Goal: Task Accomplishment & Management: Complete application form

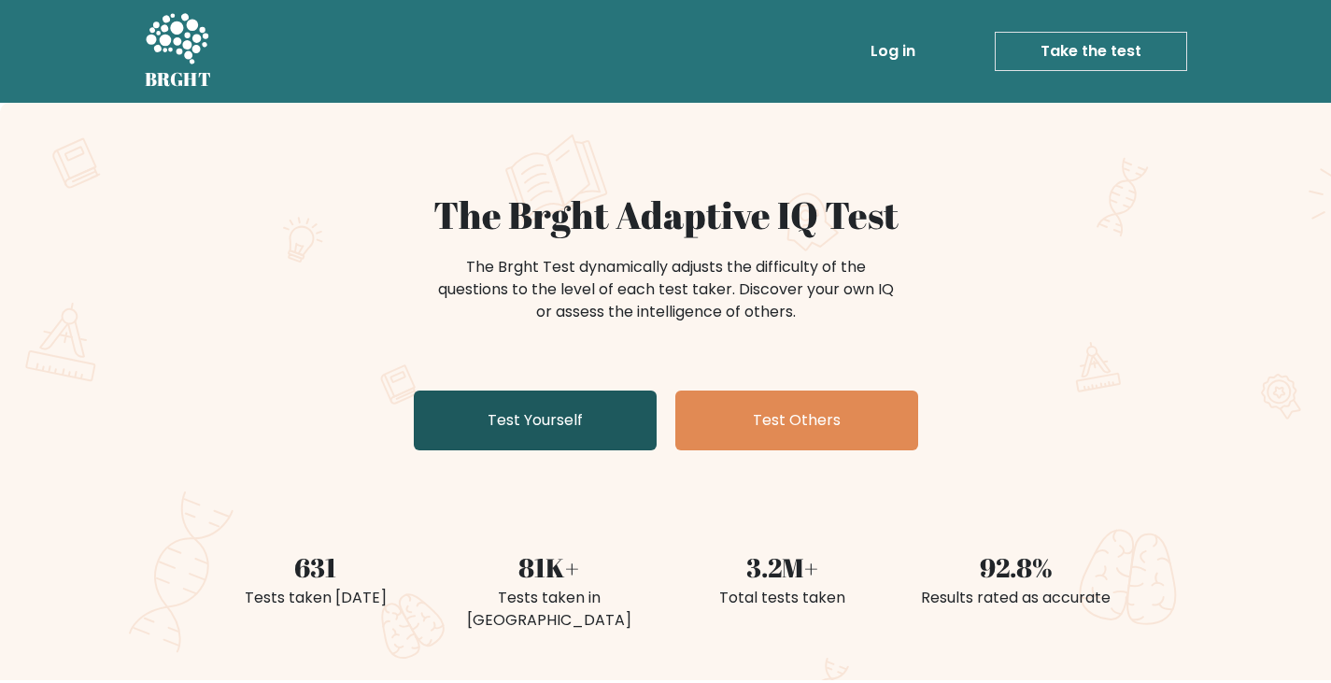
click at [503, 416] on link "Test Yourself" at bounding box center [535, 420] width 243 height 60
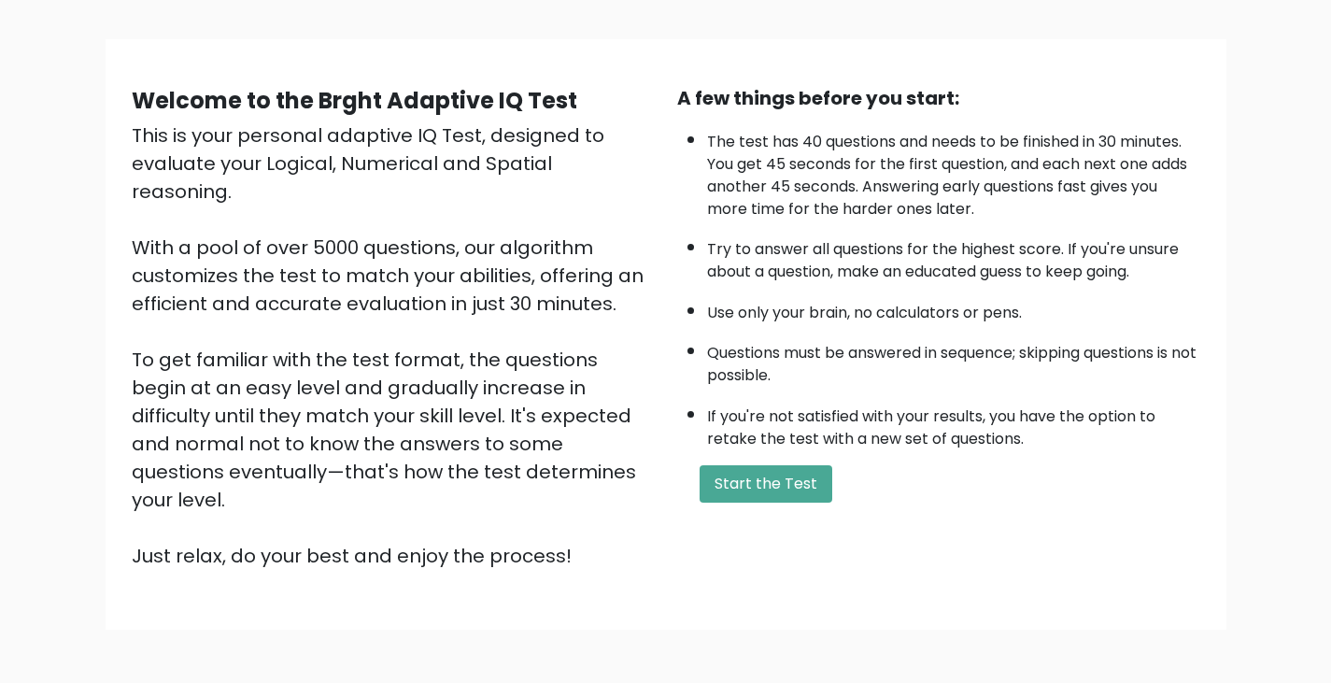
scroll to position [110, 0]
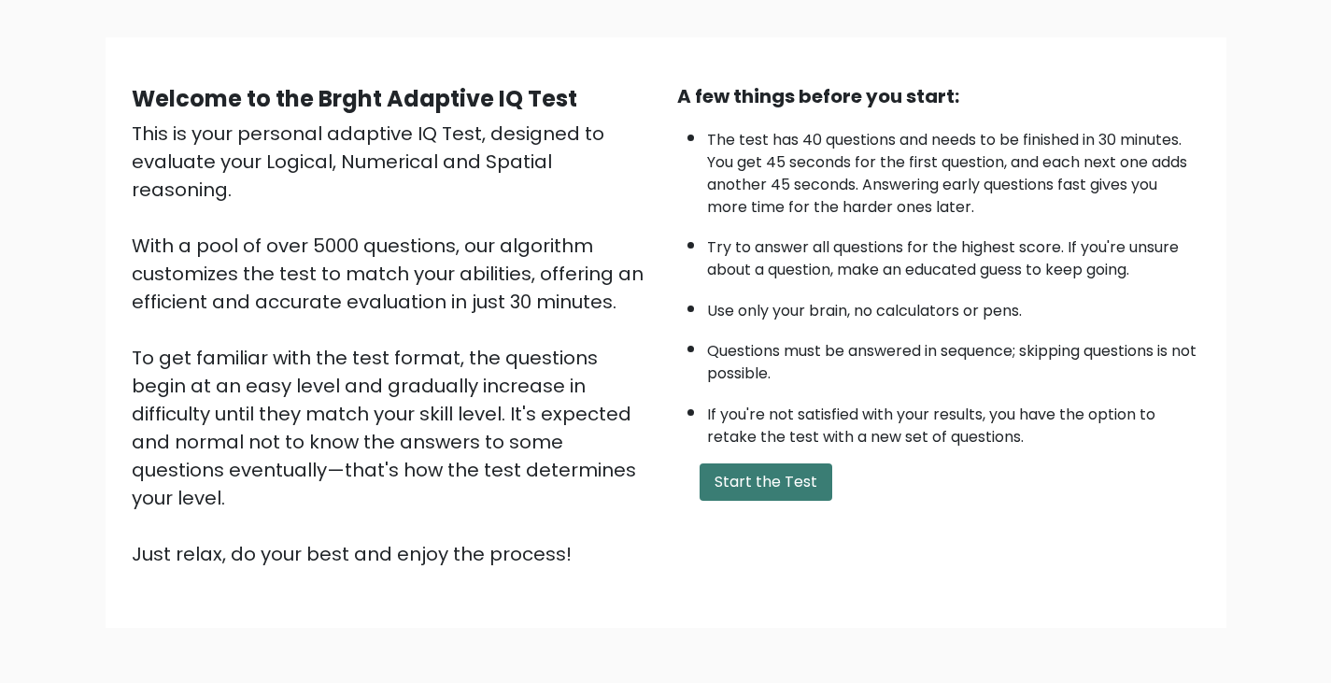
click at [767, 482] on button "Start the Test" at bounding box center [765, 481] width 133 height 37
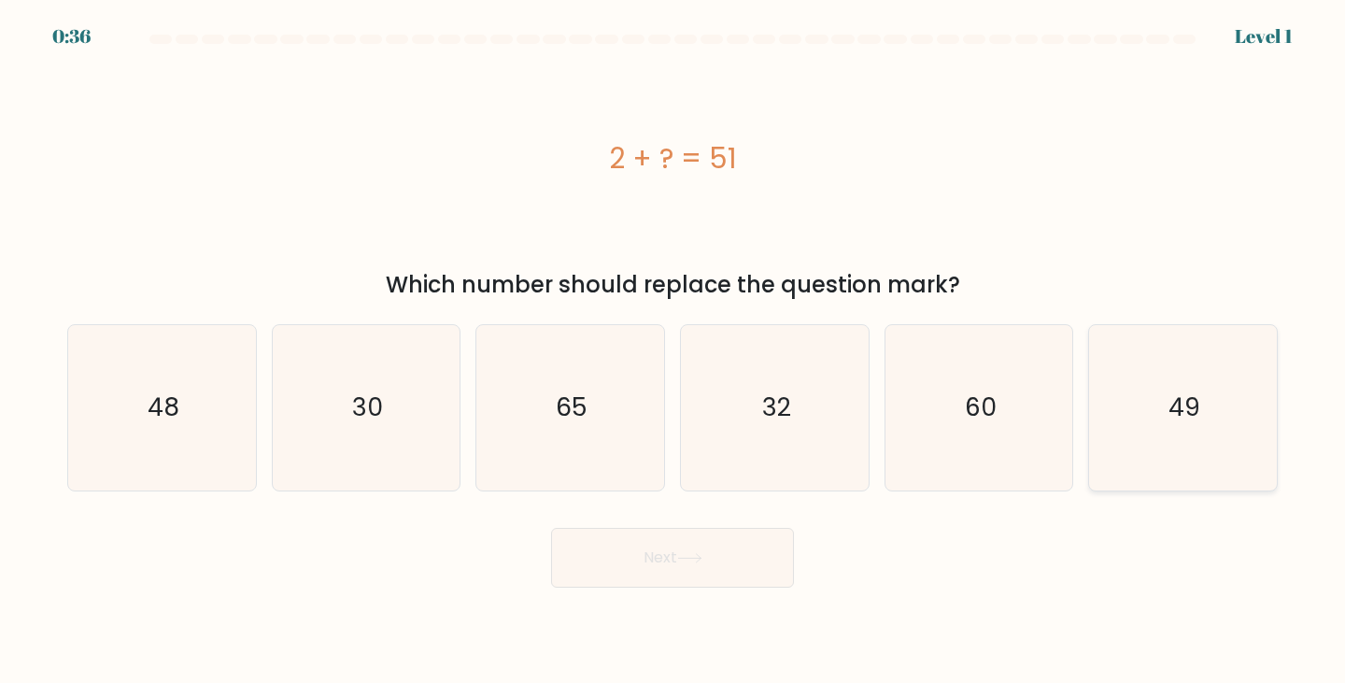
click at [1186, 372] on icon "49" at bounding box center [1182, 407] width 165 height 165
click at [673, 351] on input "f. 49" at bounding box center [672, 346] width 1 height 9
radio input "true"
click at [663, 566] on button "Next" at bounding box center [672, 558] width 243 height 60
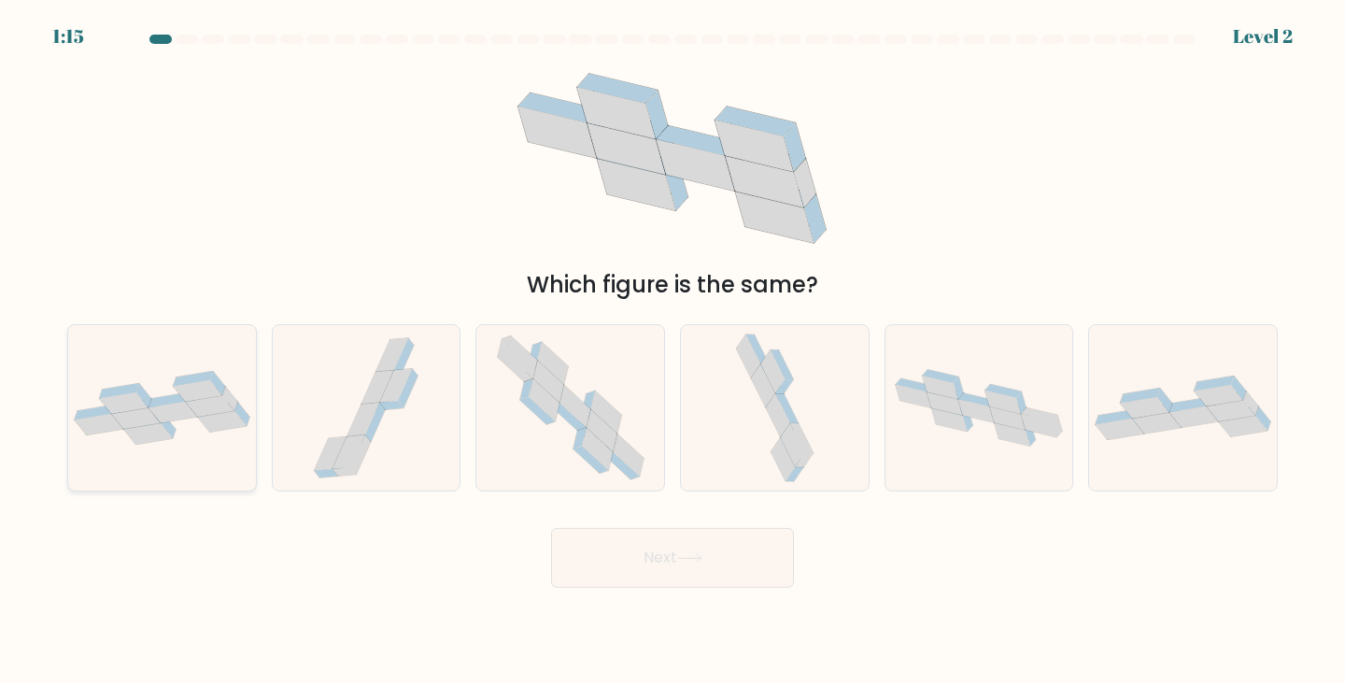
click at [200, 420] on icon at bounding box center [162, 408] width 188 height 74
click at [672, 351] on input "a." at bounding box center [672, 346] width 1 height 9
radio input "true"
click at [617, 557] on button "Next" at bounding box center [672, 558] width 243 height 60
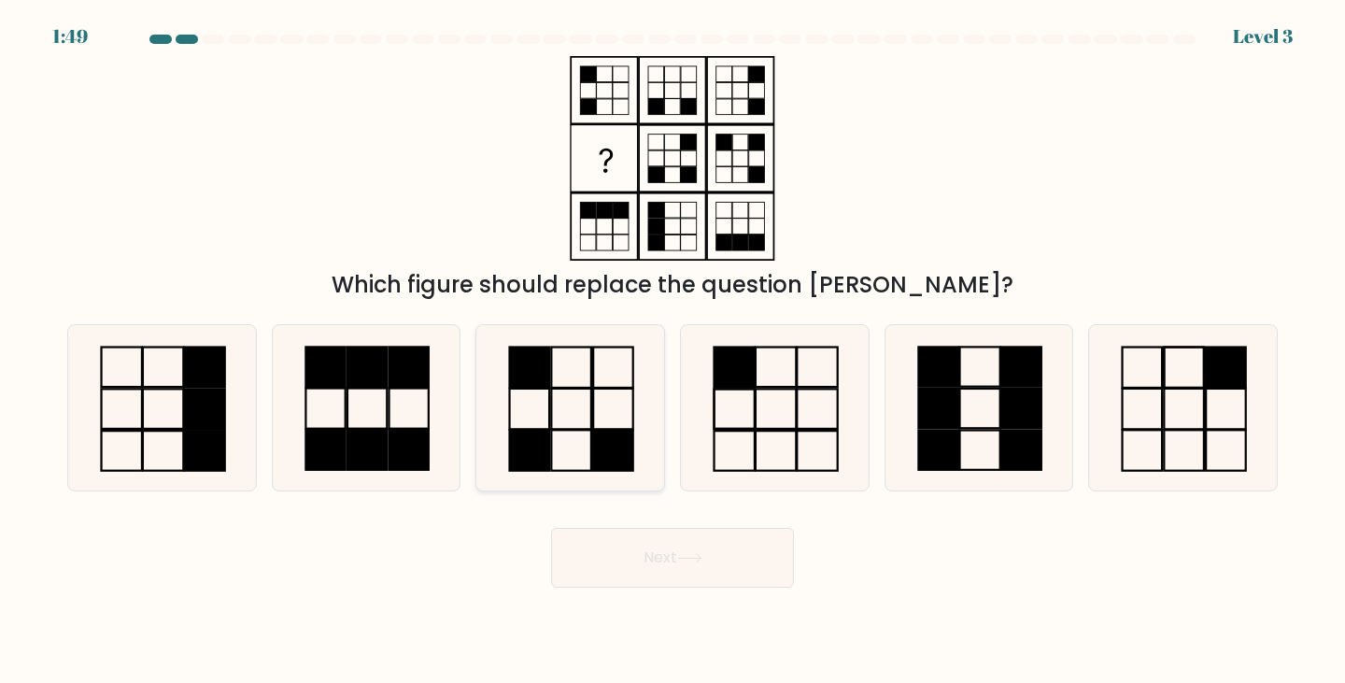
click at [578, 414] on icon at bounding box center [569, 407] width 165 height 165
click at [672, 351] on input "c." at bounding box center [672, 346] width 1 height 9
radio input "true"
click at [682, 559] on icon at bounding box center [689, 558] width 25 height 10
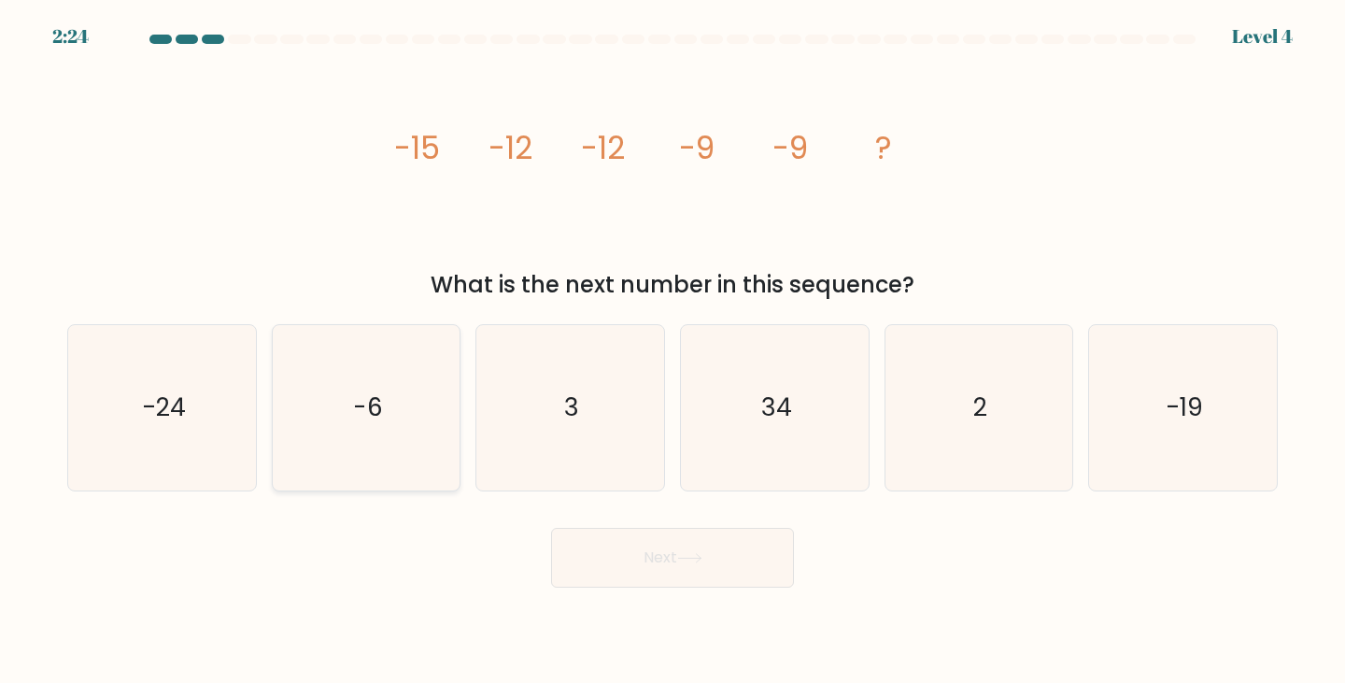
click at [415, 439] on icon "-6" at bounding box center [366, 407] width 165 height 165
click at [672, 351] on input "b. -6" at bounding box center [672, 346] width 1 height 9
radio input "true"
click at [671, 556] on button "Next" at bounding box center [672, 558] width 243 height 60
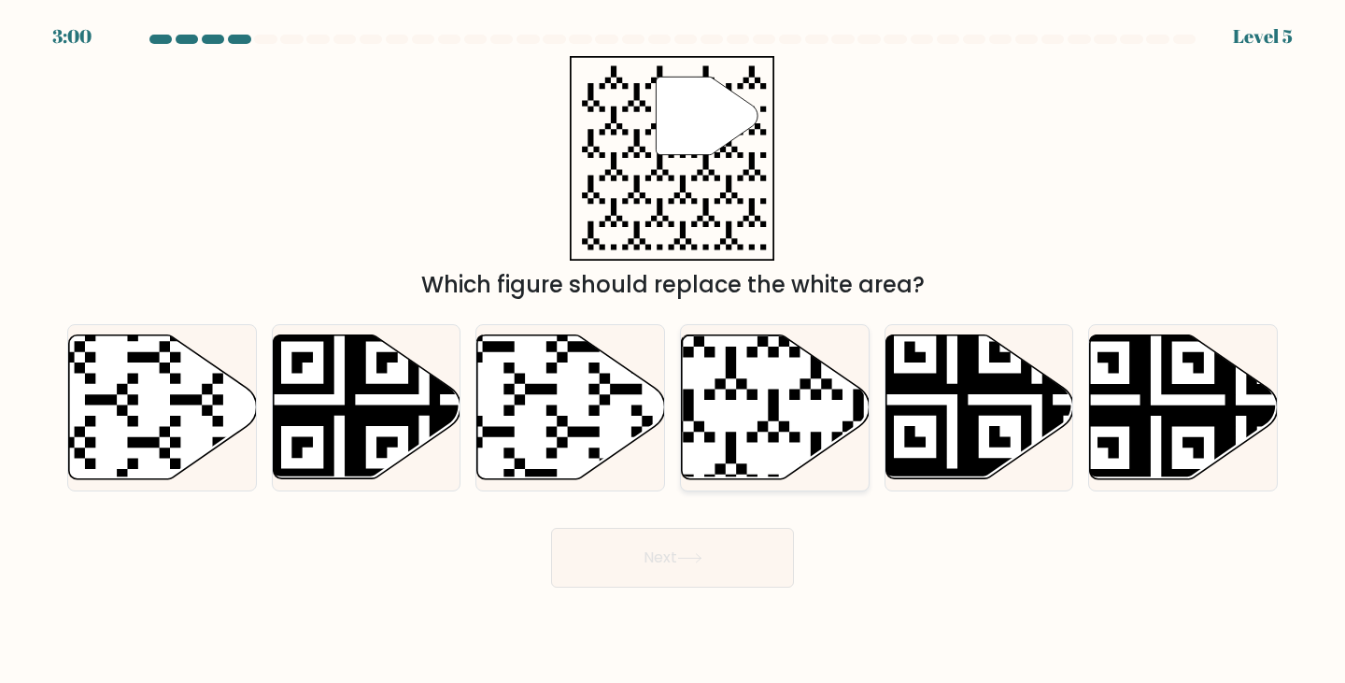
click at [762, 397] on icon at bounding box center [776, 407] width 188 height 144
click at [673, 351] on input "d." at bounding box center [672, 346] width 1 height 9
radio input "true"
click at [693, 553] on icon at bounding box center [689, 558] width 25 height 10
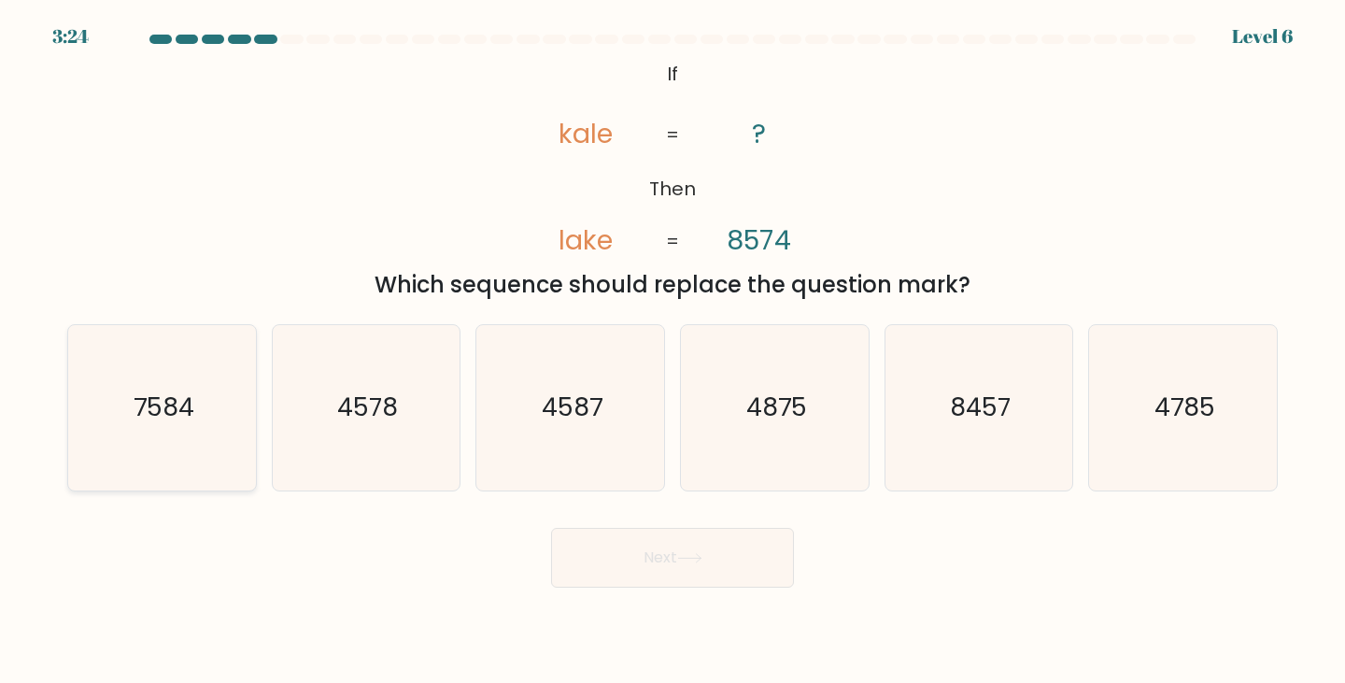
click at [174, 397] on text "7584" at bounding box center [164, 407] width 61 height 35
click at [672, 351] on input "a. 7584" at bounding box center [672, 346] width 1 height 9
radio input "true"
click at [685, 548] on button "Next" at bounding box center [672, 558] width 243 height 60
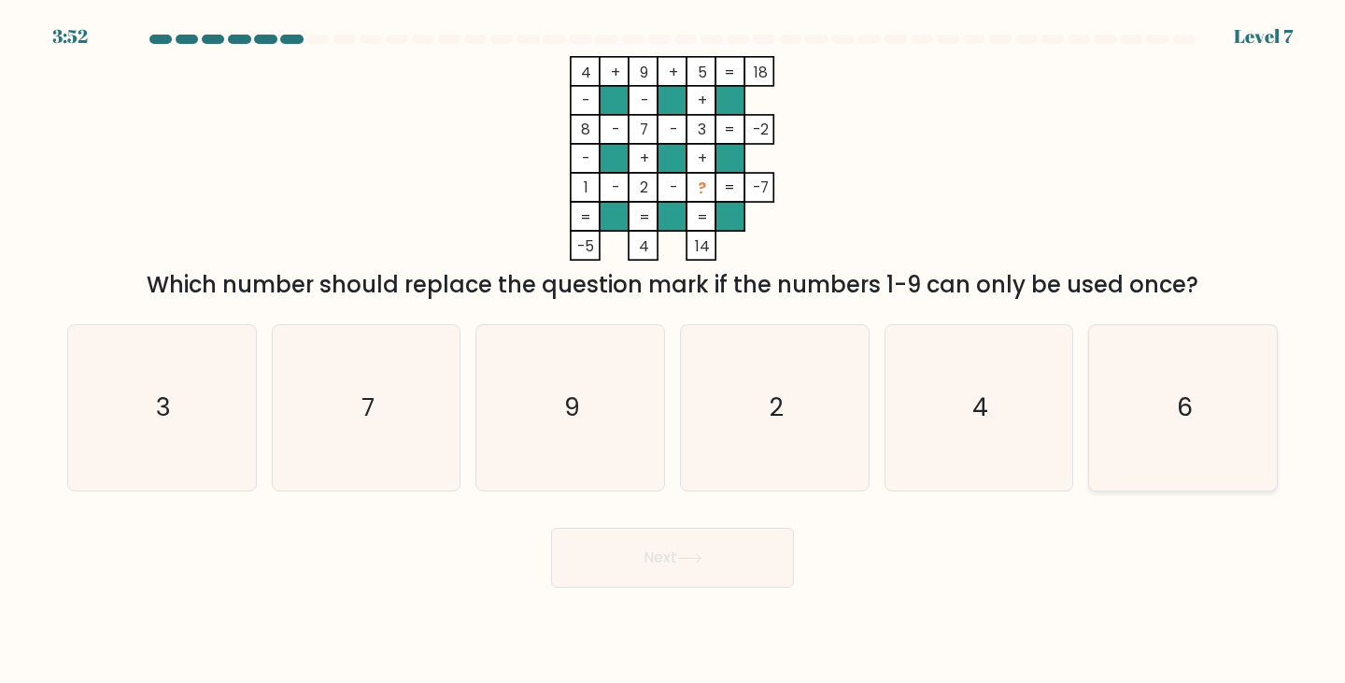
click at [1206, 431] on icon "6" at bounding box center [1182, 407] width 165 height 165
click at [673, 351] on input "f. 6" at bounding box center [672, 346] width 1 height 9
radio input "true"
click at [720, 566] on button "Next" at bounding box center [672, 558] width 243 height 60
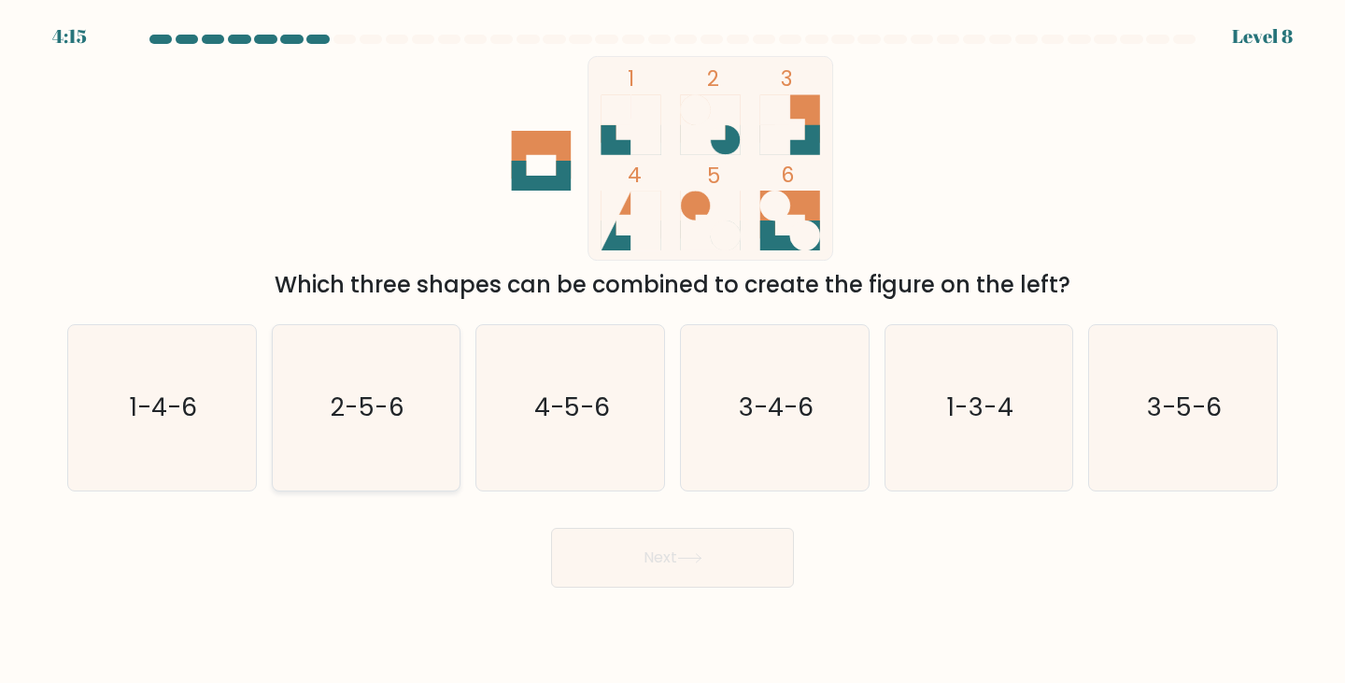
click at [396, 425] on icon "2-5-6" at bounding box center [366, 407] width 165 height 165
click at [672, 351] on input "b. 2-5-6" at bounding box center [672, 346] width 1 height 9
radio input "true"
click at [659, 554] on button "Next" at bounding box center [672, 558] width 243 height 60
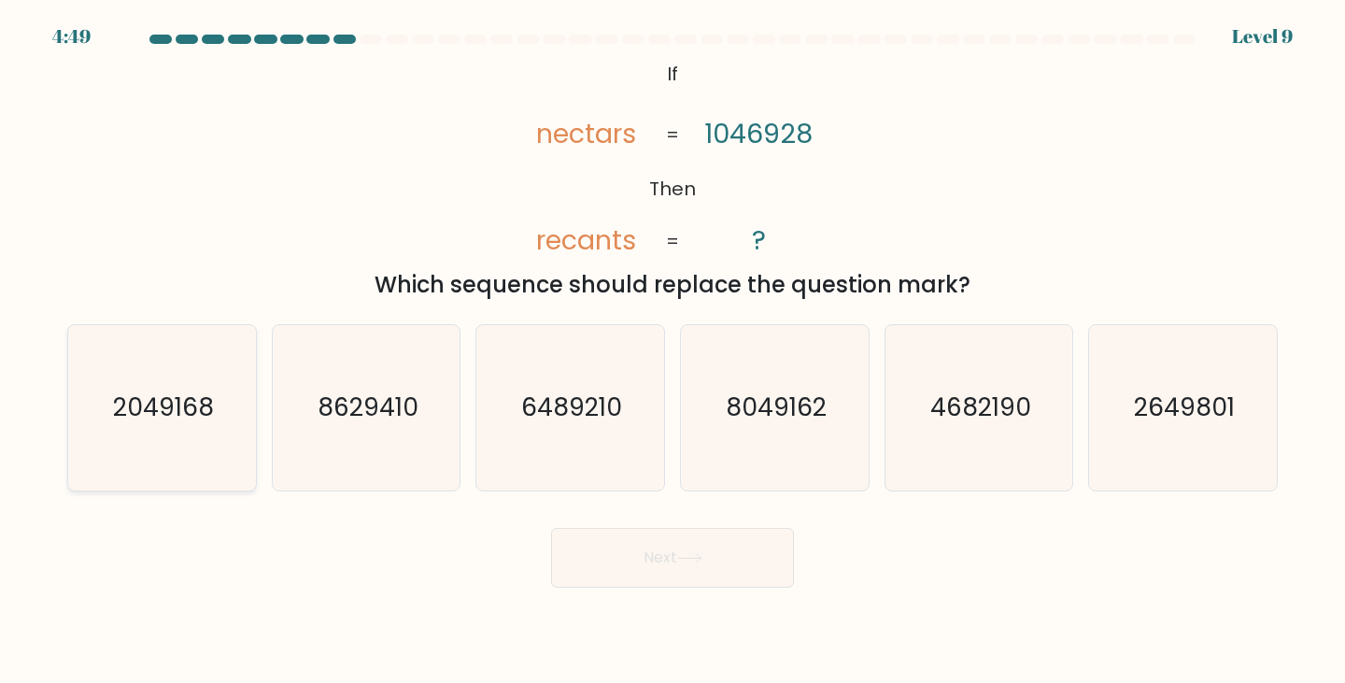
click at [178, 417] on text "2049168" at bounding box center [163, 407] width 101 height 35
click at [672, 351] on input "a. 2049168" at bounding box center [672, 346] width 1 height 9
radio input "true"
click at [690, 569] on button "Next" at bounding box center [672, 558] width 243 height 60
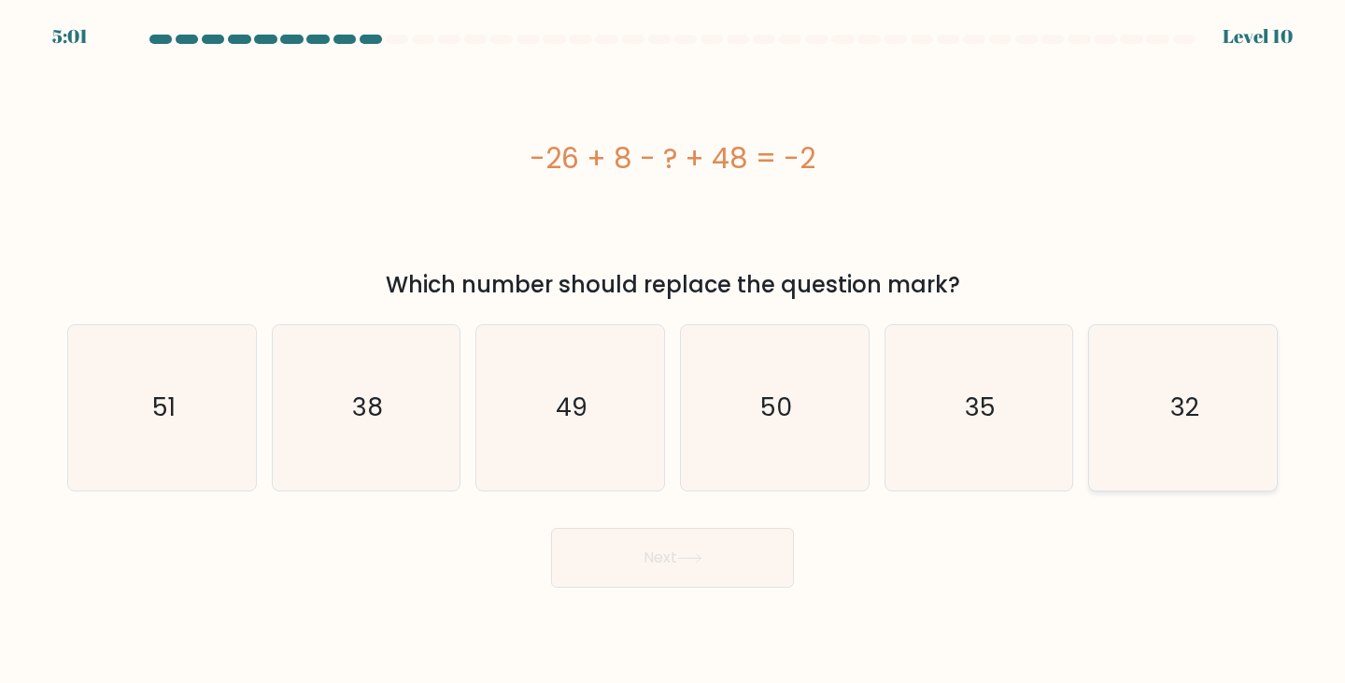
click at [1206, 386] on icon "32" at bounding box center [1182, 407] width 165 height 165
click at [673, 351] on input "f. 32" at bounding box center [672, 346] width 1 height 9
radio input "true"
click at [627, 544] on button "Next" at bounding box center [672, 558] width 243 height 60
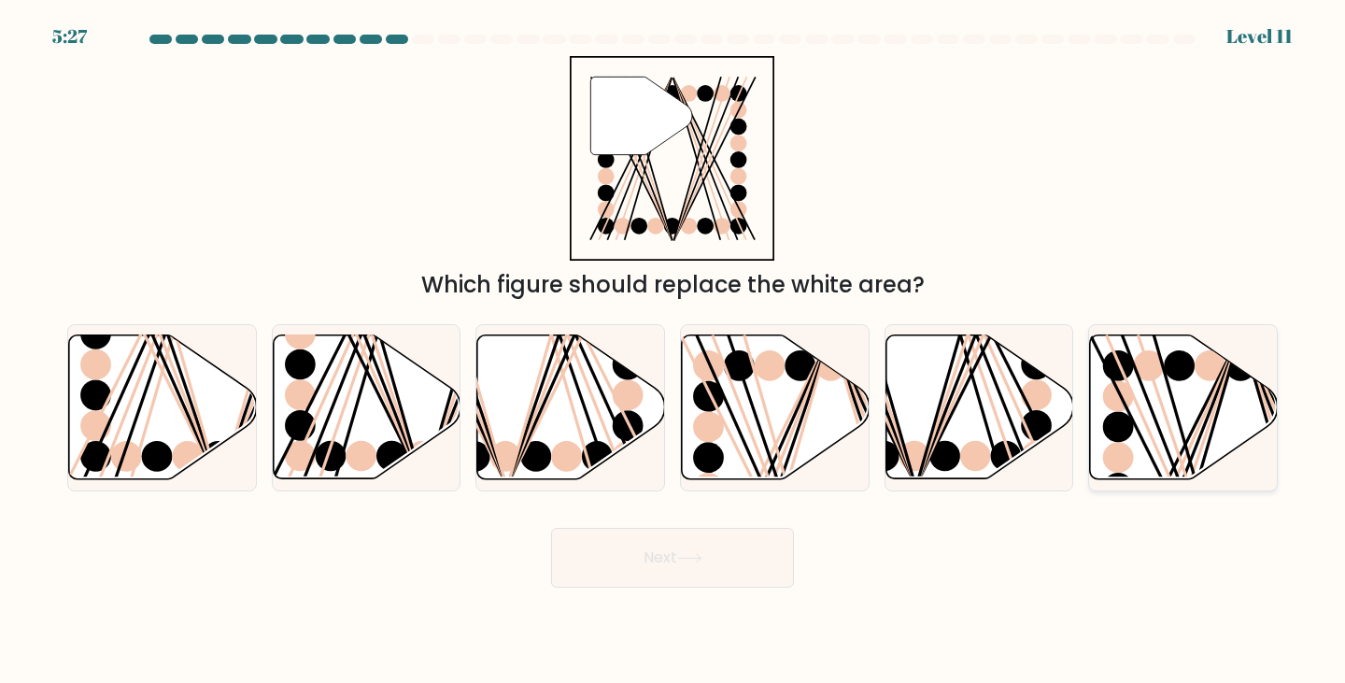
click at [1201, 406] on icon at bounding box center [1184, 407] width 188 height 144
click at [673, 351] on input "f." at bounding box center [672, 346] width 1 height 9
radio input "true"
click at [690, 556] on icon at bounding box center [689, 558] width 25 height 10
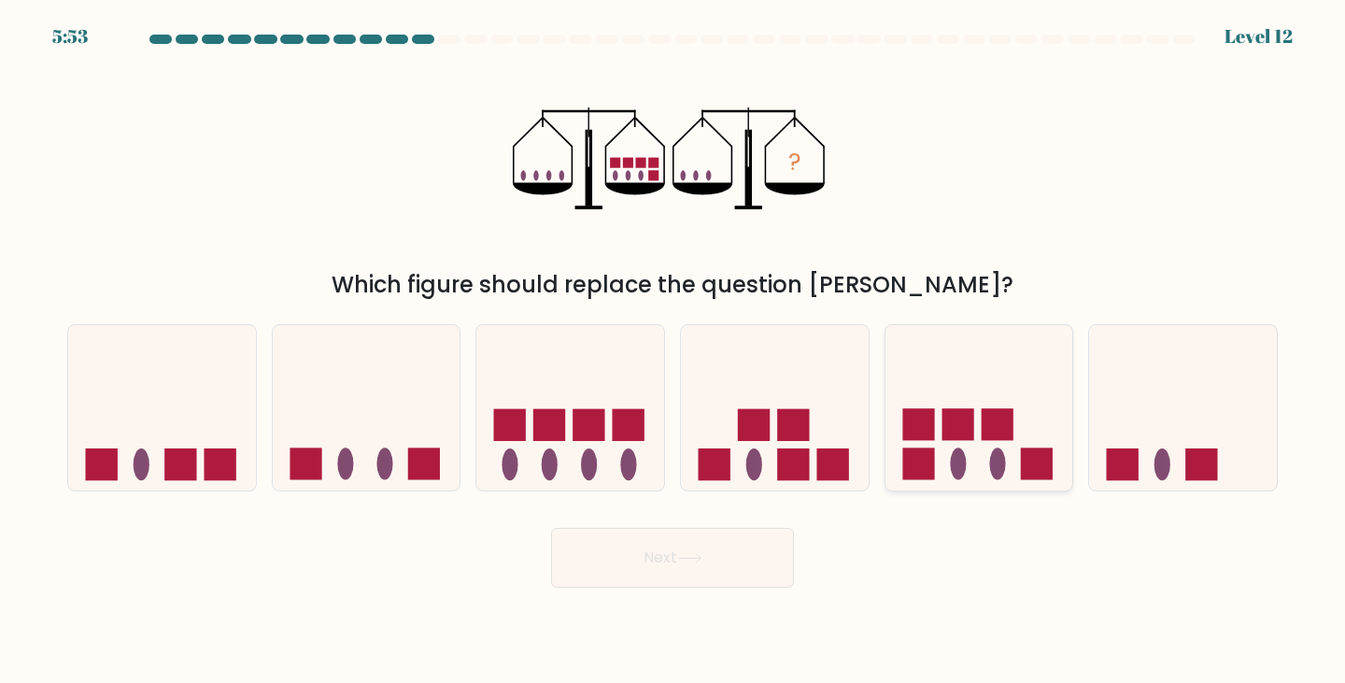
click at [960, 425] on rect at bounding box center [957, 425] width 32 height 32
click at [673, 351] on input "e." at bounding box center [672, 346] width 1 height 9
radio input "true"
click at [675, 559] on button "Next" at bounding box center [672, 558] width 243 height 60
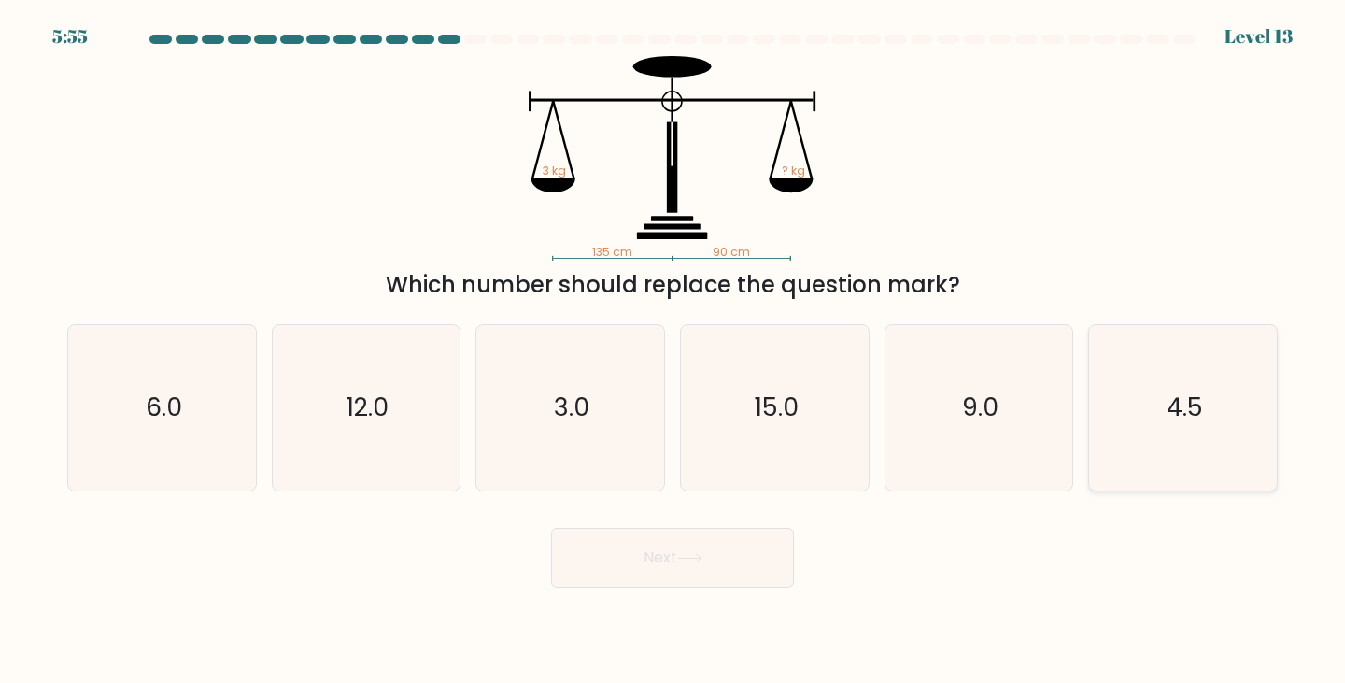
click at [1193, 461] on icon "4.5" at bounding box center [1182, 407] width 165 height 165
click at [673, 351] on input "f. 4.5" at bounding box center [672, 346] width 1 height 9
radio input "true"
click at [695, 559] on icon at bounding box center [689, 558] width 25 height 10
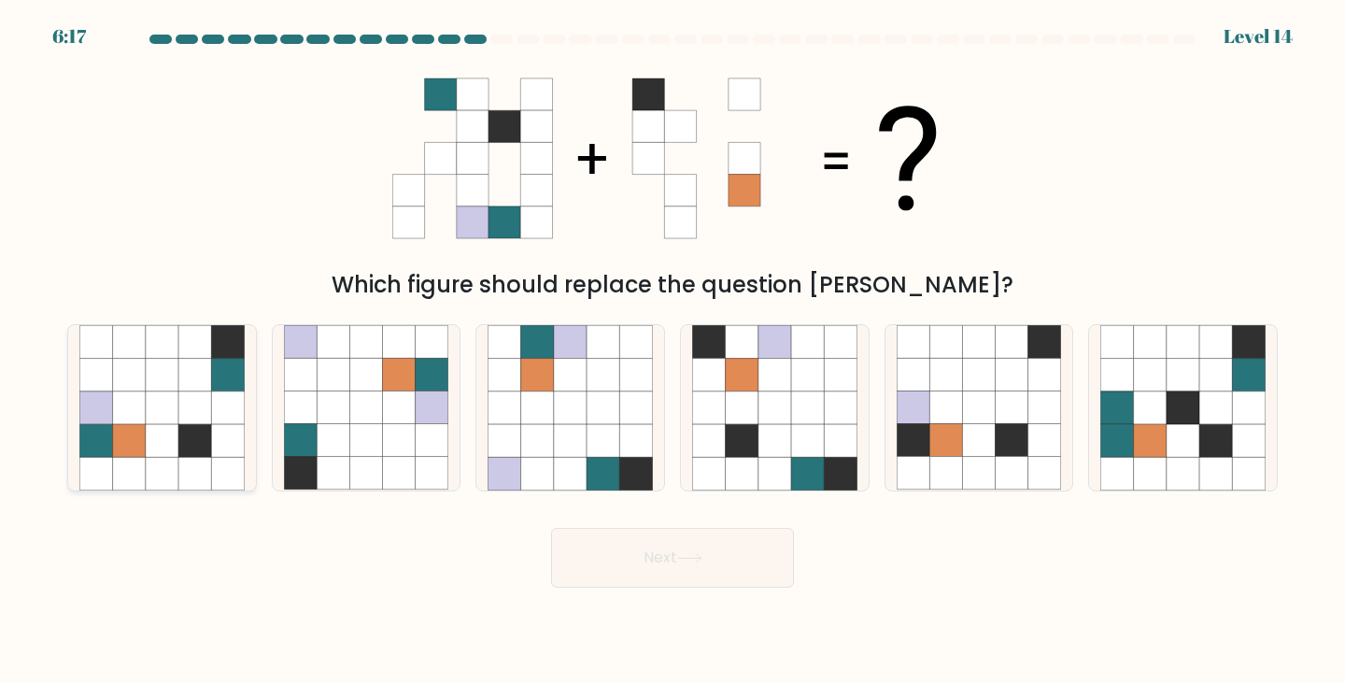
click at [165, 424] on icon at bounding box center [162, 440] width 33 height 33
click at [672, 351] on input "a." at bounding box center [672, 346] width 1 height 9
radio input "true"
click at [637, 558] on button "Next" at bounding box center [672, 558] width 243 height 60
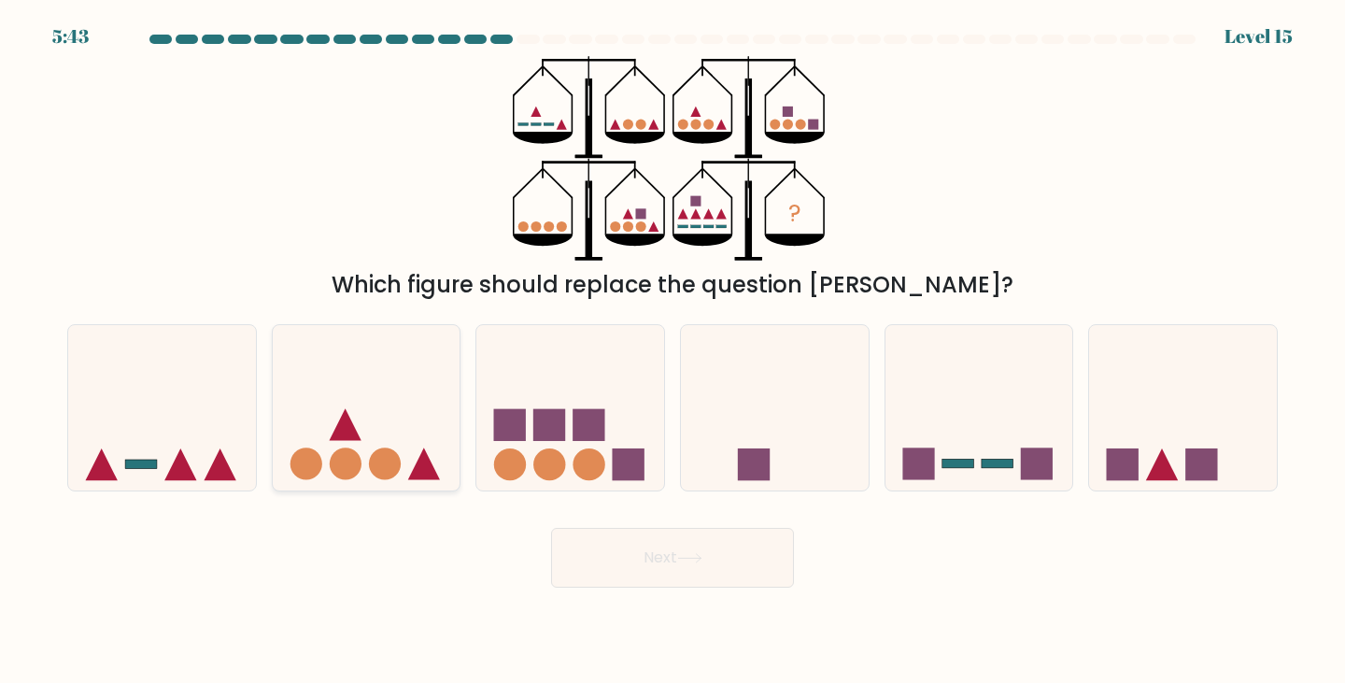
click at [368, 418] on icon at bounding box center [367, 407] width 188 height 155
click at [672, 351] on input "b." at bounding box center [672, 346] width 1 height 9
radio input "true"
click at [660, 554] on button "Next" at bounding box center [672, 558] width 243 height 60
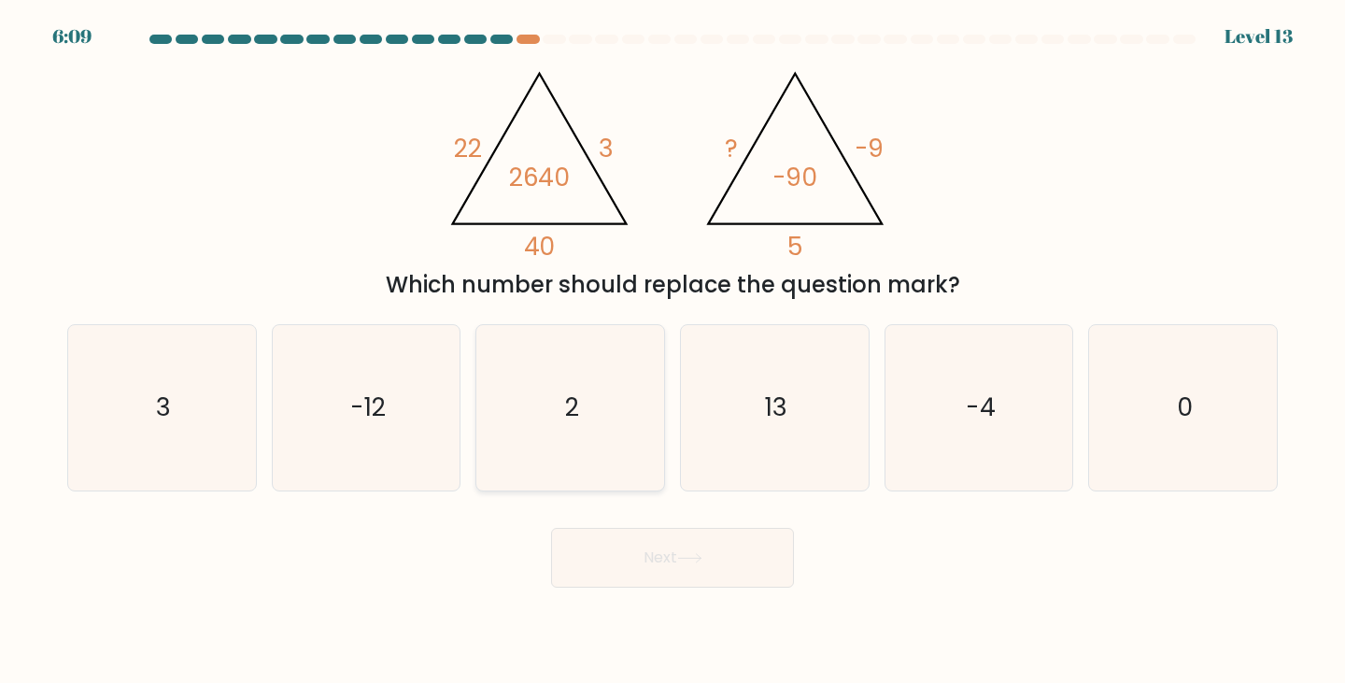
click at [556, 419] on icon "2" at bounding box center [569, 407] width 165 height 165
click at [672, 351] on input "c. 2" at bounding box center [672, 346] width 1 height 9
radio input "true"
click at [699, 572] on button "Next" at bounding box center [672, 558] width 243 height 60
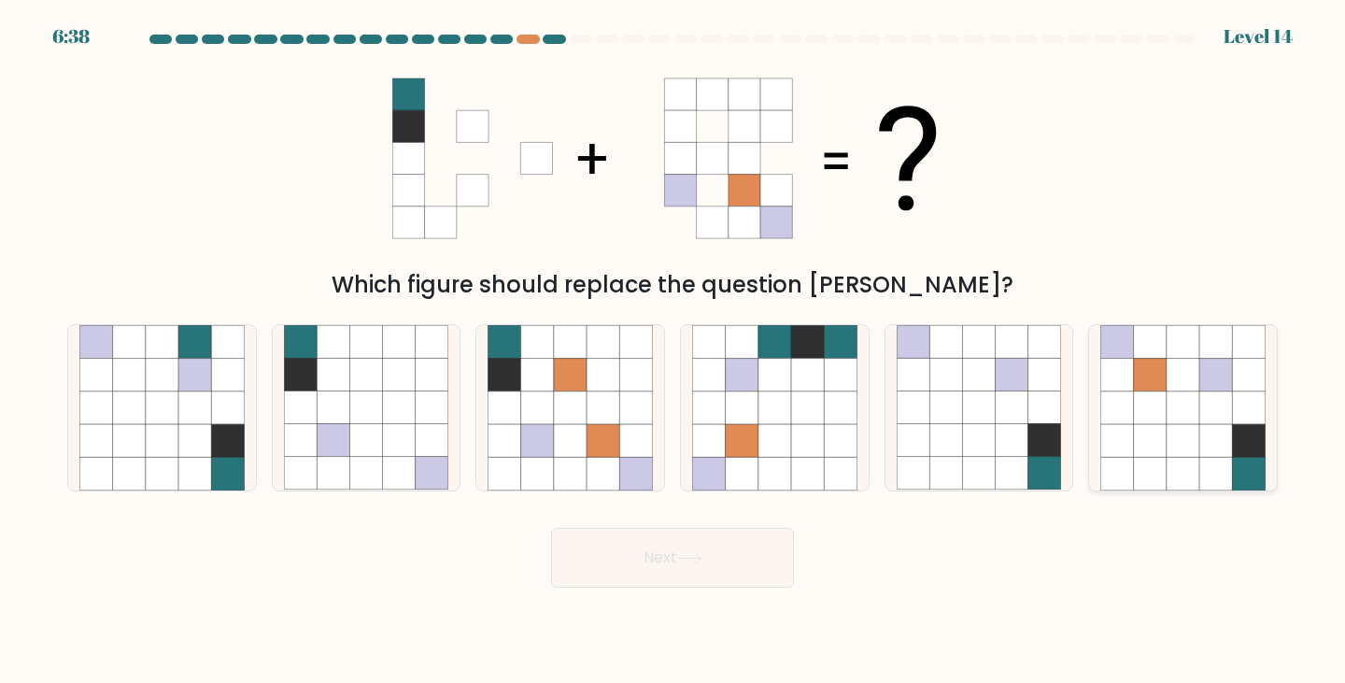
click at [1203, 396] on icon at bounding box center [1215, 407] width 33 height 33
click at [673, 351] on input "f." at bounding box center [672, 346] width 1 height 9
radio input "true"
click at [729, 572] on button "Next" at bounding box center [672, 558] width 243 height 60
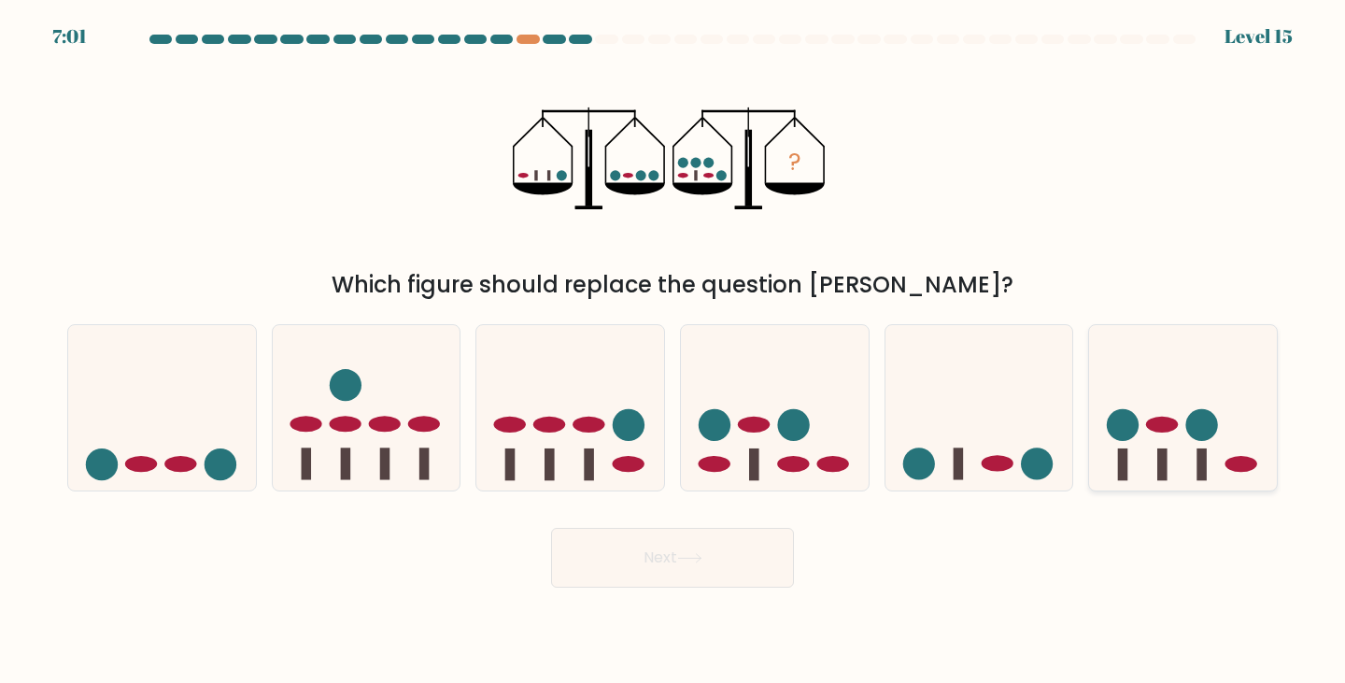
click at [1159, 407] on icon at bounding box center [1183, 407] width 188 height 155
click at [673, 351] on input "f." at bounding box center [672, 346] width 1 height 9
radio input "true"
click at [670, 585] on button "Next" at bounding box center [672, 558] width 243 height 60
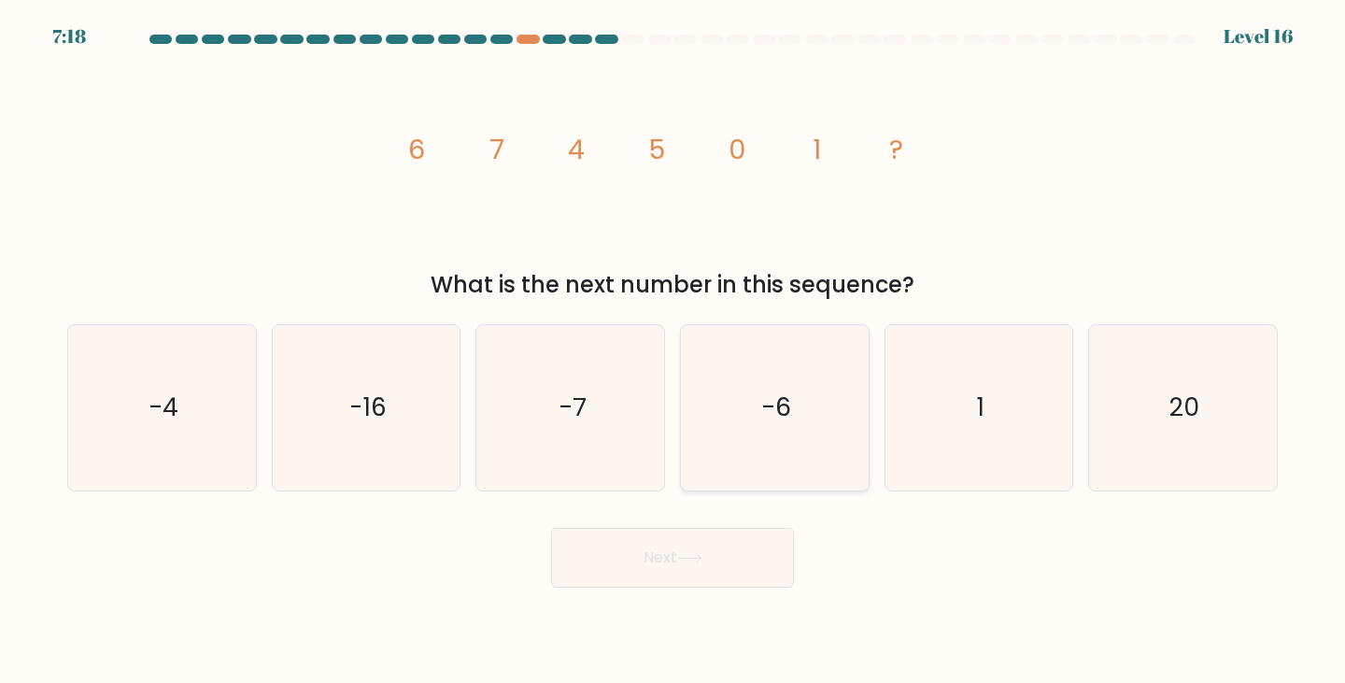
click at [780, 414] on text "-6" at bounding box center [776, 407] width 30 height 35
click at [673, 351] on input "d. -6" at bounding box center [672, 346] width 1 height 9
radio input "true"
click at [688, 576] on button "Next" at bounding box center [672, 558] width 243 height 60
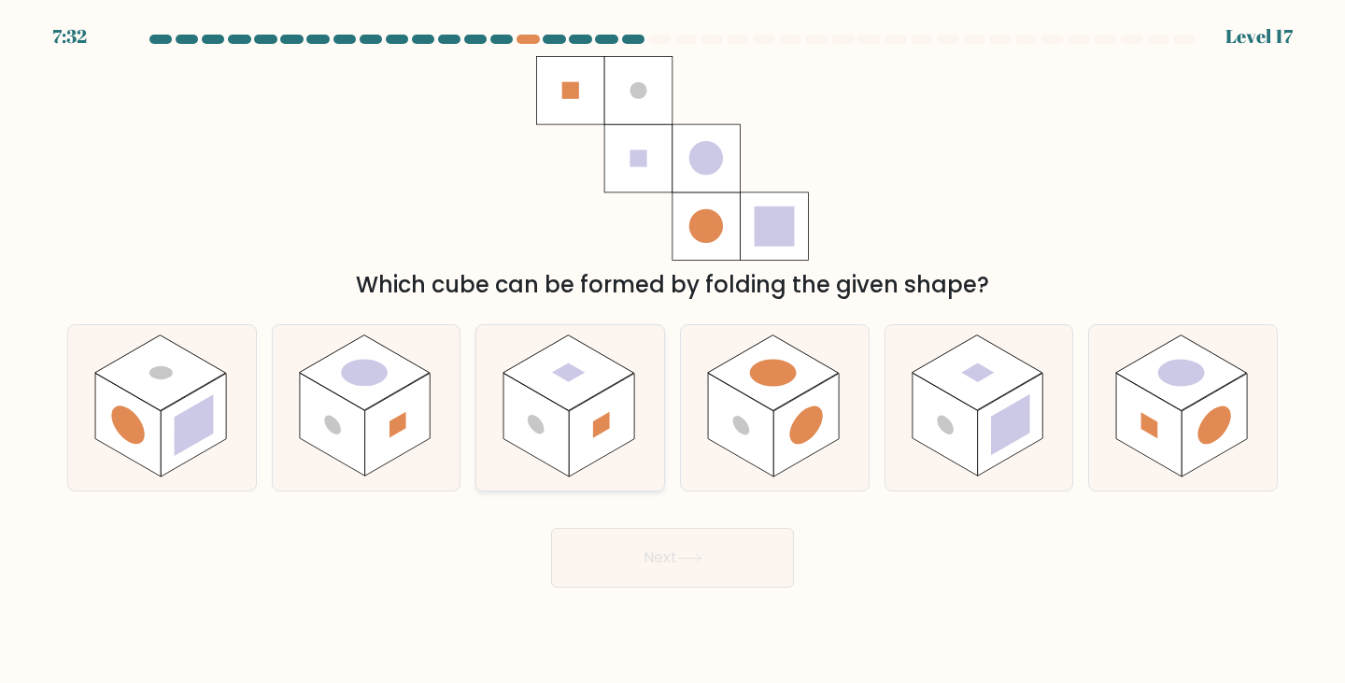
click at [596, 432] on rect at bounding box center [601, 425] width 17 height 26
click at [672, 351] on input "c." at bounding box center [672, 346] width 1 height 9
radio input "true"
click at [706, 573] on button "Next" at bounding box center [672, 558] width 243 height 60
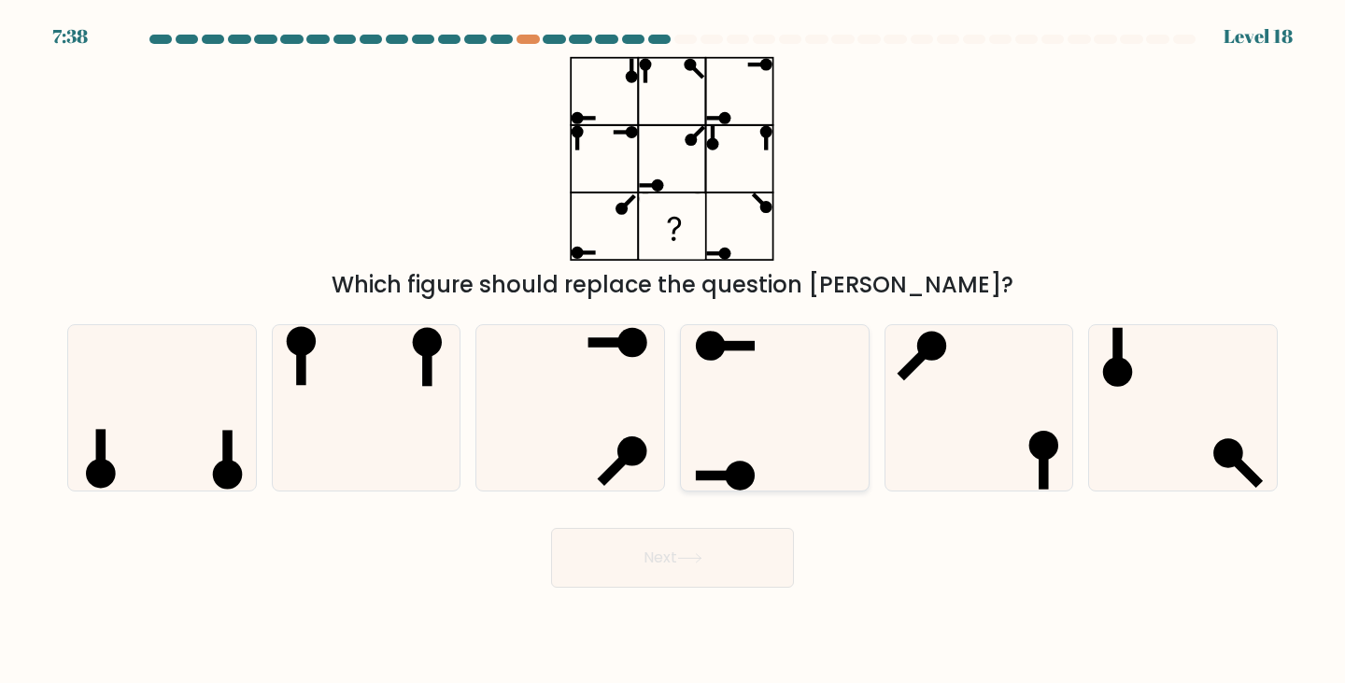
click at [786, 434] on icon at bounding box center [774, 407] width 165 height 165
click at [673, 351] on input "d." at bounding box center [672, 346] width 1 height 9
radio input "true"
click at [721, 562] on button "Next" at bounding box center [672, 558] width 243 height 60
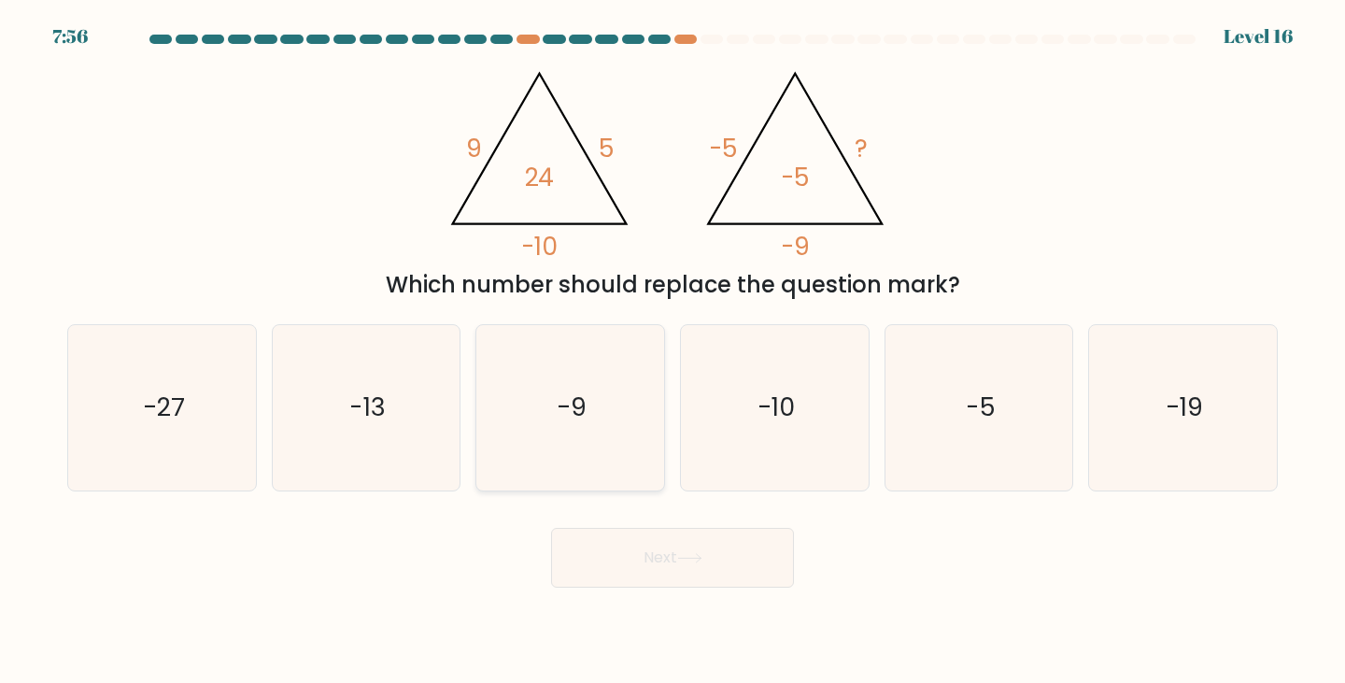
click at [600, 429] on icon "-9" at bounding box center [569, 407] width 165 height 165
click at [672, 351] on input "c. -9" at bounding box center [672, 346] width 1 height 9
radio input "true"
click at [685, 572] on button "Next" at bounding box center [672, 558] width 243 height 60
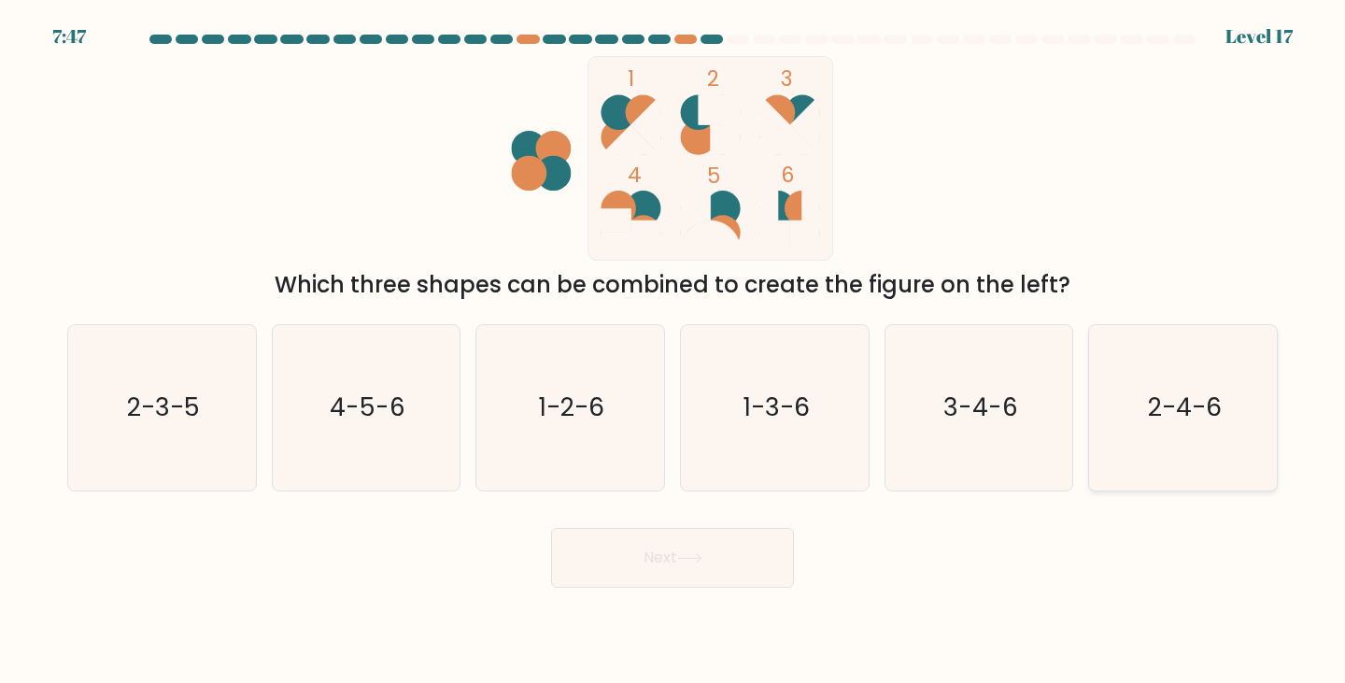
click at [1184, 431] on icon "2-4-6" at bounding box center [1182, 407] width 165 height 165
click at [673, 351] on input "f. 2-4-6" at bounding box center [672, 346] width 1 height 9
radio input "true"
click at [699, 537] on button "Next" at bounding box center [672, 558] width 243 height 60
click at [686, 570] on button "Next" at bounding box center [672, 558] width 243 height 60
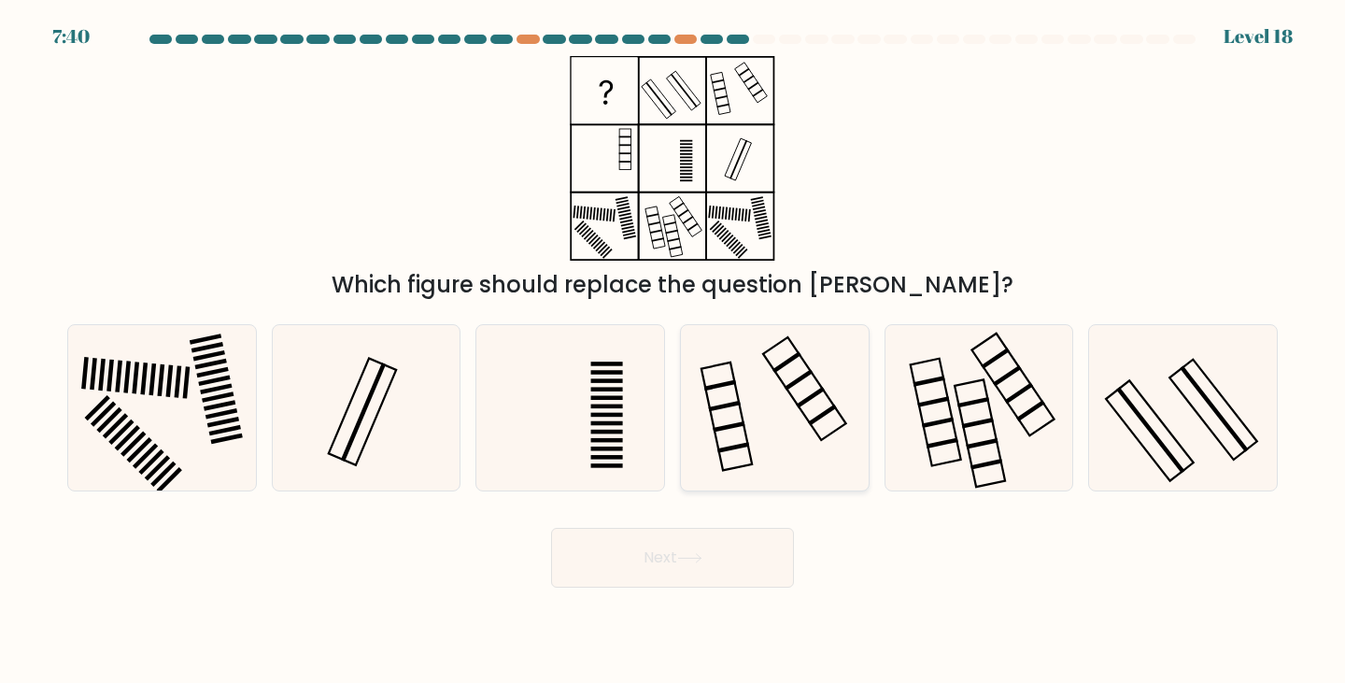
click at [801, 433] on icon at bounding box center [774, 407] width 165 height 165
click at [673, 351] on input "d." at bounding box center [672, 346] width 1 height 9
radio input "true"
click at [695, 575] on button "Next" at bounding box center [672, 558] width 243 height 60
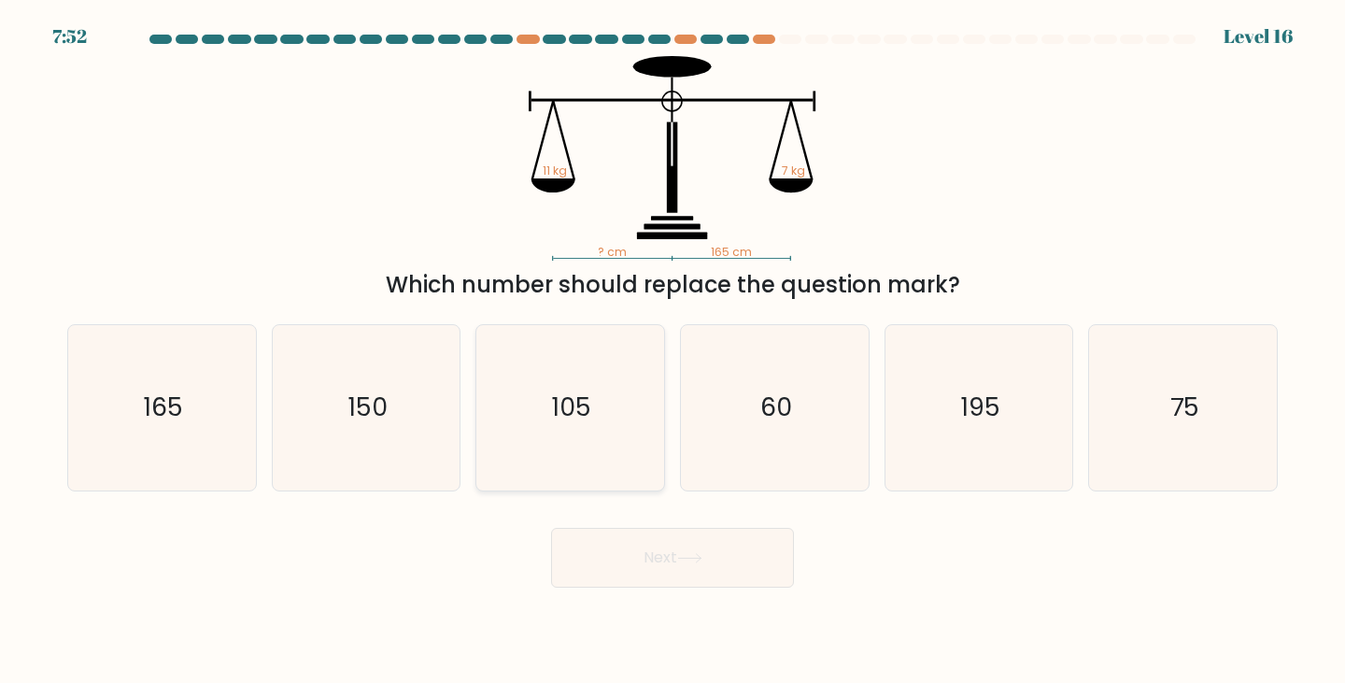
click at [570, 414] on text "105" at bounding box center [571, 407] width 39 height 35
click at [672, 351] on input "c. 105" at bounding box center [672, 346] width 1 height 9
radio input "true"
click at [714, 577] on button "Next" at bounding box center [672, 558] width 243 height 60
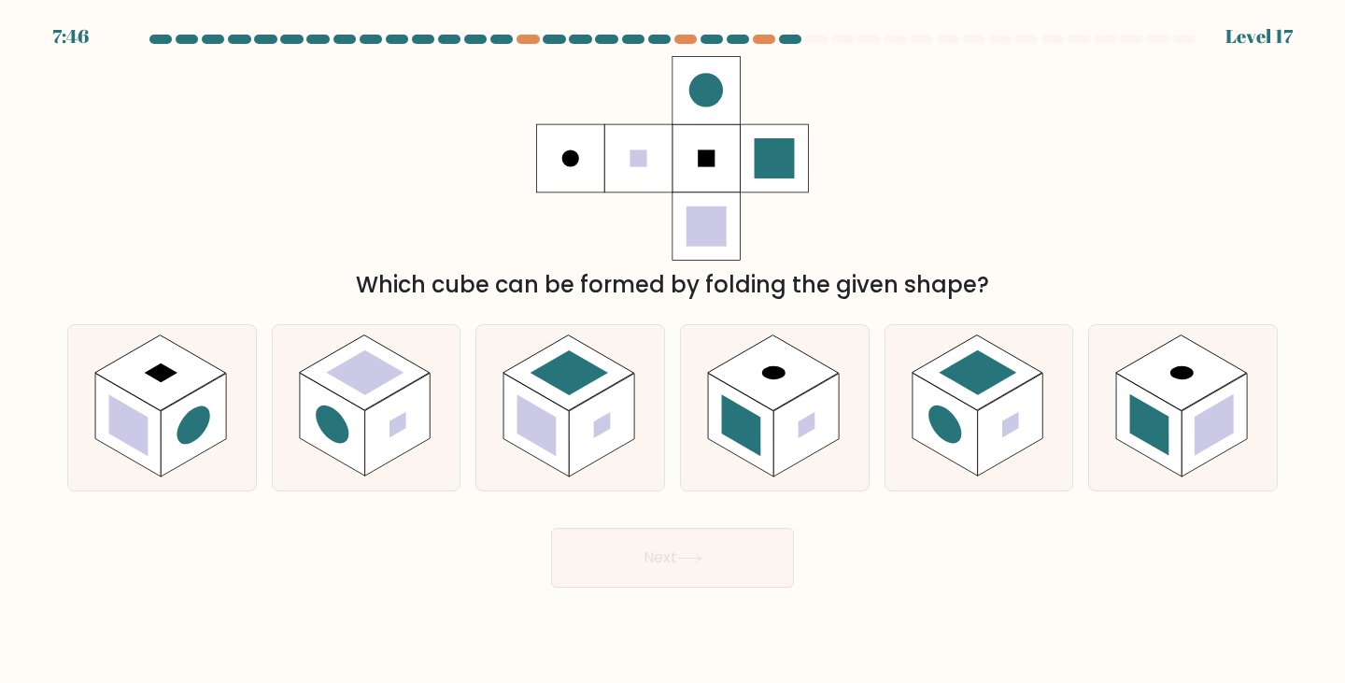
click at [655, 549] on button "Next" at bounding box center [672, 558] width 243 height 60
click at [1007, 607] on body "8:28 Level 17" at bounding box center [672, 341] width 1345 height 683
click at [370, 442] on rect at bounding box center [397, 425] width 65 height 103
click at [672, 351] on input "b." at bounding box center [672, 346] width 1 height 9
radio input "true"
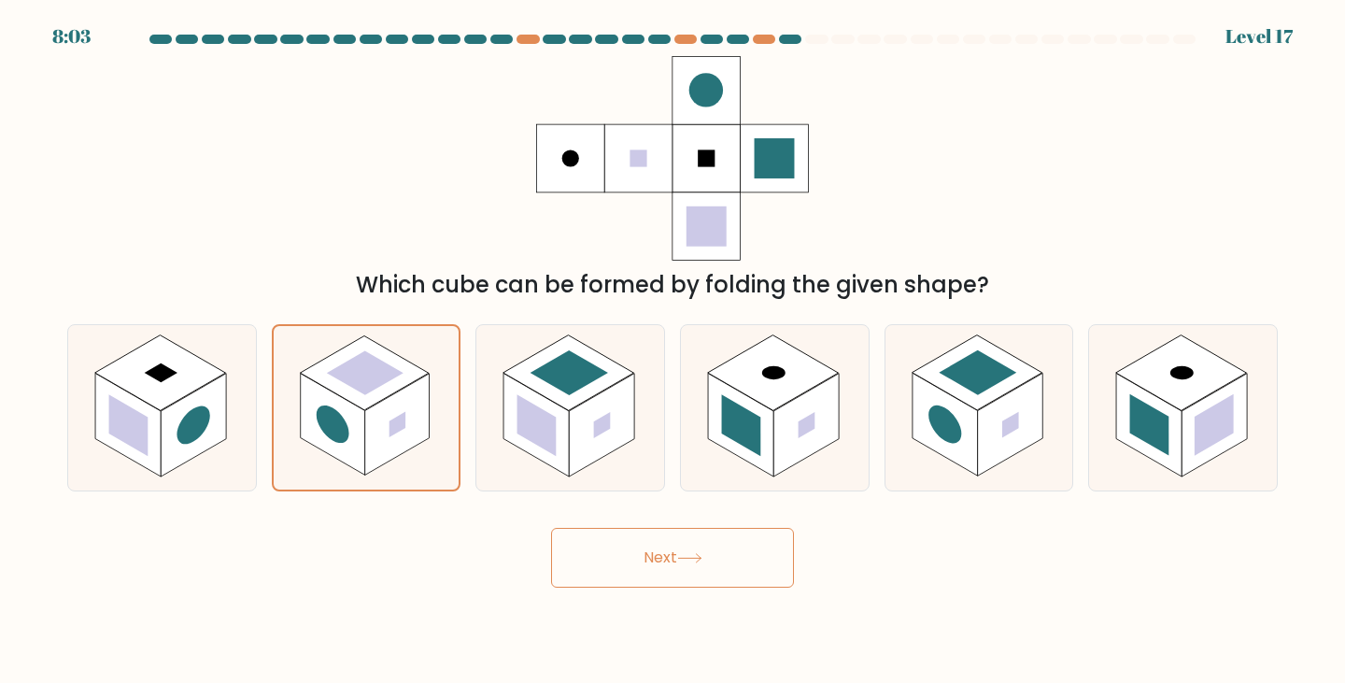
click at [671, 572] on button "Next" at bounding box center [672, 558] width 243 height 60
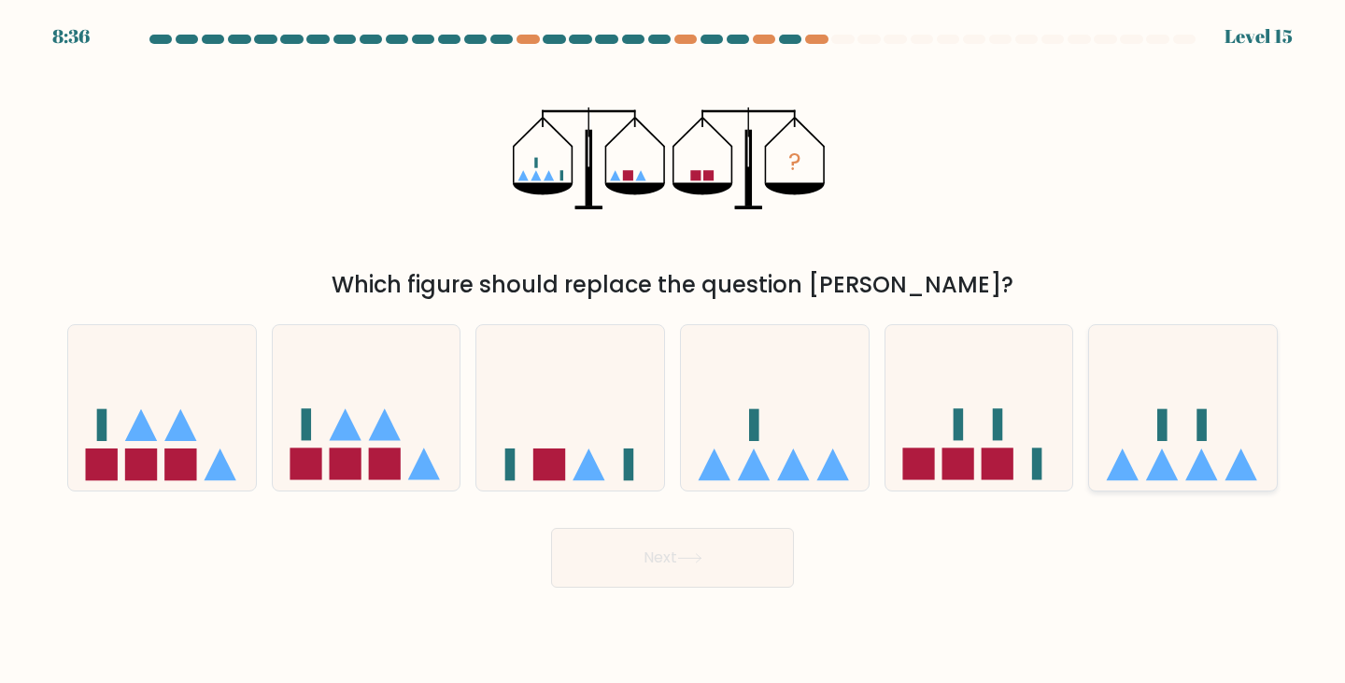
click at [1197, 394] on icon at bounding box center [1183, 407] width 188 height 155
click at [673, 351] on input "f." at bounding box center [672, 346] width 1 height 9
radio input "true"
click at [713, 560] on button "Next" at bounding box center [672, 558] width 243 height 60
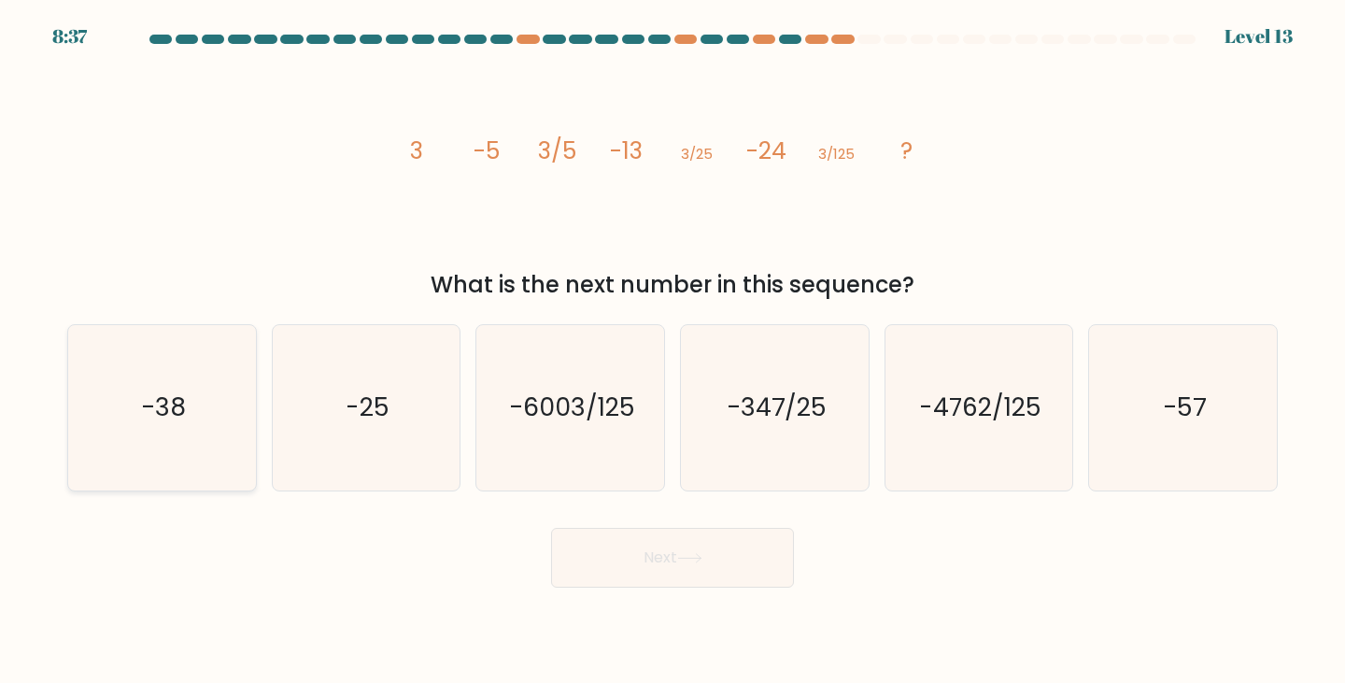
click at [217, 449] on icon "-38" at bounding box center [161, 407] width 165 height 165
click at [672, 351] on input "a. -38" at bounding box center [672, 346] width 1 height 9
radio input "true"
click at [696, 561] on icon at bounding box center [689, 558] width 25 height 10
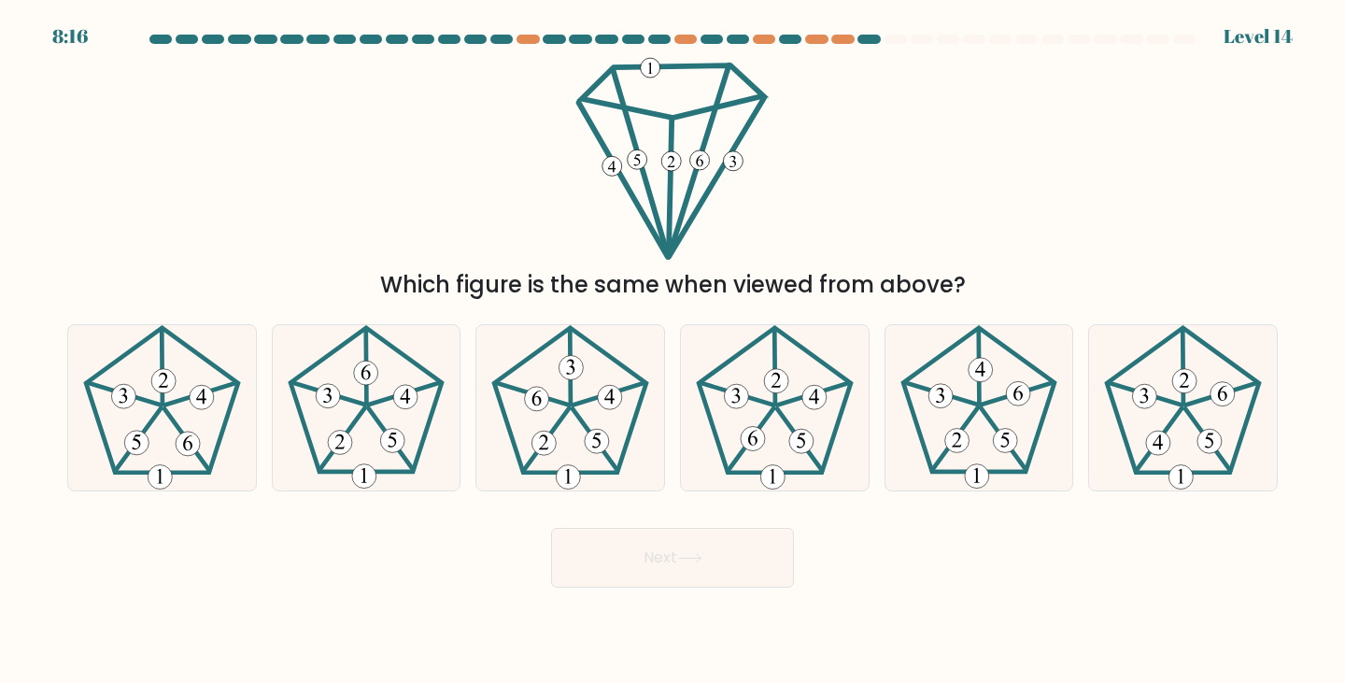
click at [710, 570] on button "Next" at bounding box center [672, 558] width 243 height 60
click at [952, 564] on div "Next" at bounding box center [672, 551] width 1233 height 74
click at [779, 413] on 252 at bounding box center [799, 440] width 45 height 62
click at [673, 351] on input "d." at bounding box center [672, 346] width 1 height 9
radio input "true"
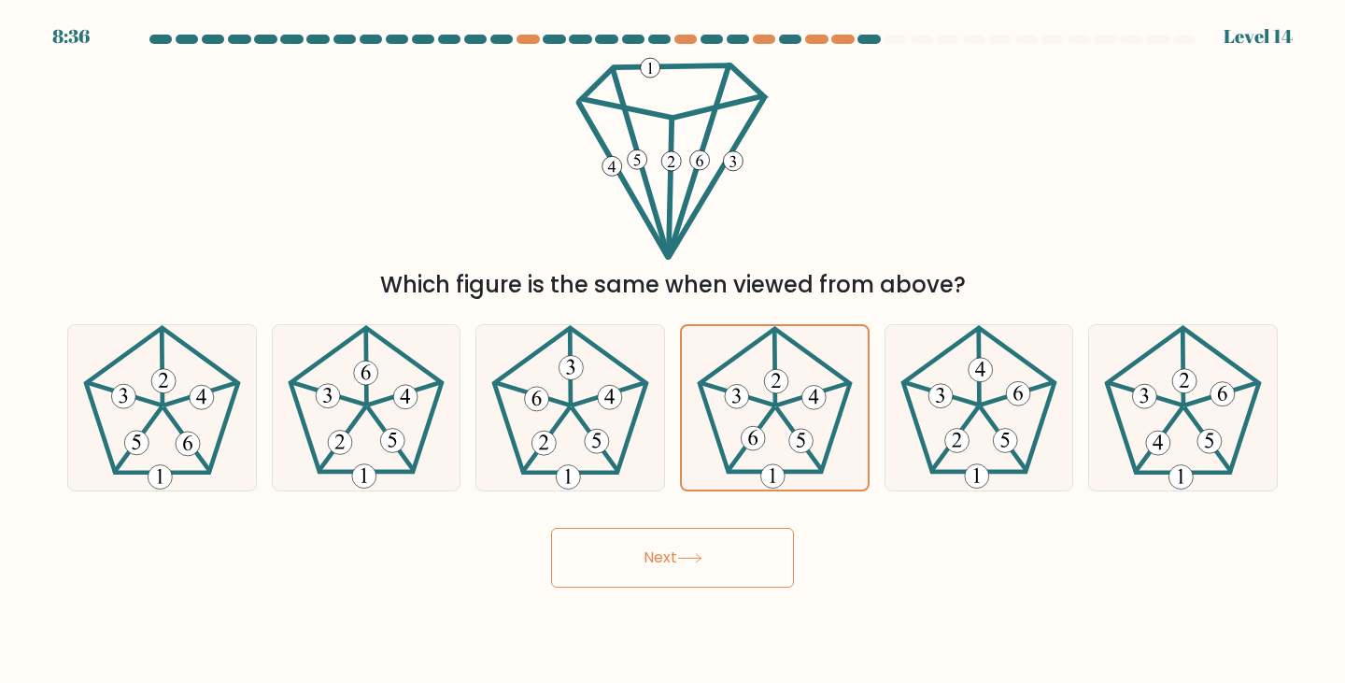
click at [728, 565] on button "Next" at bounding box center [672, 558] width 243 height 60
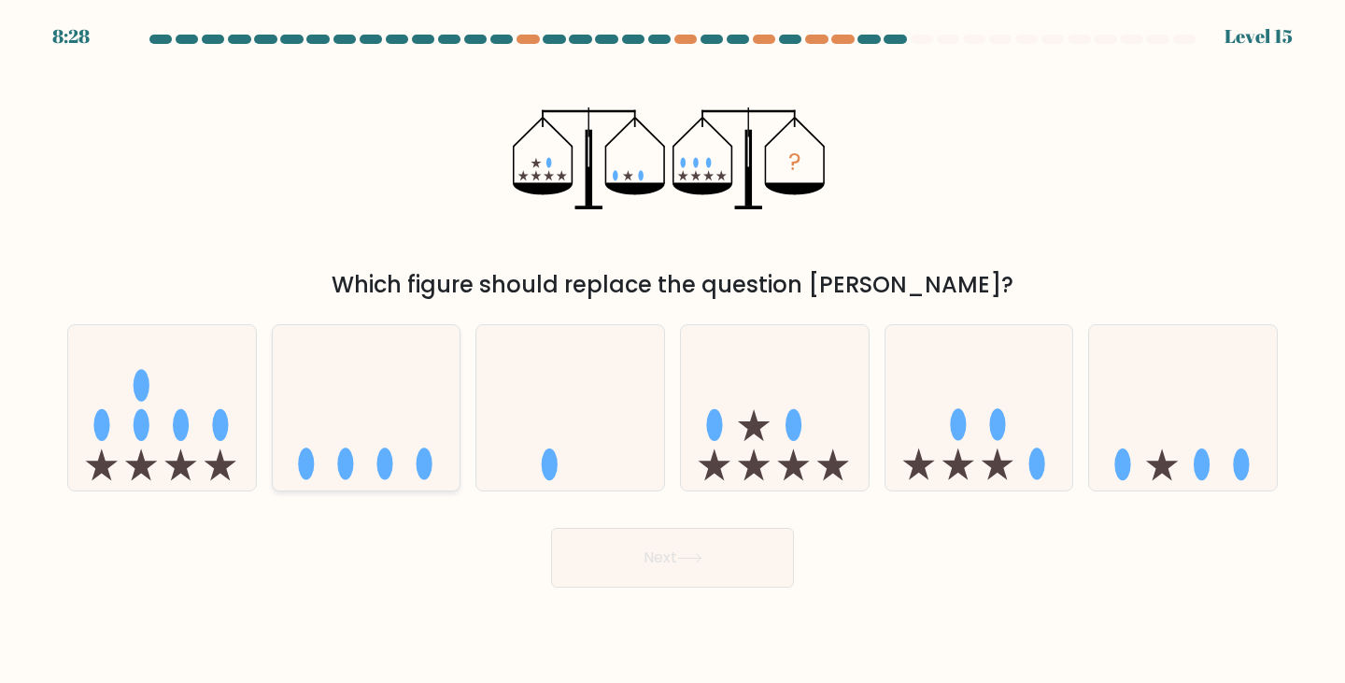
click at [357, 398] on icon at bounding box center [367, 407] width 188 height 155
click at [672, 351] on input "b." at bounding box center [672, 346] width 1 height 9
radio input "true"
click at [706, 567] on button "Next" at bounding box center [672, 558] width 243 height 60
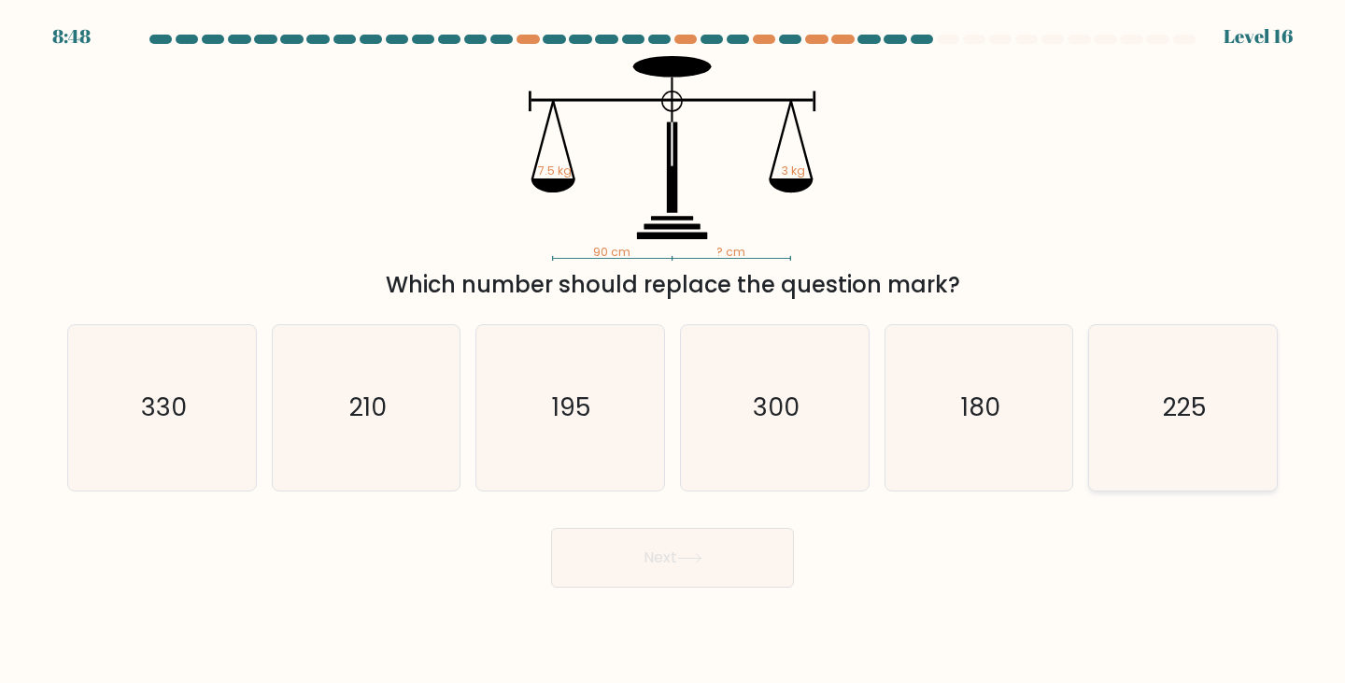
click at [1153, 386] on icon "225" at bounding box center [1182, 407] width 165 height 165
click at [673, 351] on input "f. 225" at bounding box center [672, 346] width 1 height 9
radio input "true"
click at [689, 580] on button "Next" at bounding box center [672, 558] width 243 height 60
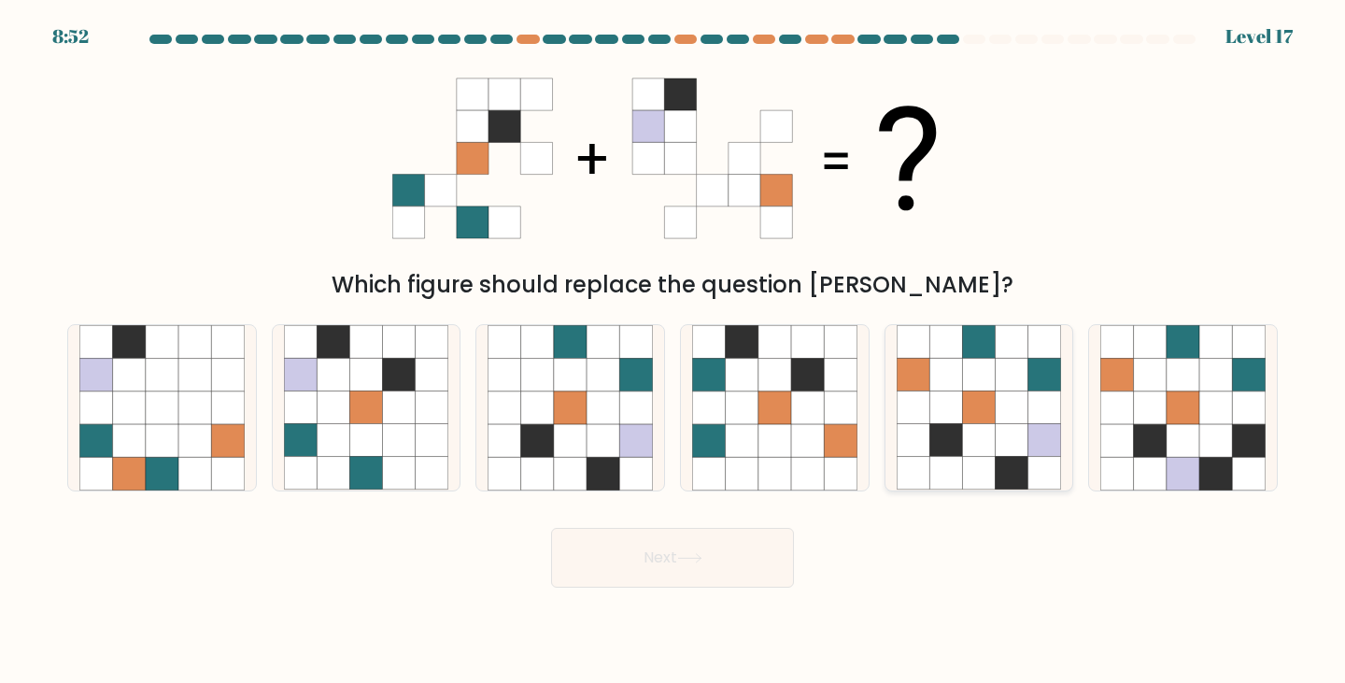
click at [1021, 411] on icon at bounding box center [1011, 407] width 33 height 33
click at [673, 351] on input "e." at bounding box center [672, 346] width 1 height 9
radio input "true"
click at [685, 558] on icon at bounding box center [689, 558] width 25 height 10
click at [702, 559] on icon at bounding box center [689, 558] width 25 height 10
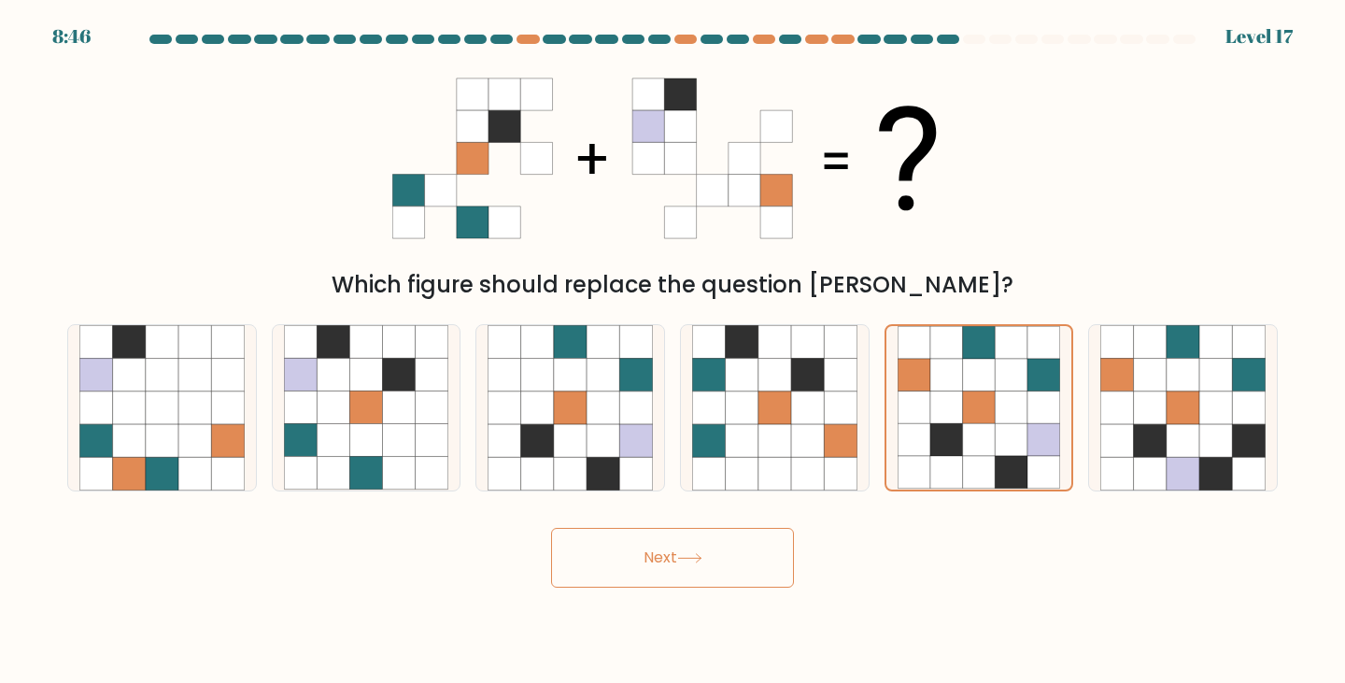
click at [671, 544] on button "Next" at bounding box center [672, 558] width 243 height 60
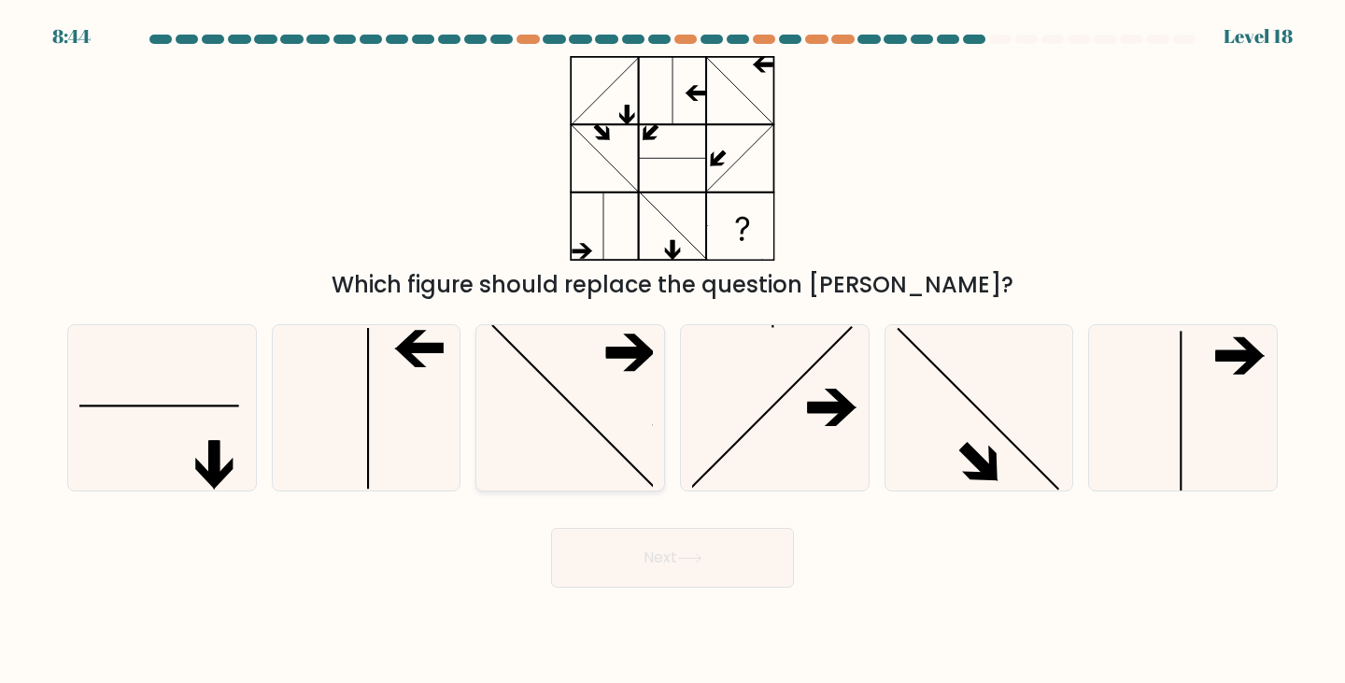
click at [585, 426] on icon at bounding box center [569, 407] width 165 height 165
click at [672, 351] on input "c." at bounding box center [672, 346] width 1 height 9
radio input "true"
click at [700, 572] on button "Next" at bounding box center [672, 558] width 243 height 60
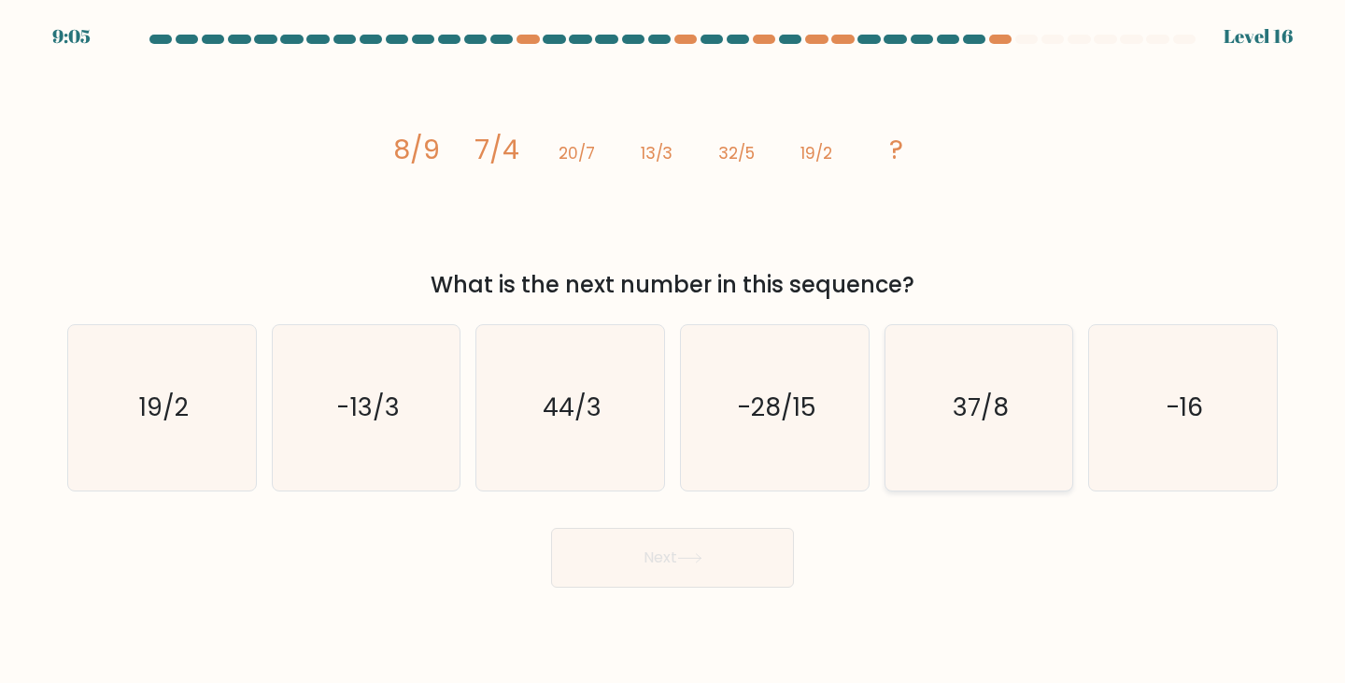
click at [1013, 388] on icon "37/8" at bounding box center [978, 407] width 165 height 165
click at [673, 351] on input "e. 37/8" at bounding box center [672, 346] width 1 height 9
radio input "true"
click at [695, 569] on button "Next" at bounding box center [672, 558] width 243 height 60
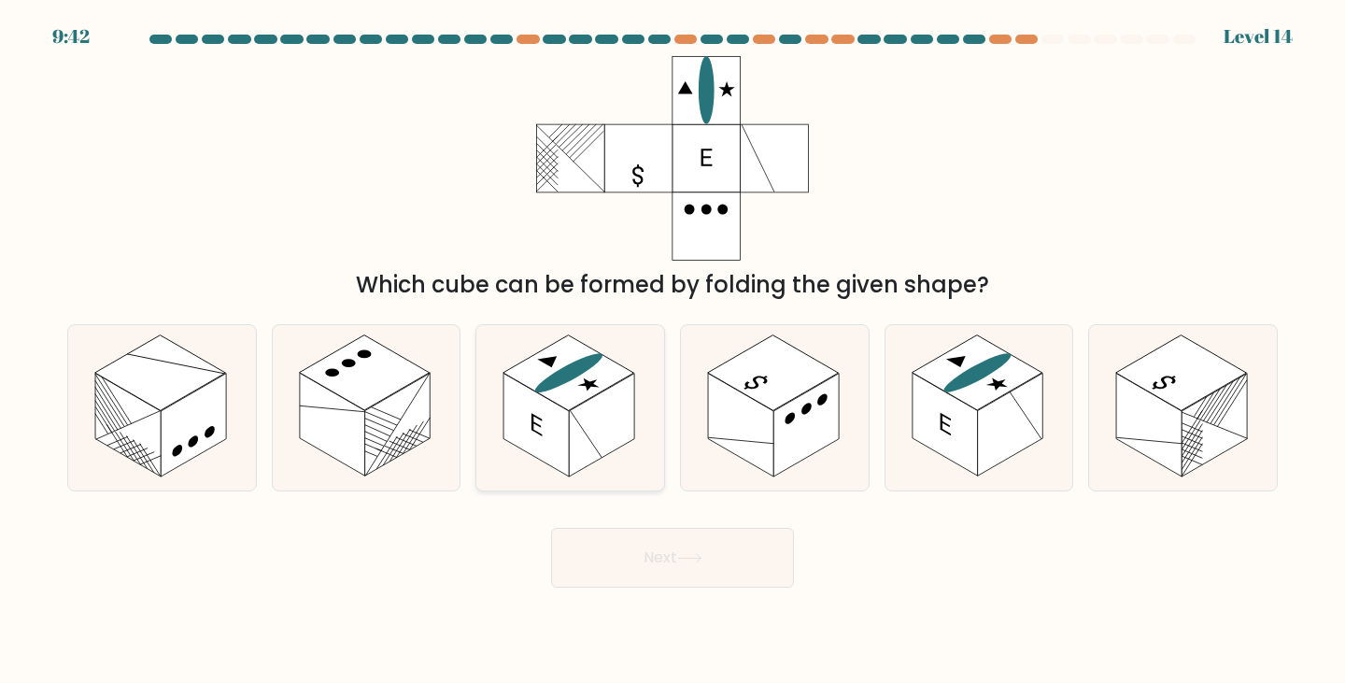
click at [574, 425] on rect at bounding box center [601, 425] width 65 height 103
click at [672, 351] on input "c." at bounding box center [672, 346] width 1 height 9
radio input "true"
click at [691, 563] on button "Next" at bounding box center [672, 558] width 243 height 60
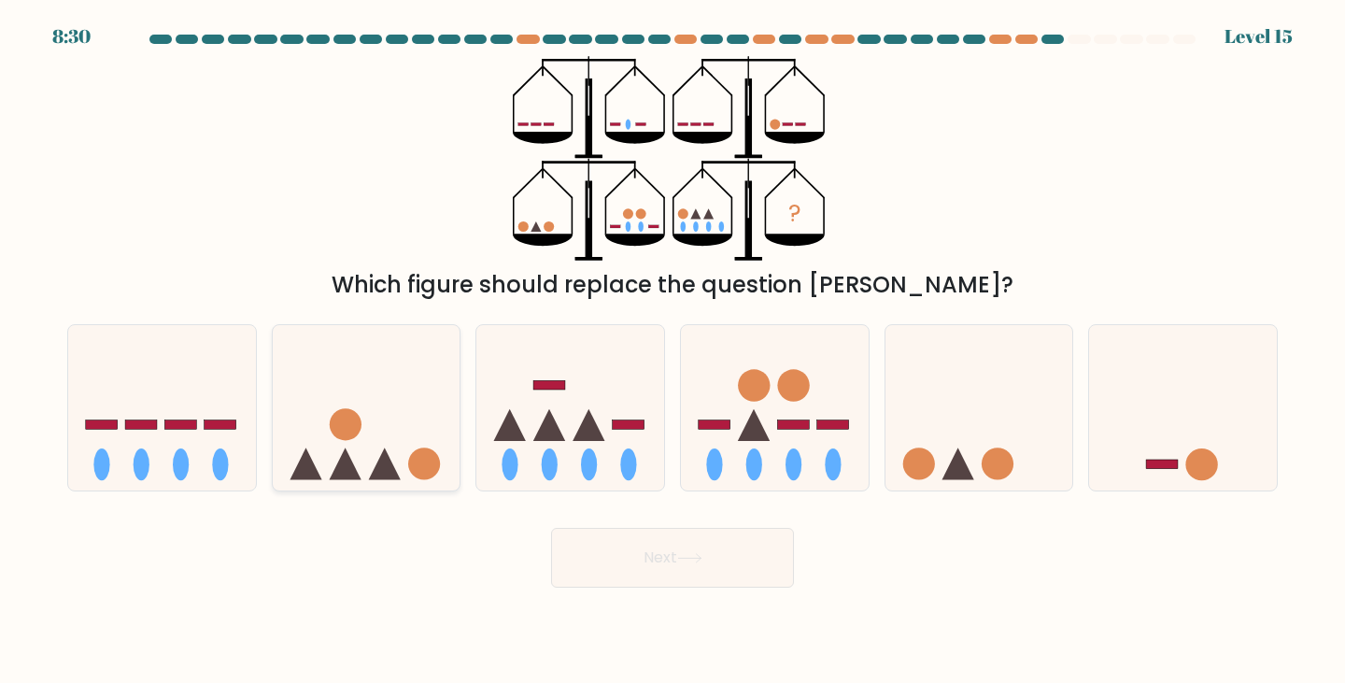
click at [360, 432] on icon at bounding box center [367, 407] width 188 height 155
click at [672, 351] on input "b." at bounding box center [672, 346] width 1 height 9
radio input "true"
click at [675, 543] on button "Next" at bounding box center [672, 558] width 243 height 60
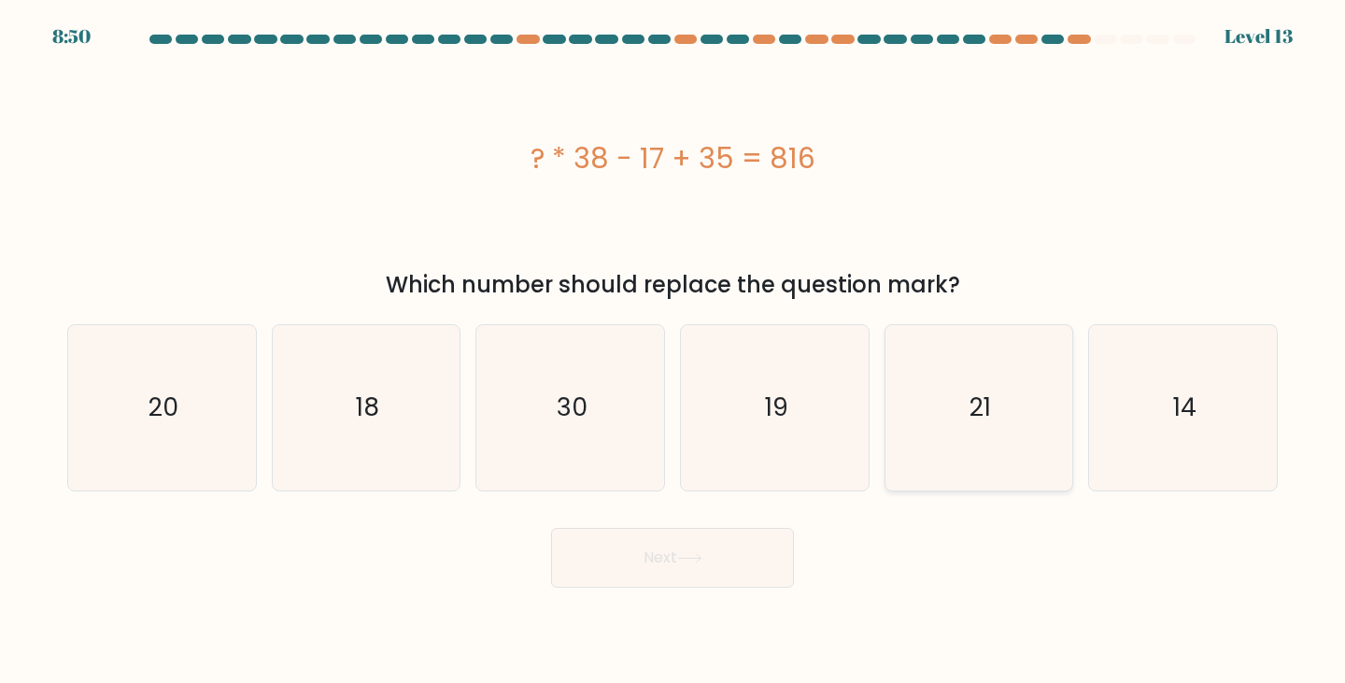
click at [948, 400] on icon "21" at bounding box center [978, 407] width 165 height 165
click at [673, 351] on input "e. 21" at bounding box center [672, 346] width 1 height 9
radio input "true"
click at [696, 555] on icon at bounding box center [689, 558] width 25 height 10
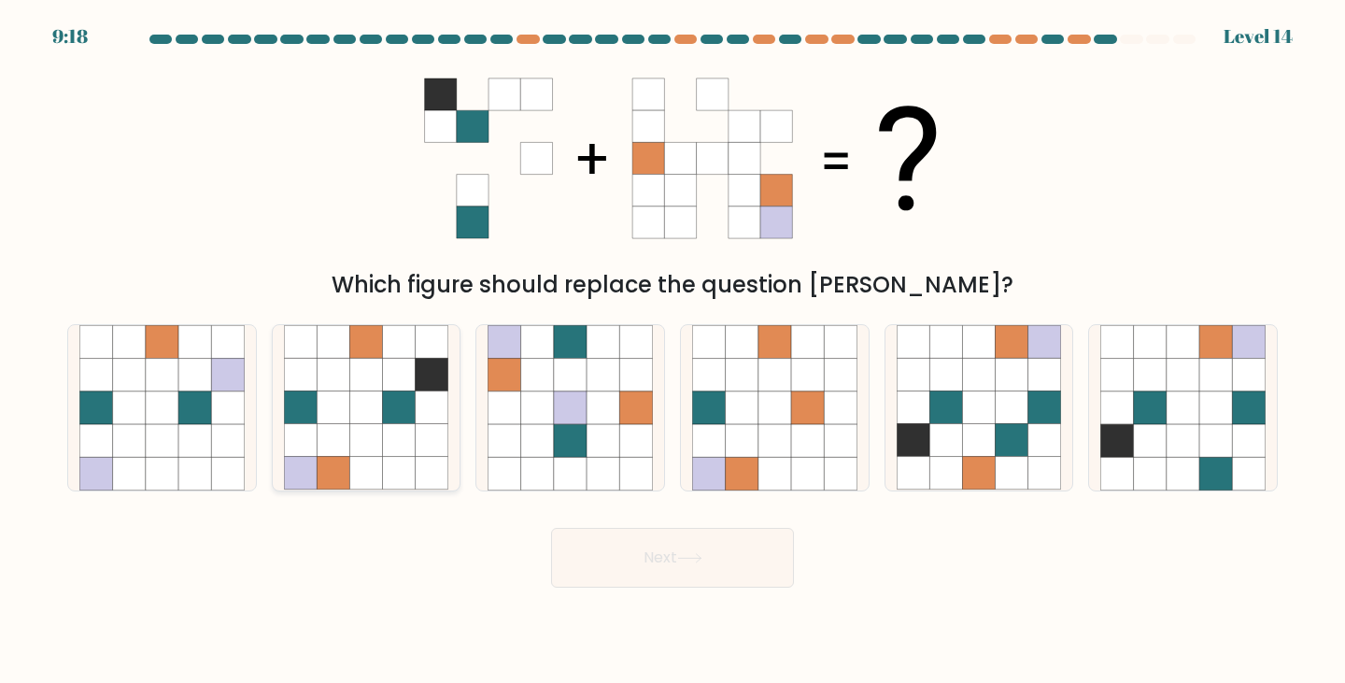
click at [330, 402] on icon at bounding box center [333, 407] width 33 height 33
click at [672, 351] on input "b." at bounding box center [672, 346] width 1 height 9
radio input "true"
click at [698, 569] on button "Next" at bounding box center [672, 558] width 243 height 60
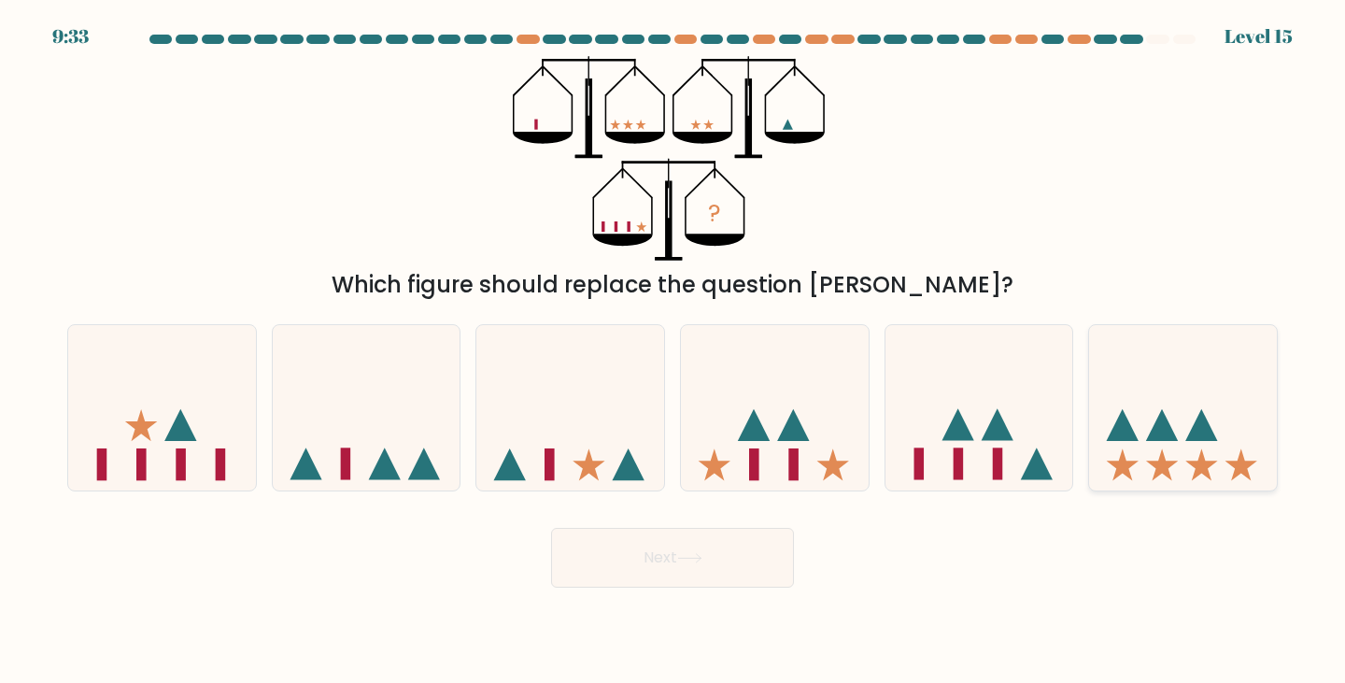
click at [1239, 414] on icon at bounding box center [1183, 407] width 188 height 155
click at [673, 351] on input "f." at bounding box center [672, 346] width 1 height 9
radio input "true"
click at [720, 572] on button "Next" at bounding box center [672, 558] width 243 height 60
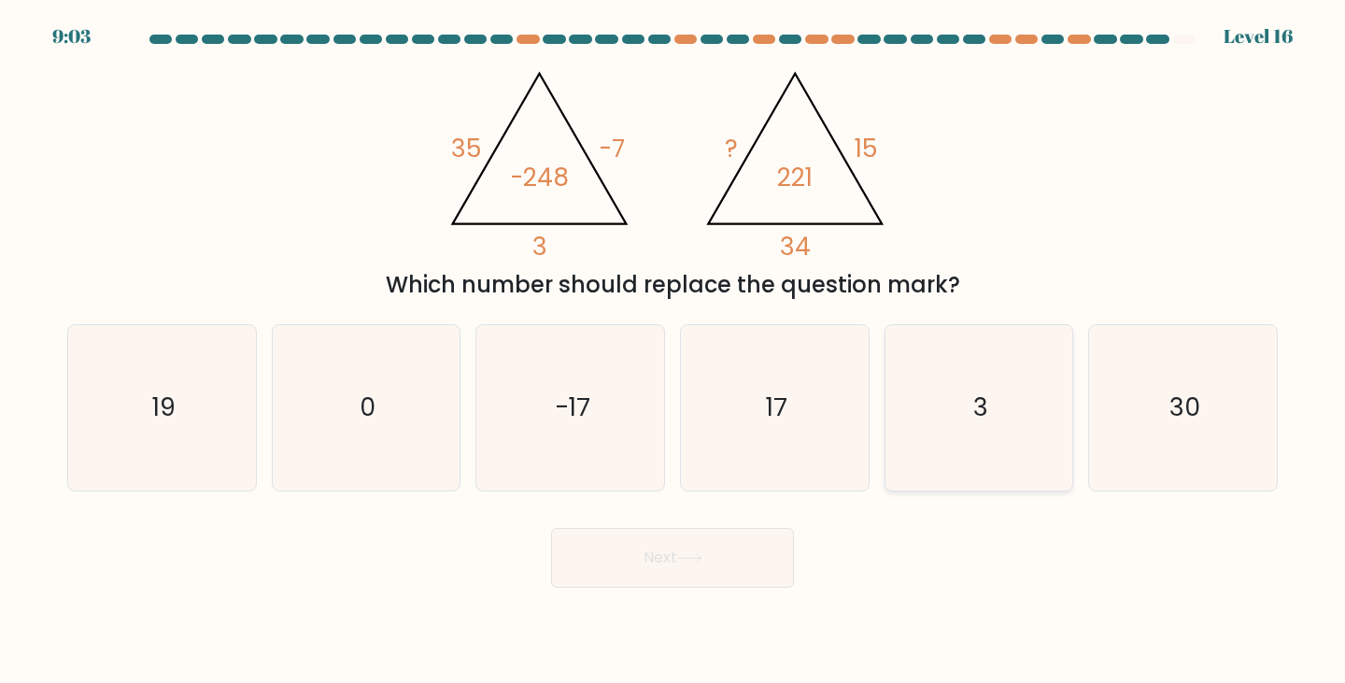
click at [987, 388] on icon "3" at bounding box center [978, 407] width 165 height 165
click at [673, 351] on input "e. 3" at bounding box center [672, 346] width 1 height 9
radio input "true"
click at [689, 577] on button "Next" at bounding box center [672, 558] width 243 height 60
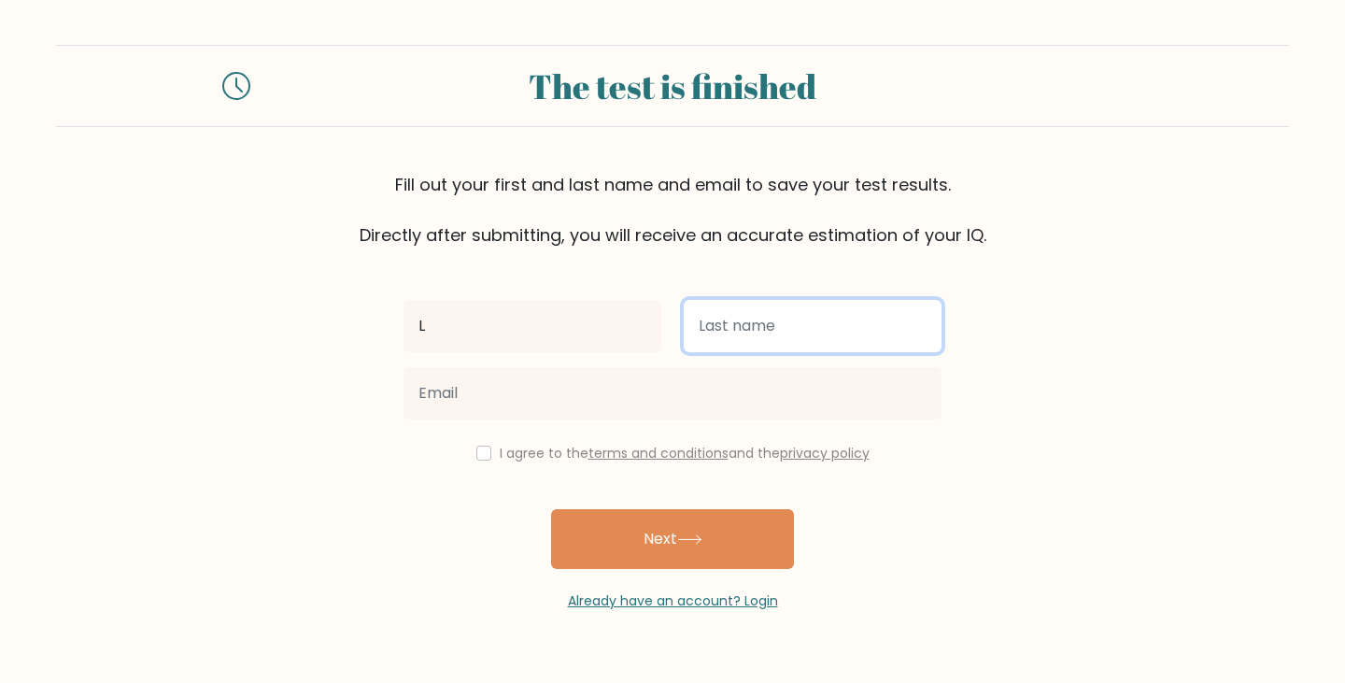
click at [768, 326] on input "text" at bounding box center [813, 326] width 258 height 52
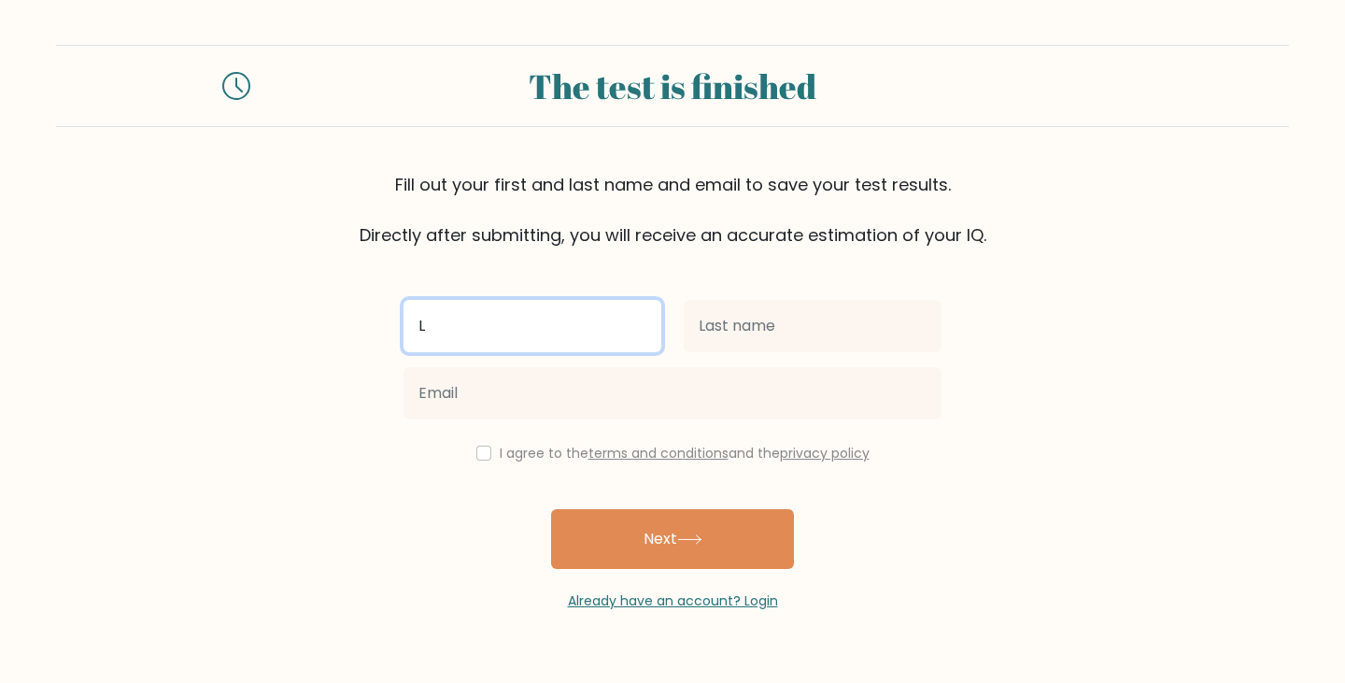
click at [529, 332] on input "L" at bounding box center [532, 326] width 258 height 52
type input "[PERSON_NAME]"
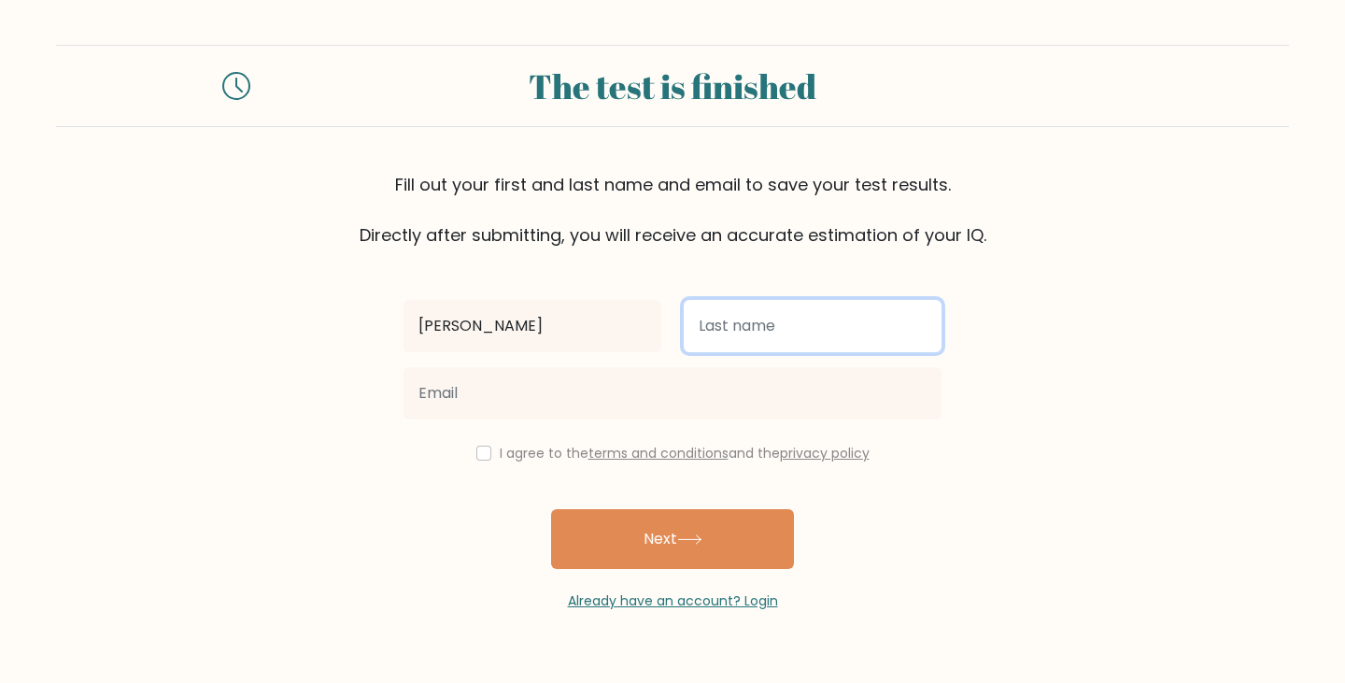
click at [738, 323] on input "text" at bounding box center [813, 326] width 258 height 52
type input "T"
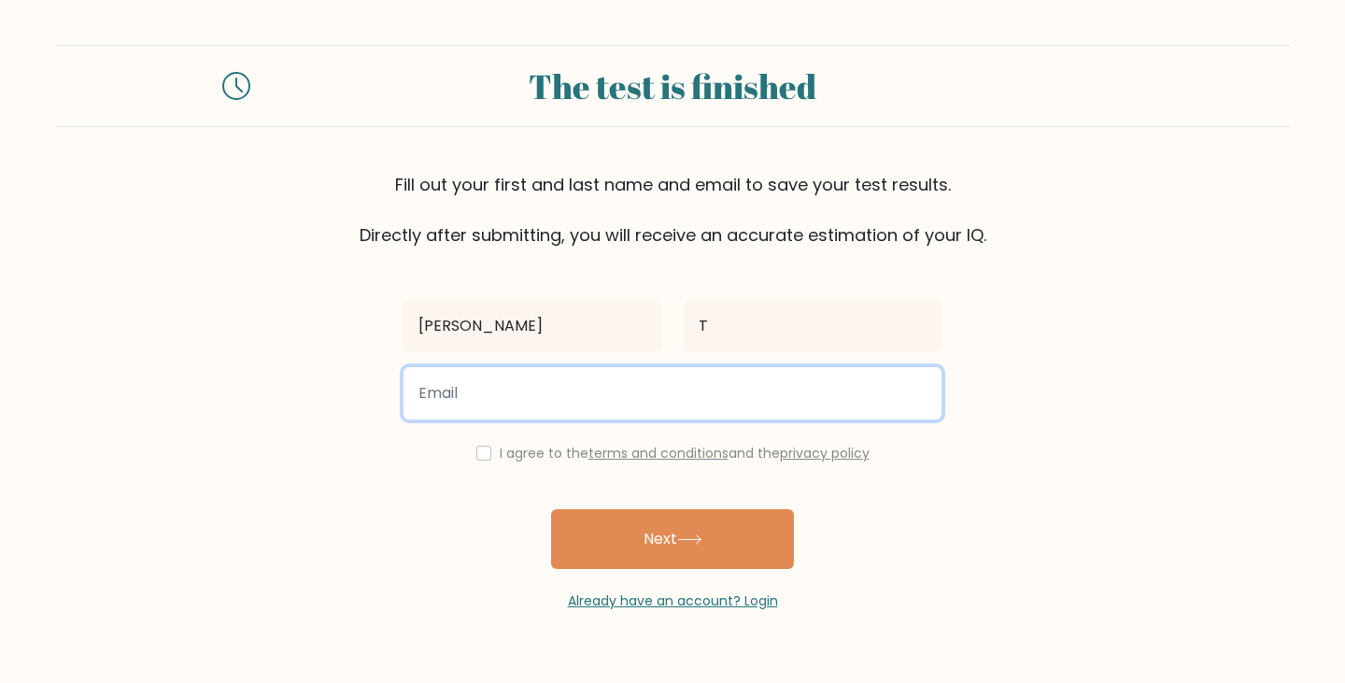
click at [581, 400] on input "email" at bounding box center [672, 393] width 538 height 52
type input "jamie.thl.2503@gmail.com"
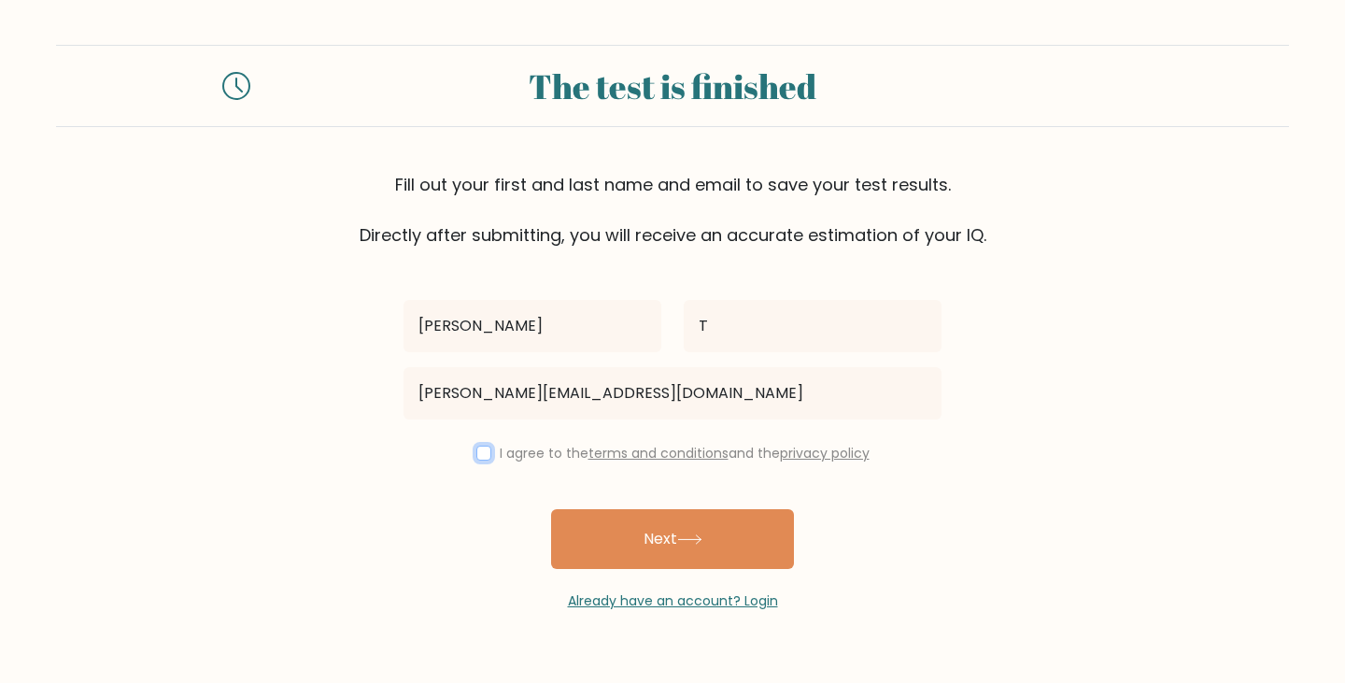
click at [477, 456] on input "checkbox" at bounding box center [483, 452] width 15 height 15
checkbox input "true"
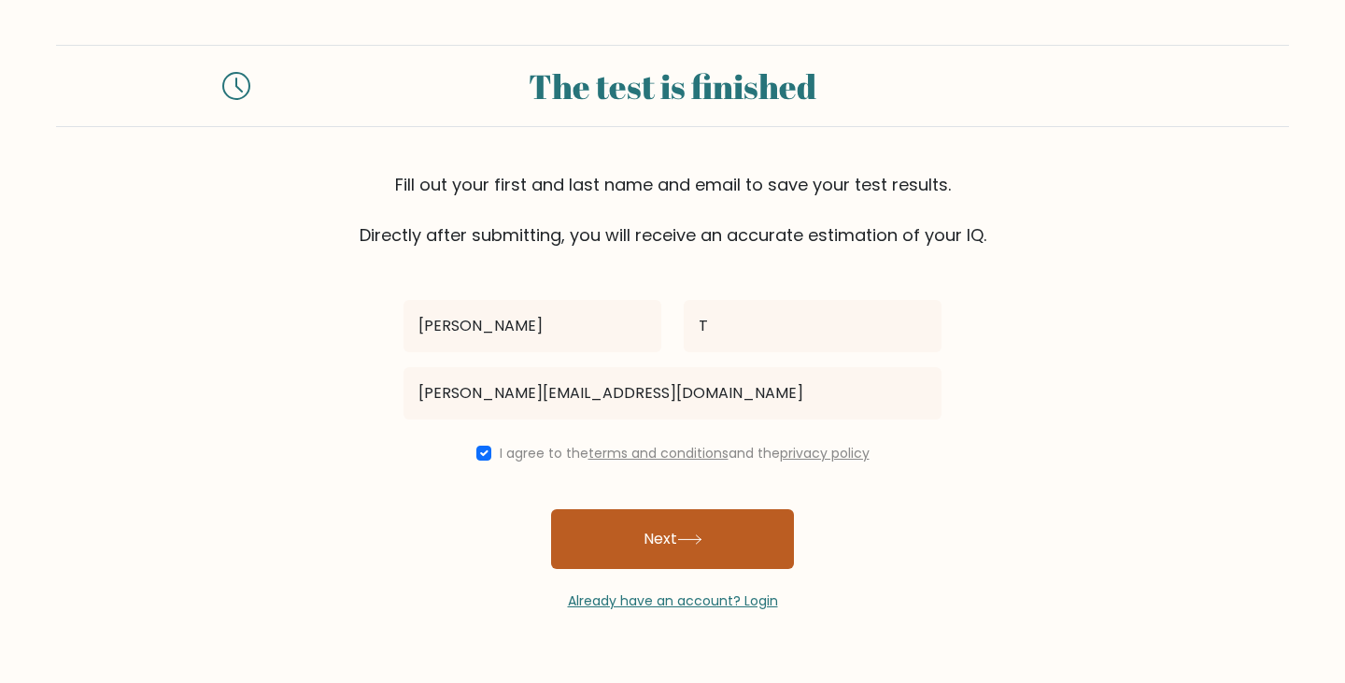
click at [698, 544] on icon at bounding box center [689, 539] width 25 height 10
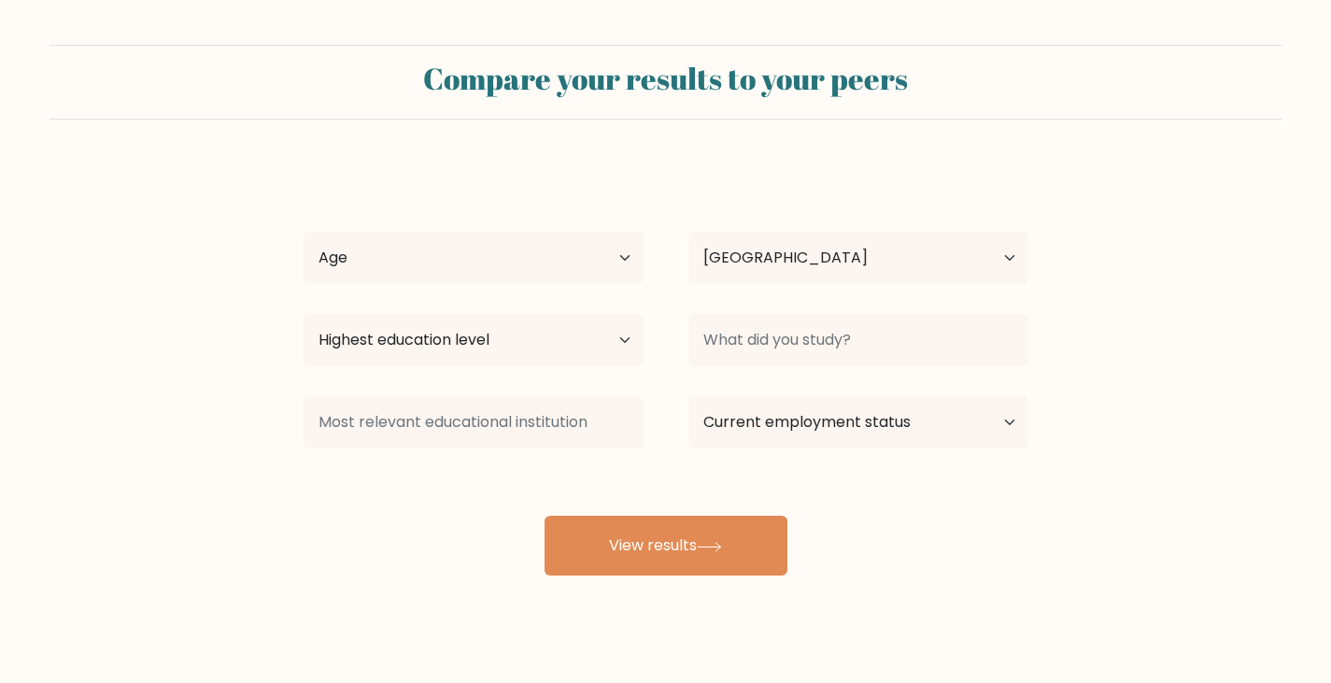
select select "VN"
click at [569, 336] on select "Highest education level No schooling Primary Lower Secondary Upper Secondary Oc…" at bounding box center [474, 340] width 340 height 52
select select "bachelors_degree"
click at [304, 314] on select "Highest education level No schooling Primary Lower Secondary Upper Secondary Oc…" at bounding box center [474, 340] width 340 height 52
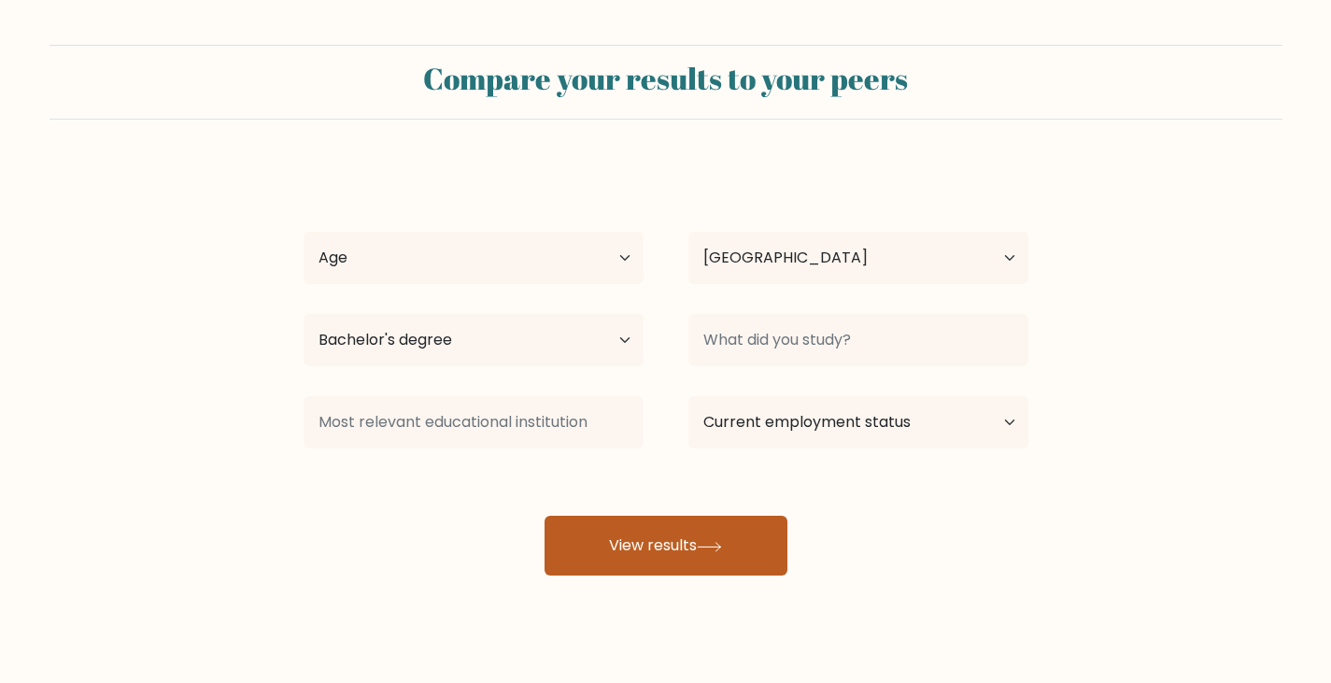
click at [690, 545] on button "View results" at bounding box center [665, 545] width 243 height 60
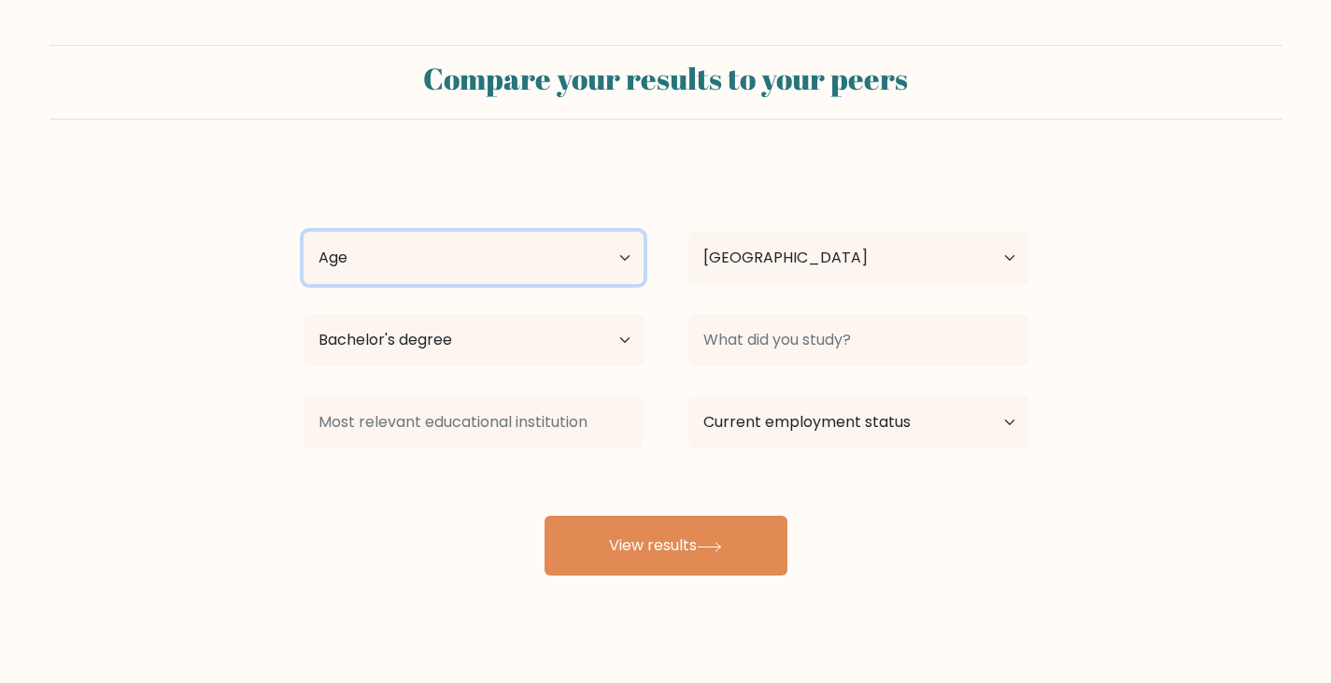
click at [502, 239] on select "Age Under [DEMOGRAPHIC_DATA] [DEMOGRAPHIC_DATA] [DEMOGRAPHIC_DATA] [DEMOGRAPHIC…" at bounding box center [474, 258] width 340 height 52
select select "25_34"
click at [304, 232] on select "Age Under [DEMOGRAPHIC_DATA] [DEMOGRAPHIC_DATA] [DEMOGRAPHIC_DATA] [DEMOGRAPHIC…" at bounding box center [474, 258] width 340 height 52
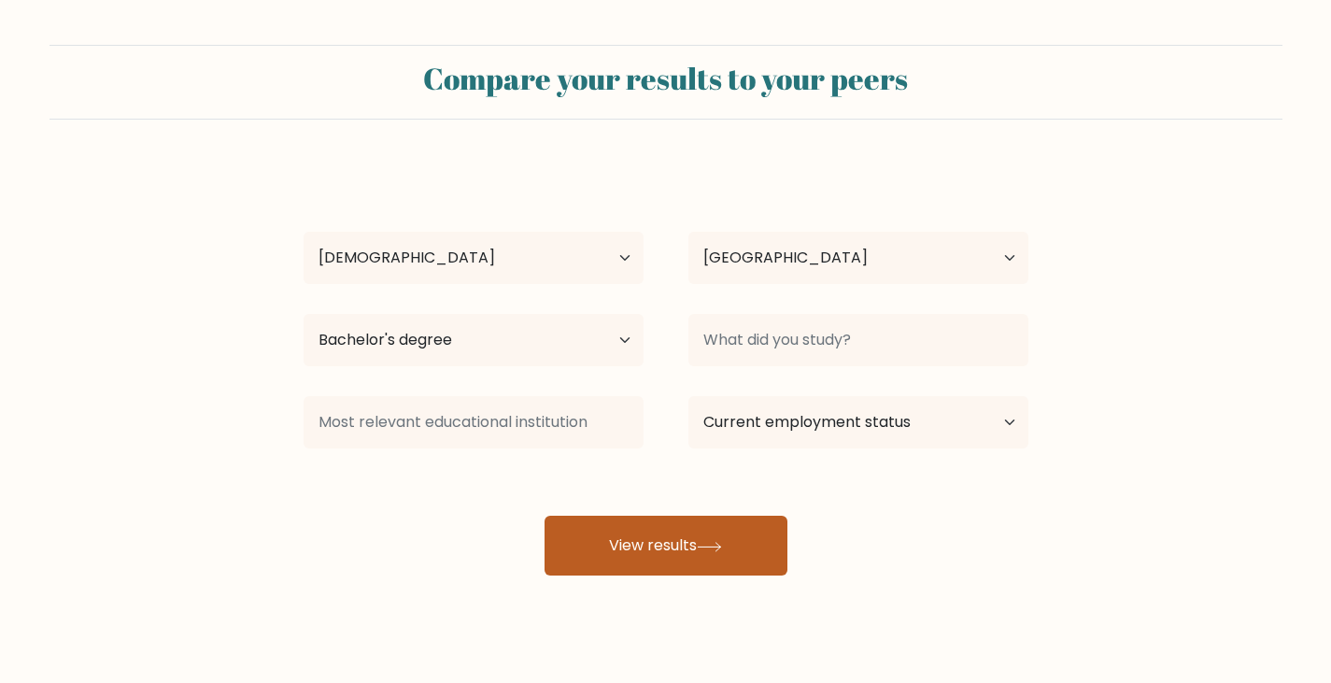
click at [693, 544] on button "View results" at bounding box center [665, 545] width 243 height 60
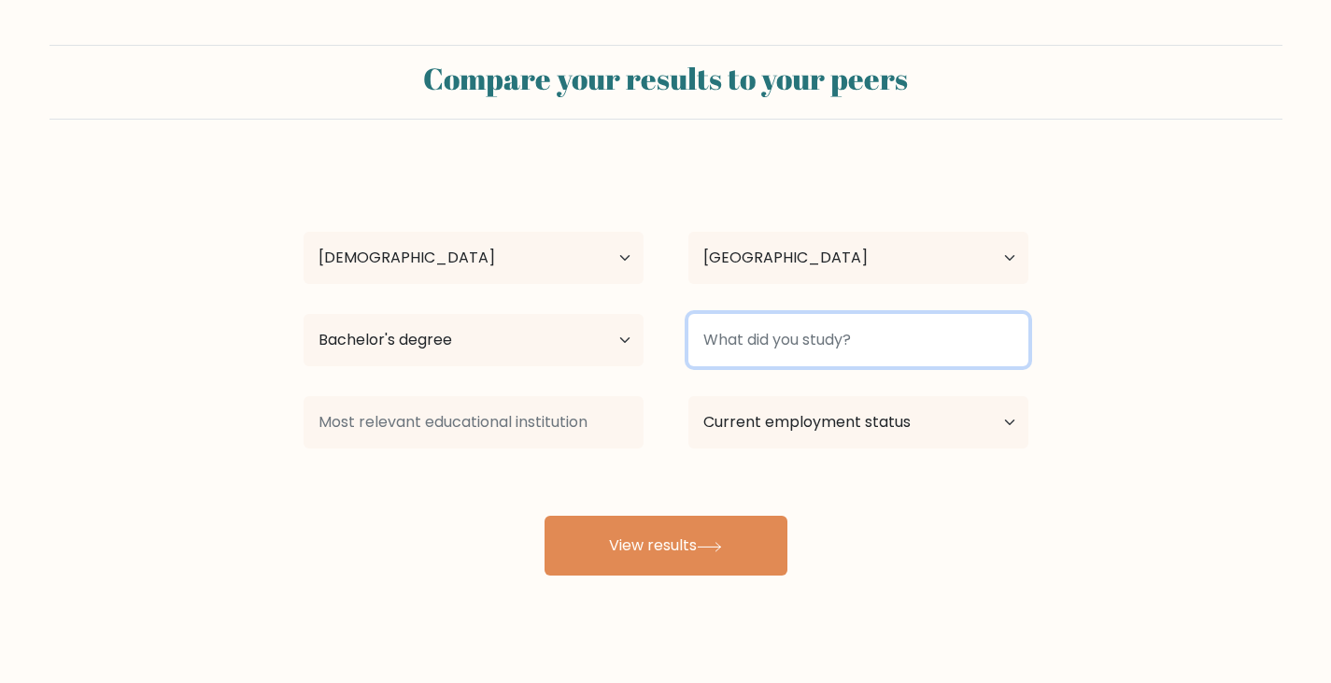
click at [925, 349] on input at bounding box center [858, 340] width 340 height 52
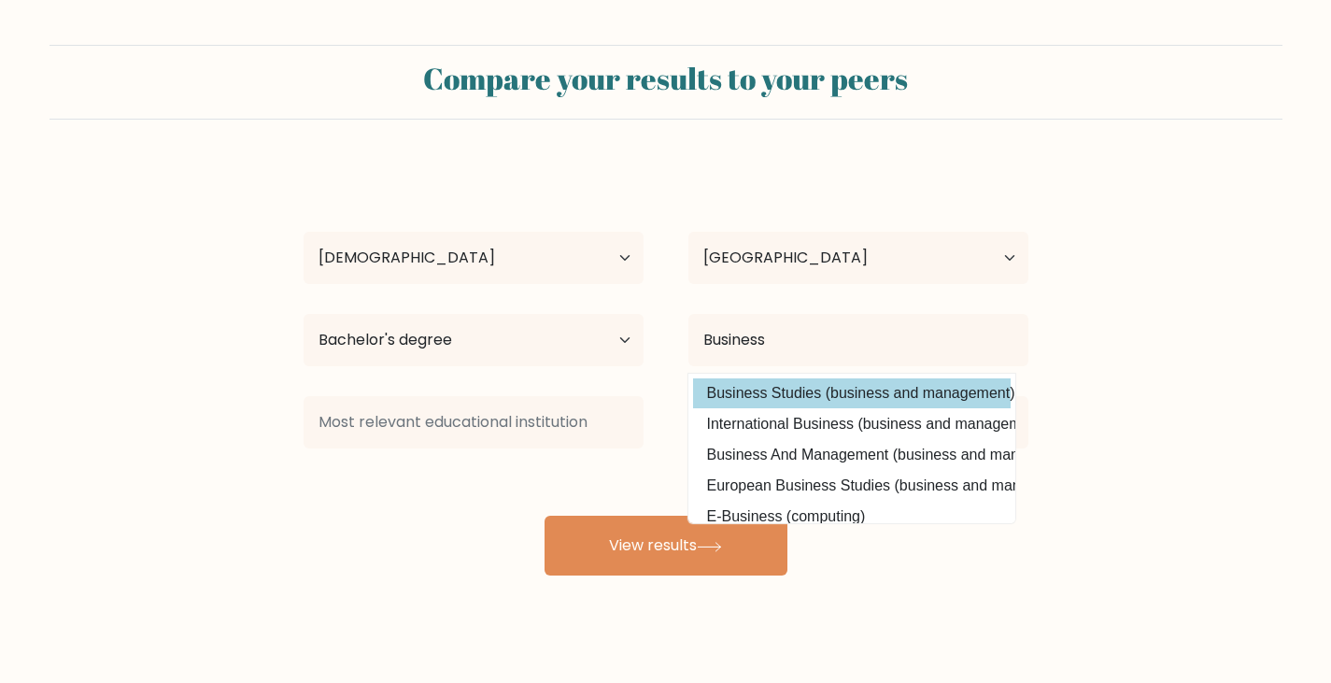
click at [877, 394] on option "Business Studies (business and management)" at bounding box center [852, 393] width 318 height 30
type input "Business Studies"
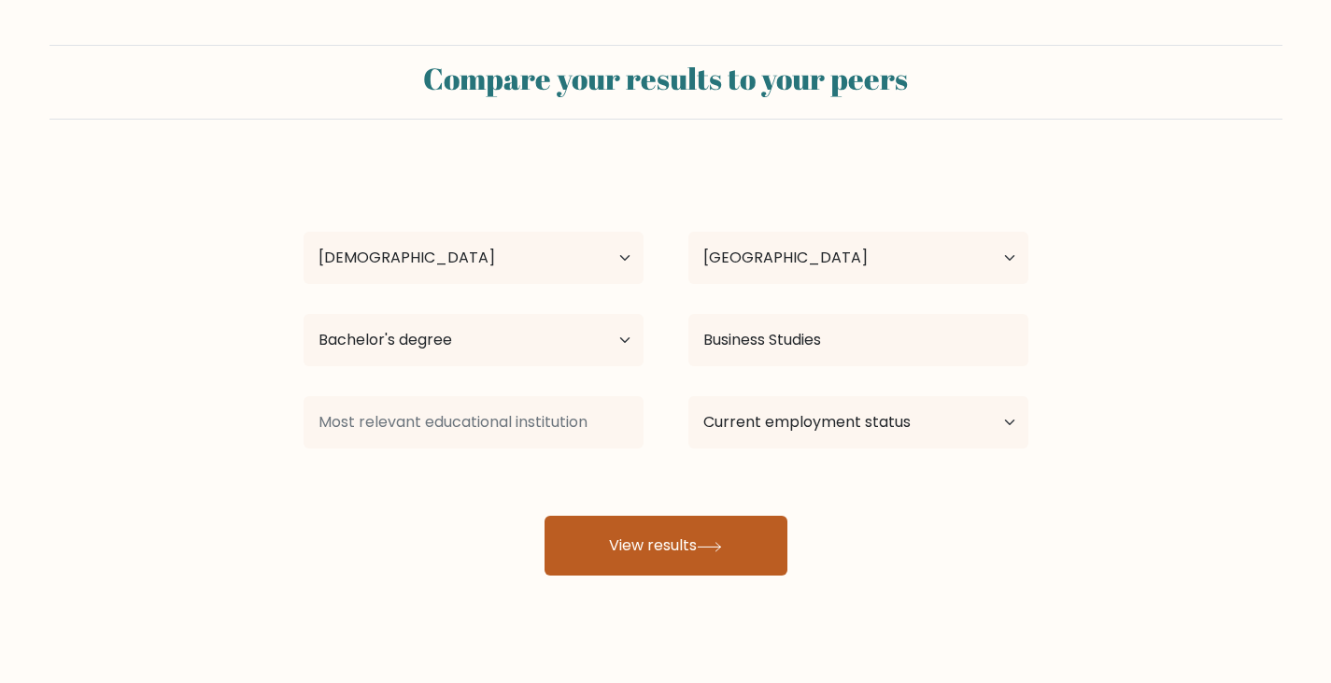
click at [626, 562] on button "View results" at bounding box center [665, 545] width 243 height 60
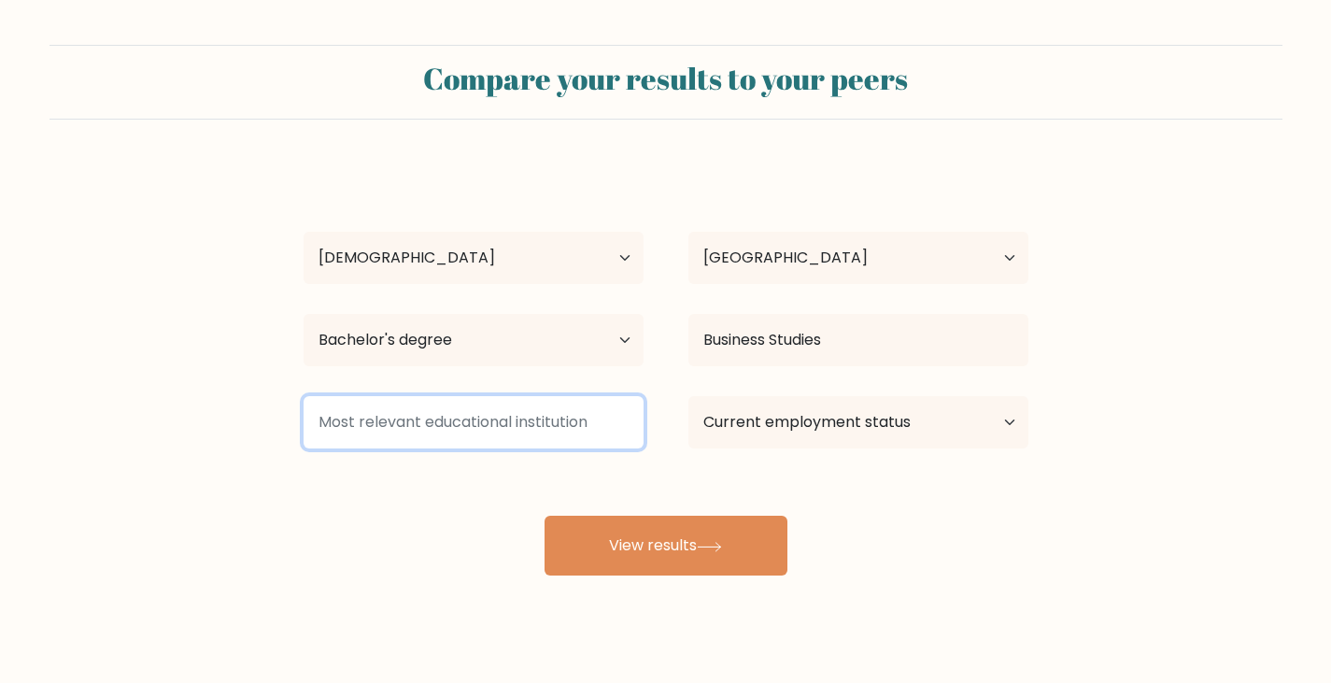
click at [557, 425] on input at bounding box center [474, 422] width 340 height 52
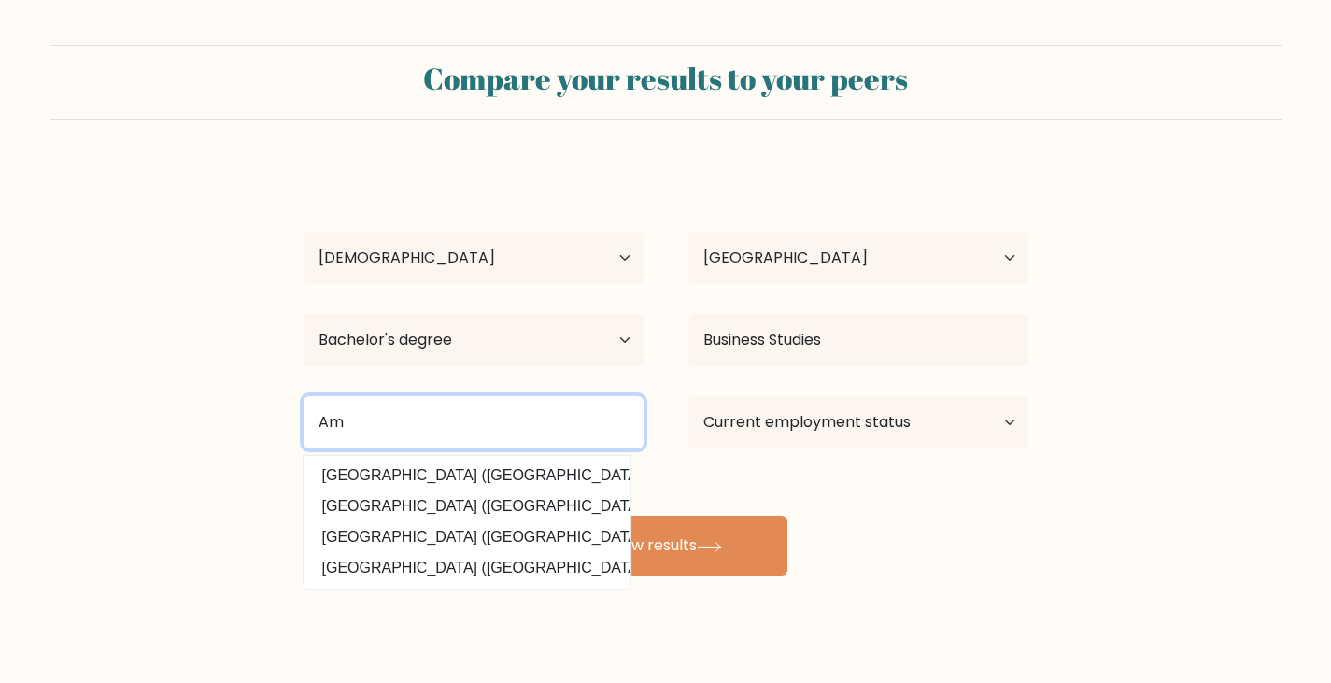
type input "A"
type input "h"
type input "f"
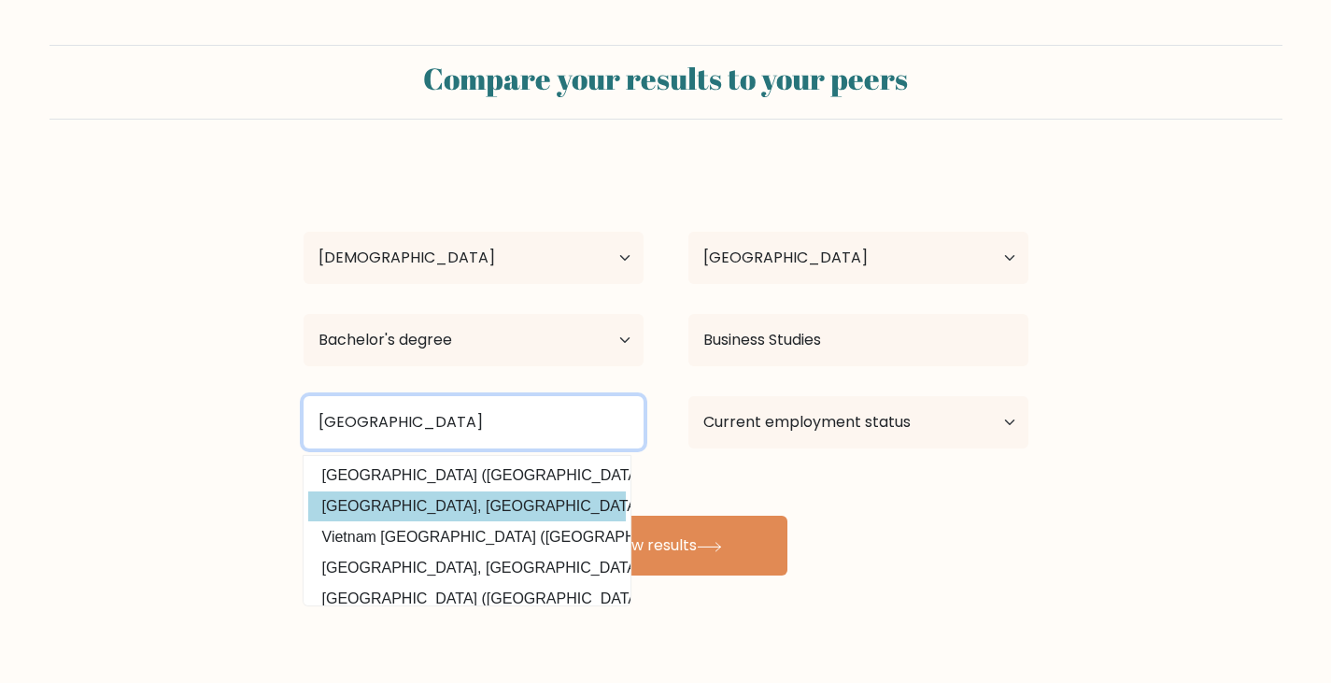
type input "vietnam"
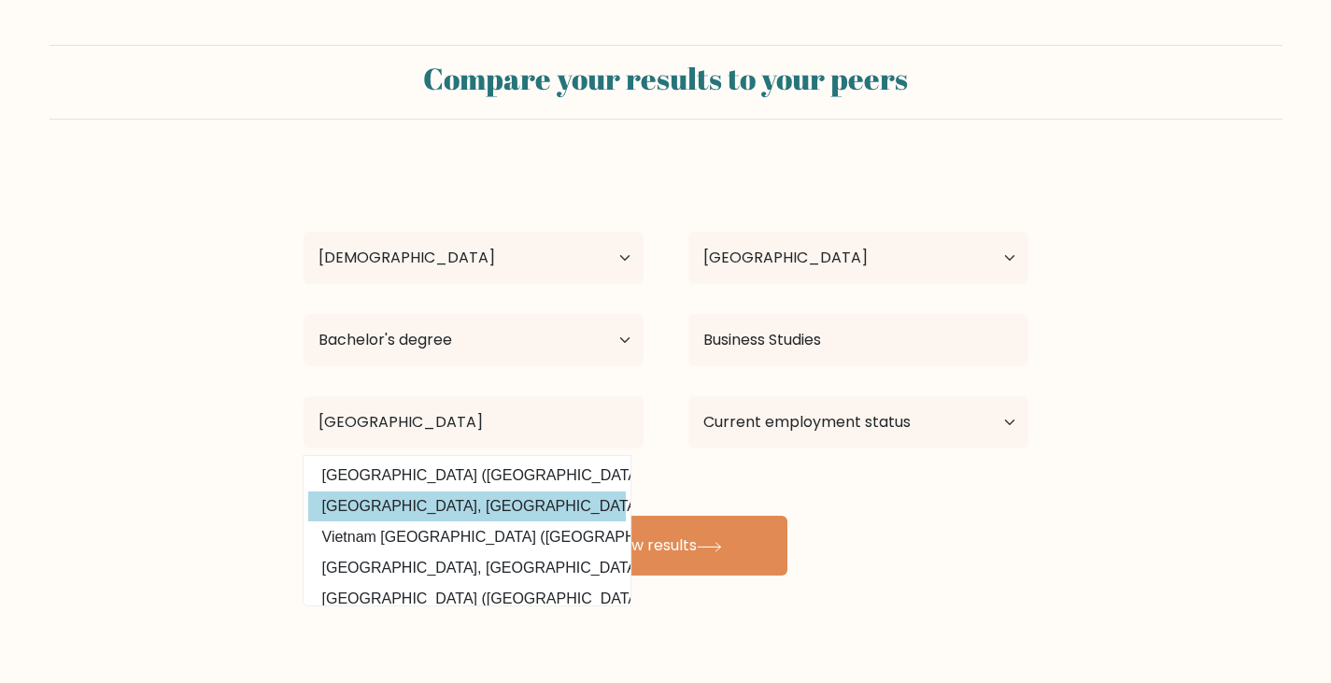
click at [543, 501] on div "Linh T Age Under 18 years old 18-24 years old 25-34 years old 35-44 years old 4…" at bounding box center [665, 369] width 747 height 411
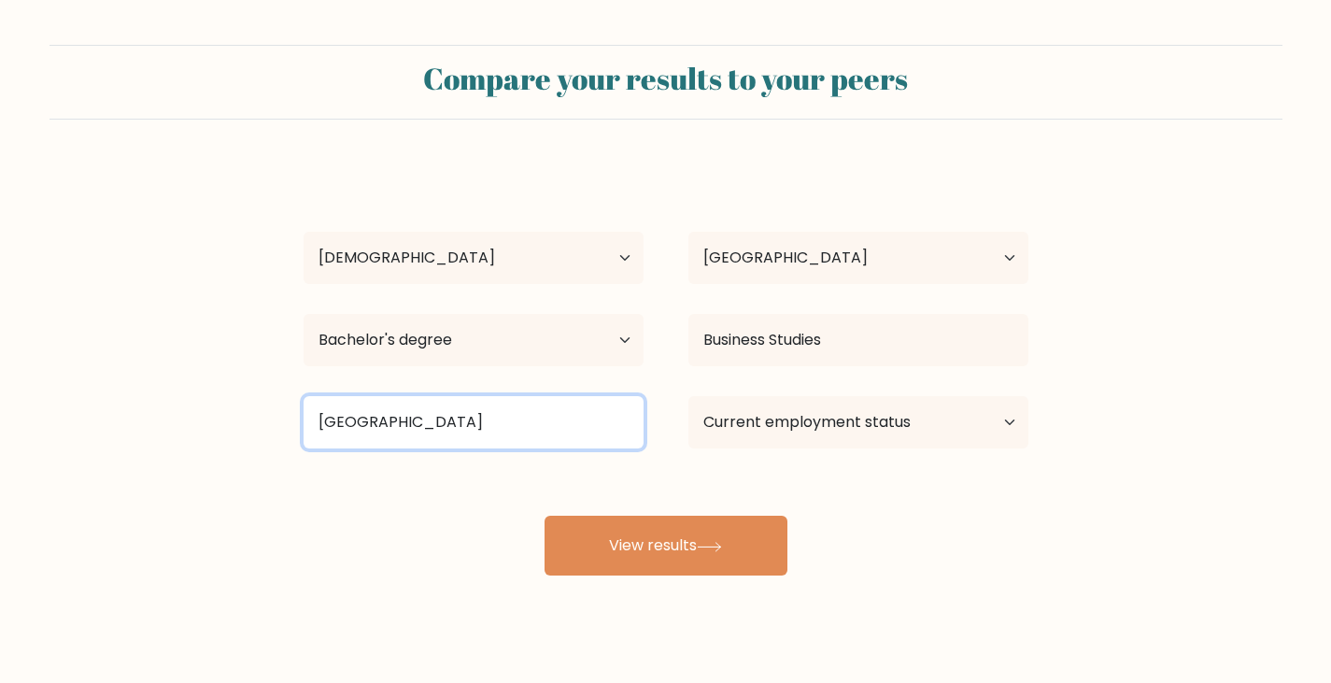
click at [568, 422] on input "vietnam" at bounding box center [474, 422] width 340 height 52
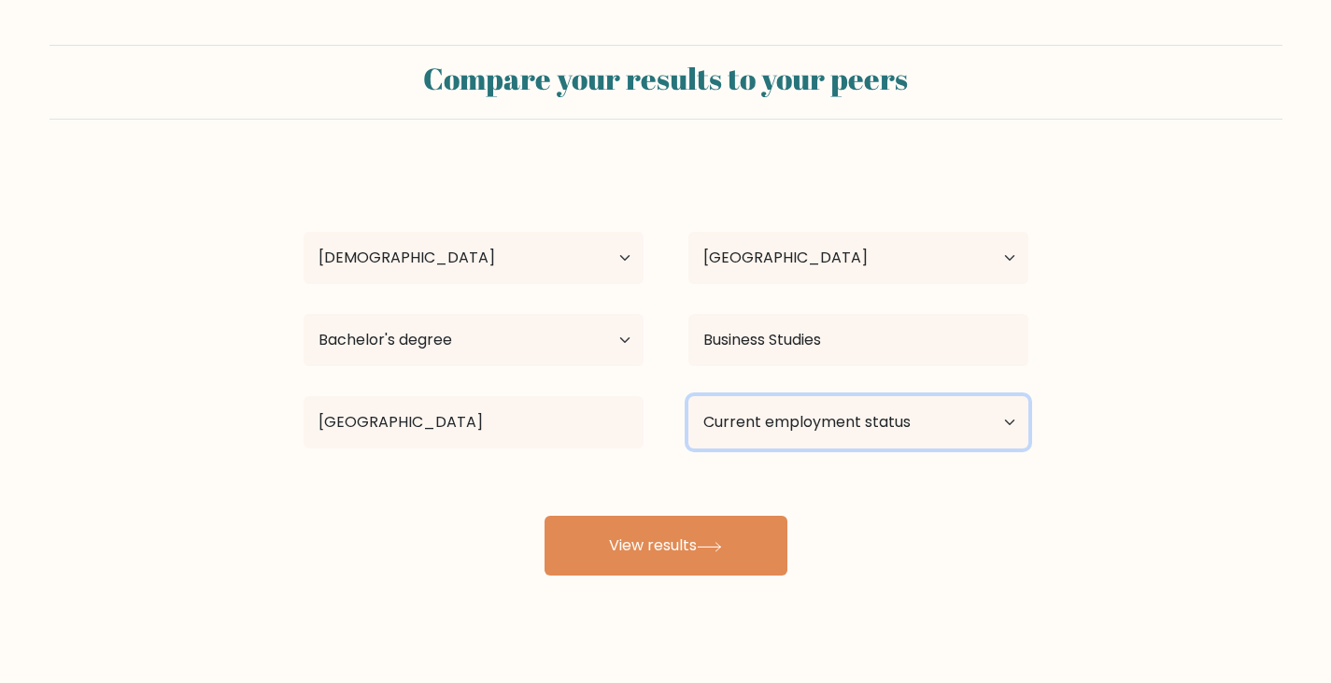
click at [738, 423] on select "Current employment status Employed Student Retired Other / prefer not to answer" at bounding box center [858, 422] width 340 height 52
click at [688, 396] on select "Current employment status Employed Student Retired Other / prefer not to answer" at bounding box center [858, 422] width 340 height 52
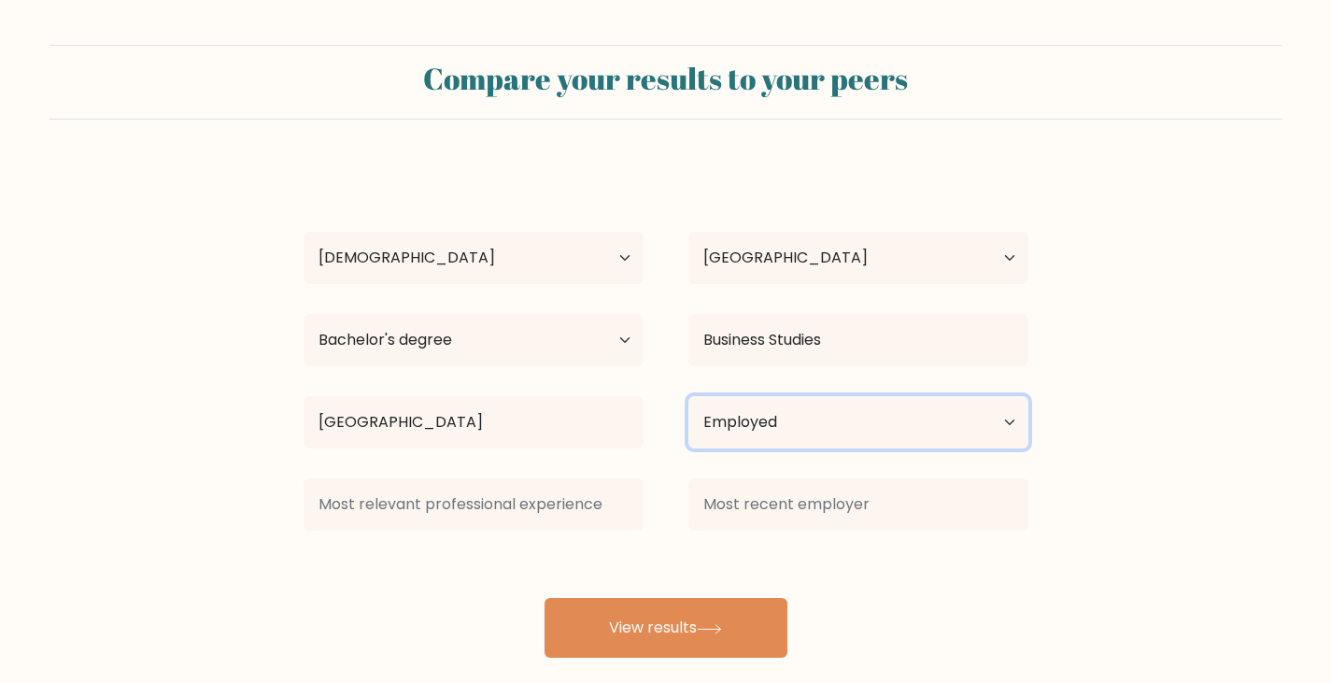
click at [762, 431] on select "Current employment status Employed Student Retired Other / prefer not to answer" at bounding box center [858, 422] width 340 height 52
select select "student"
click at [688, 396] on select "Current employment status Employed Student Retired Other / prefer not to answer" at bounding box center [858, 422] width 340 height 52
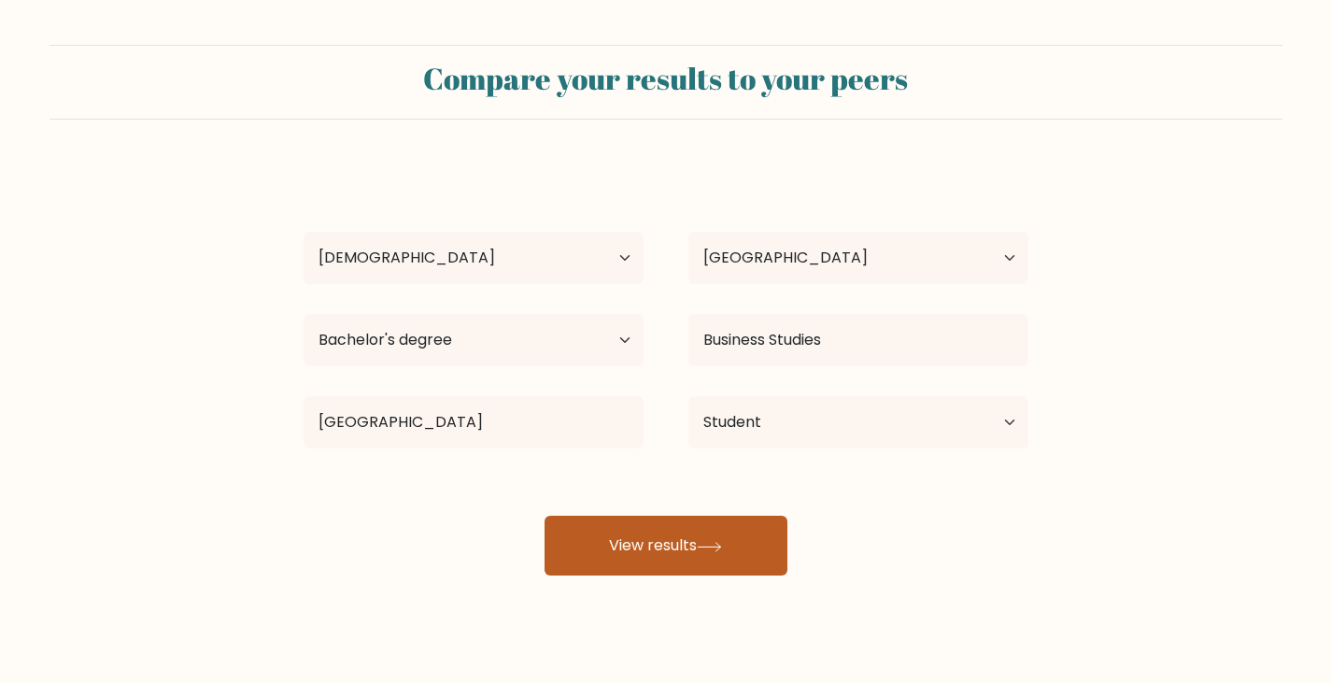
click at [693, 560] on button "View results" at bounding box center [665, 545] width 243 height 60
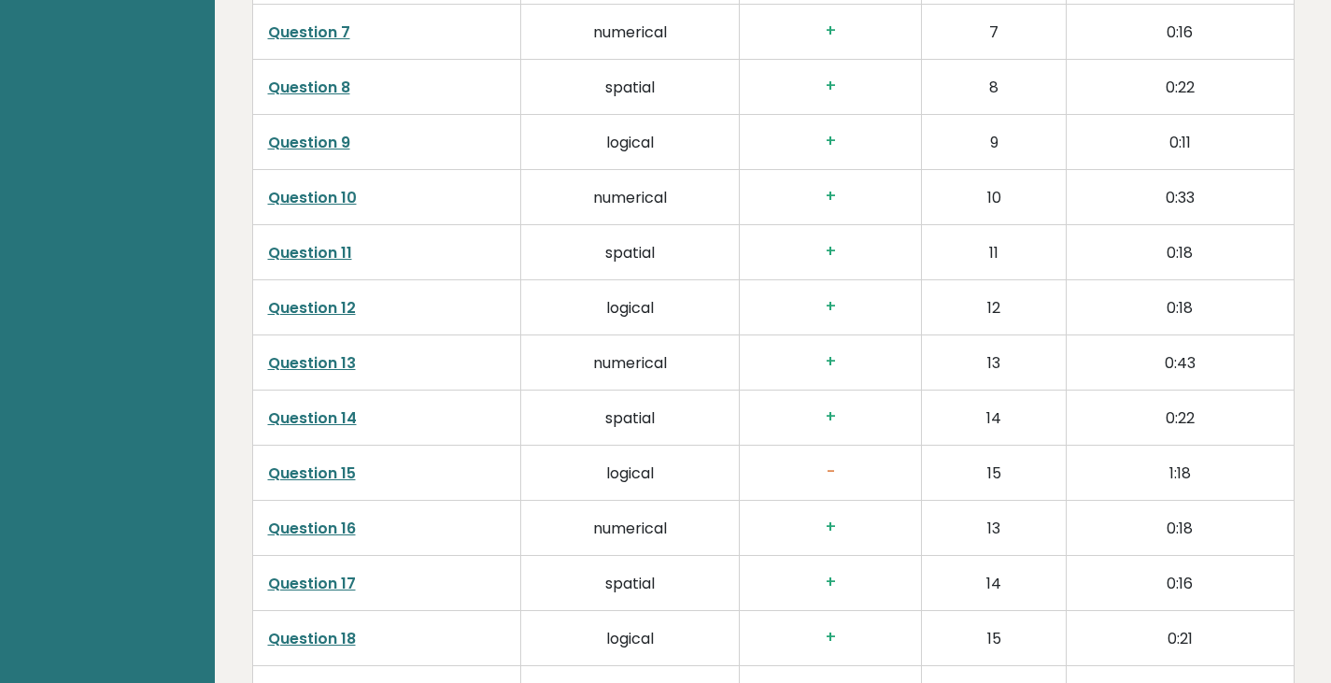
scroll to position [3356, 0]
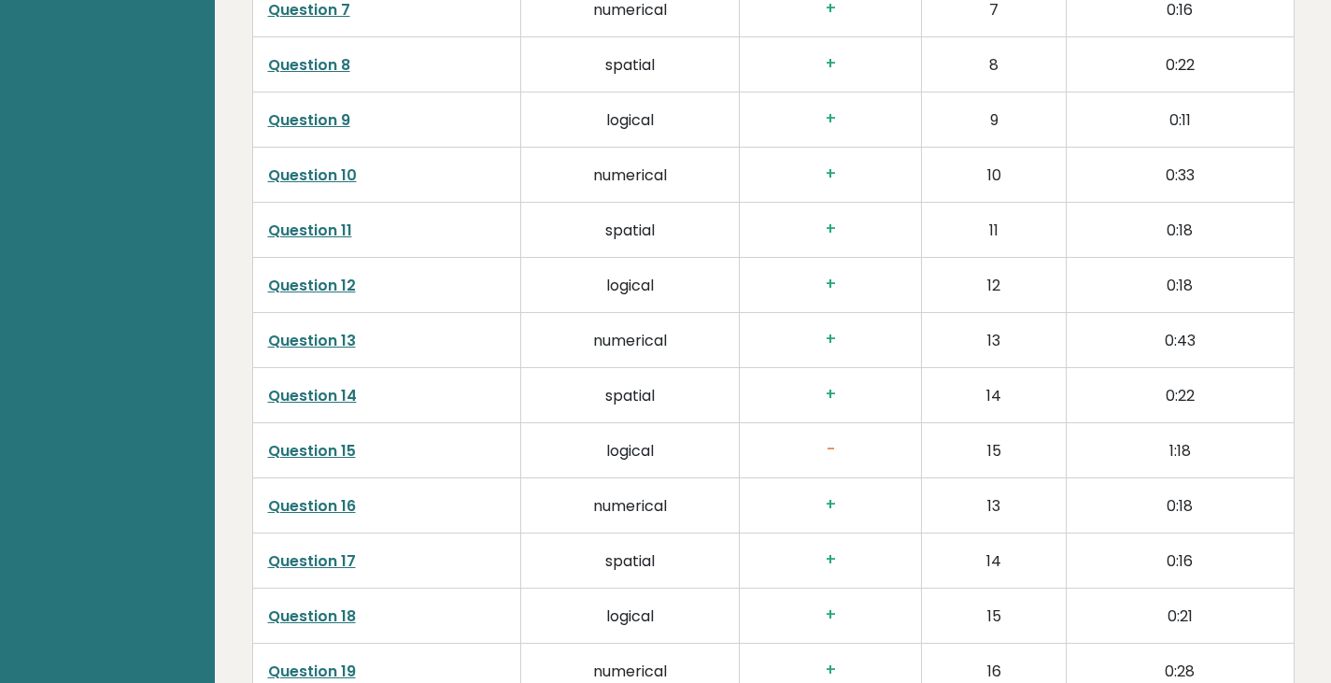
click at [324, 440] on link "Question 15" at bounding box center [312, 450] width 88 height 21
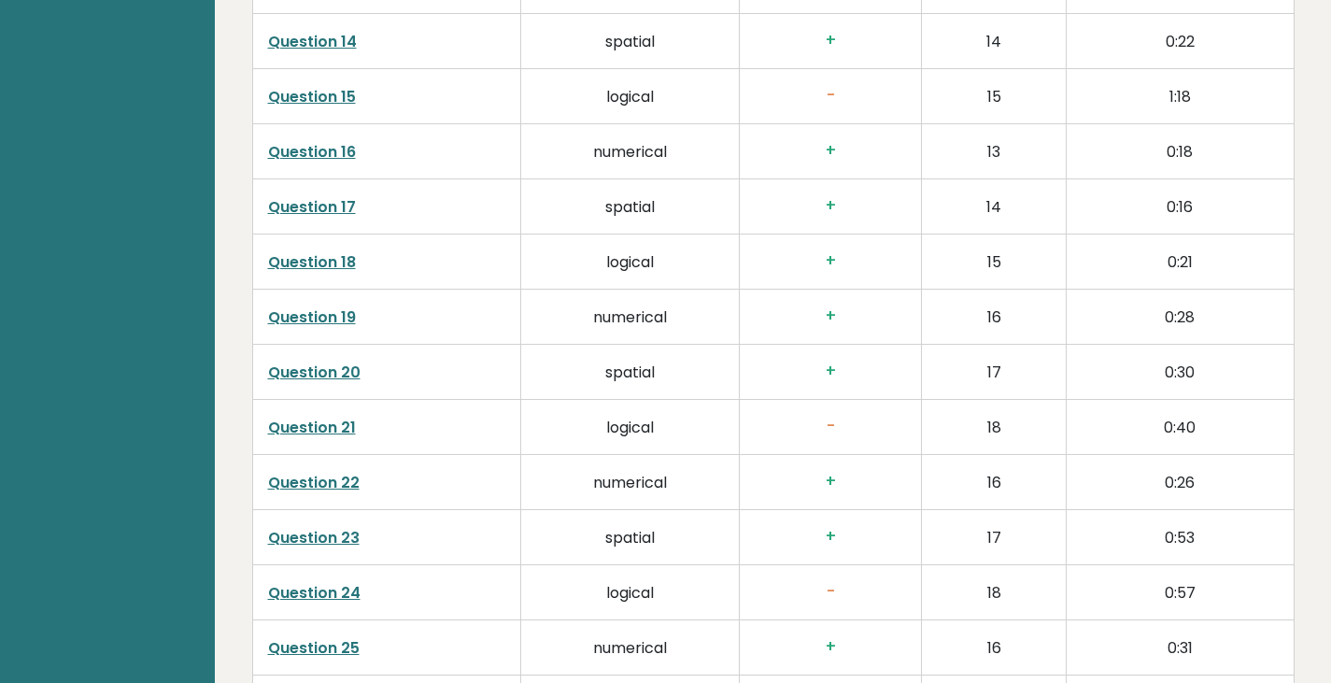
scroll to position [3718, 0]
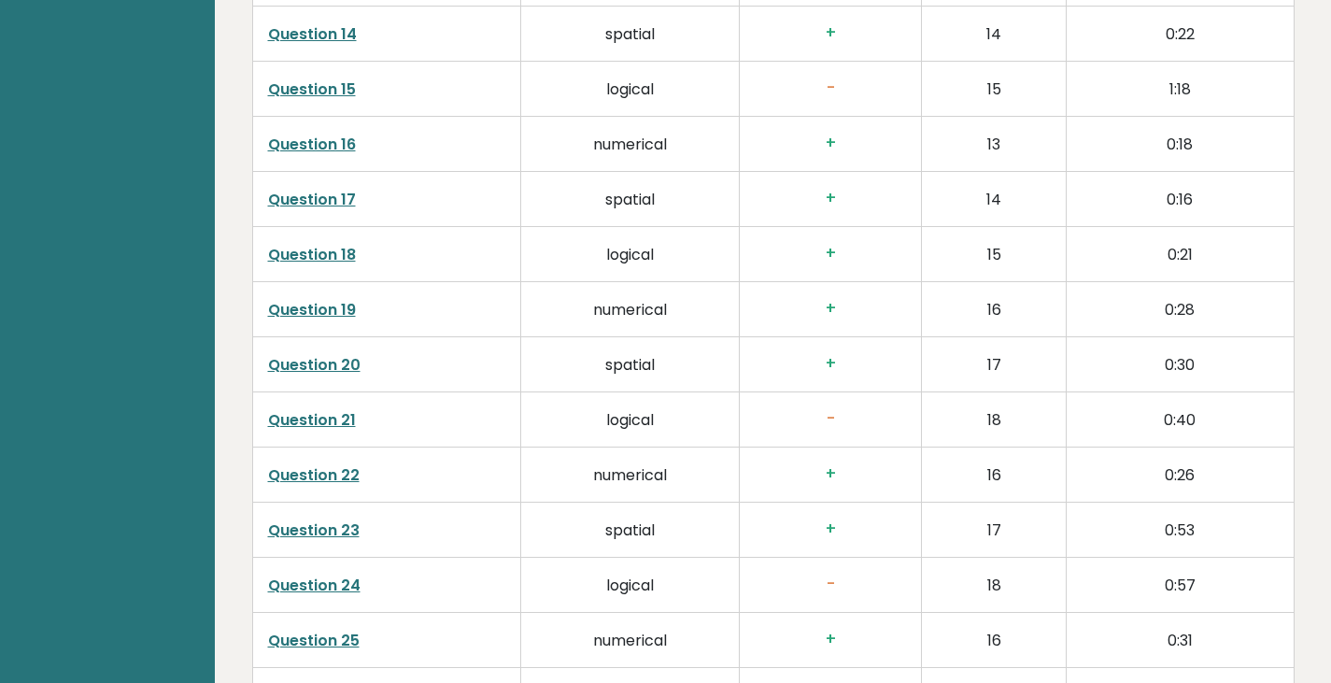
click at [311, 409] on link "Question 21" at bounding box center [312, 419] width 88 height 21
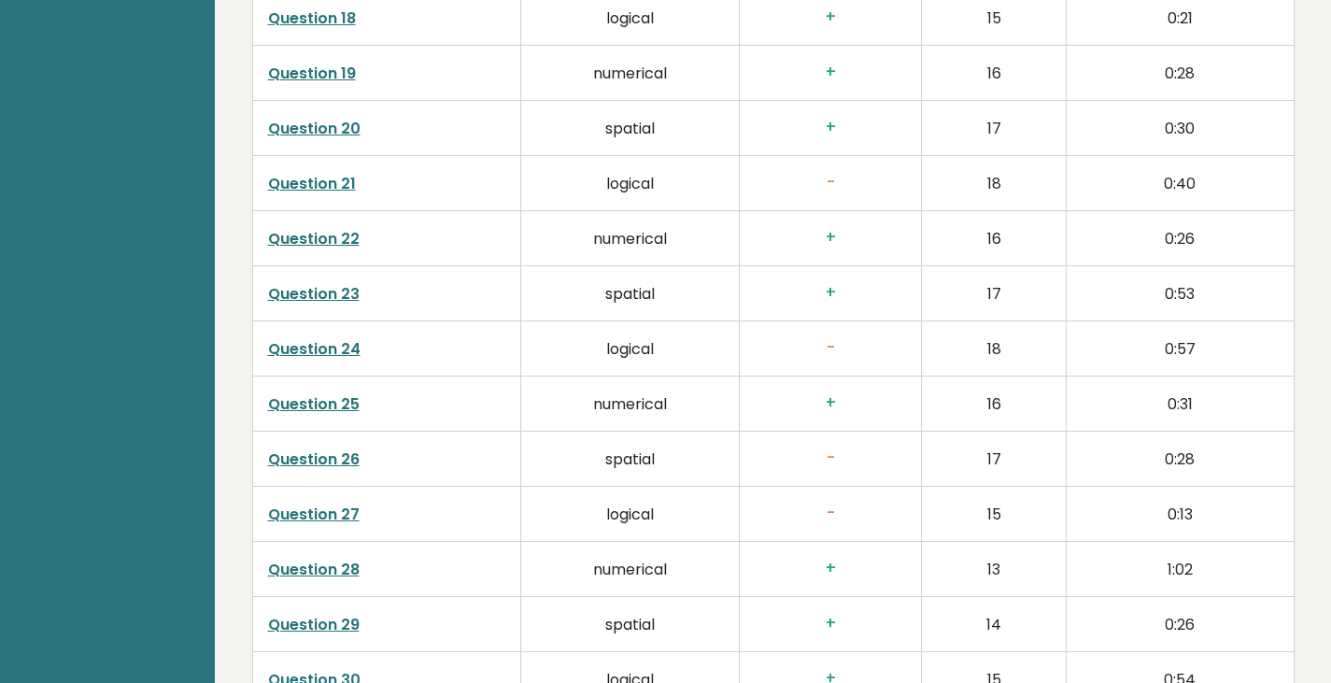
scroll to position [3955, 0]
click at [344, 337] on link "Question 24" at bounding box center [314, 347] width 92 height 21
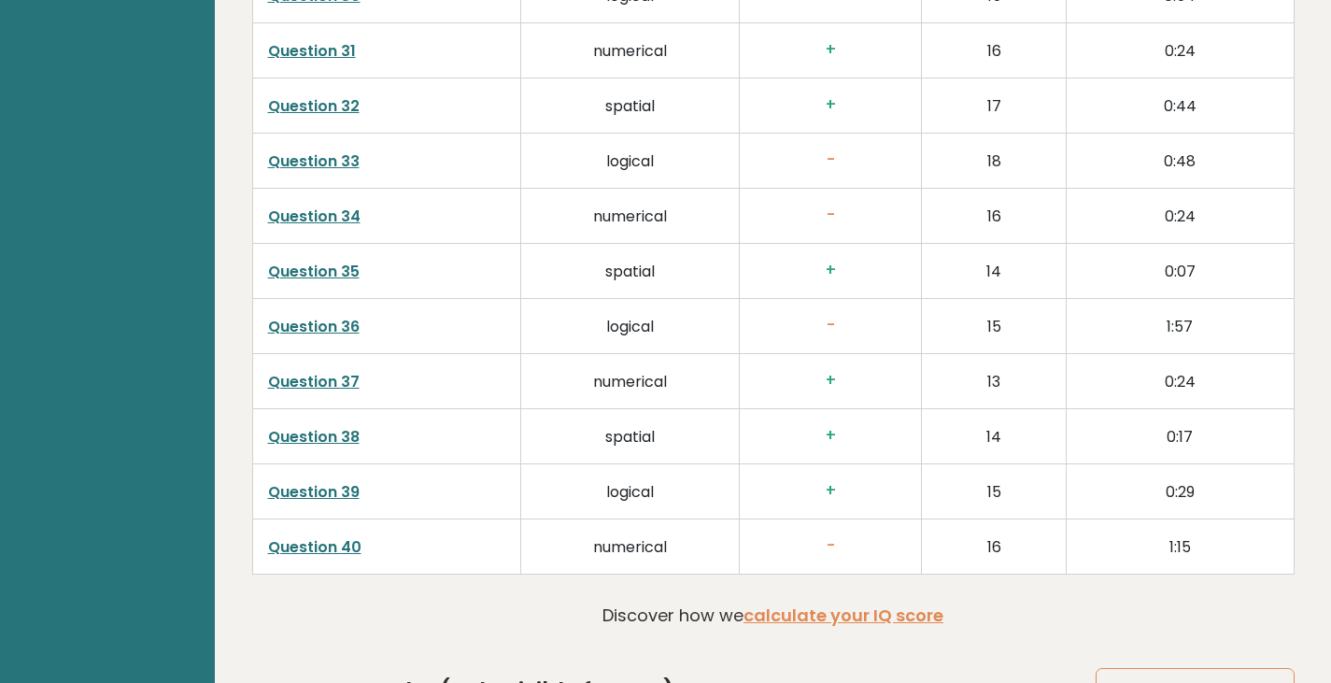
scroll to position [4583, 0]
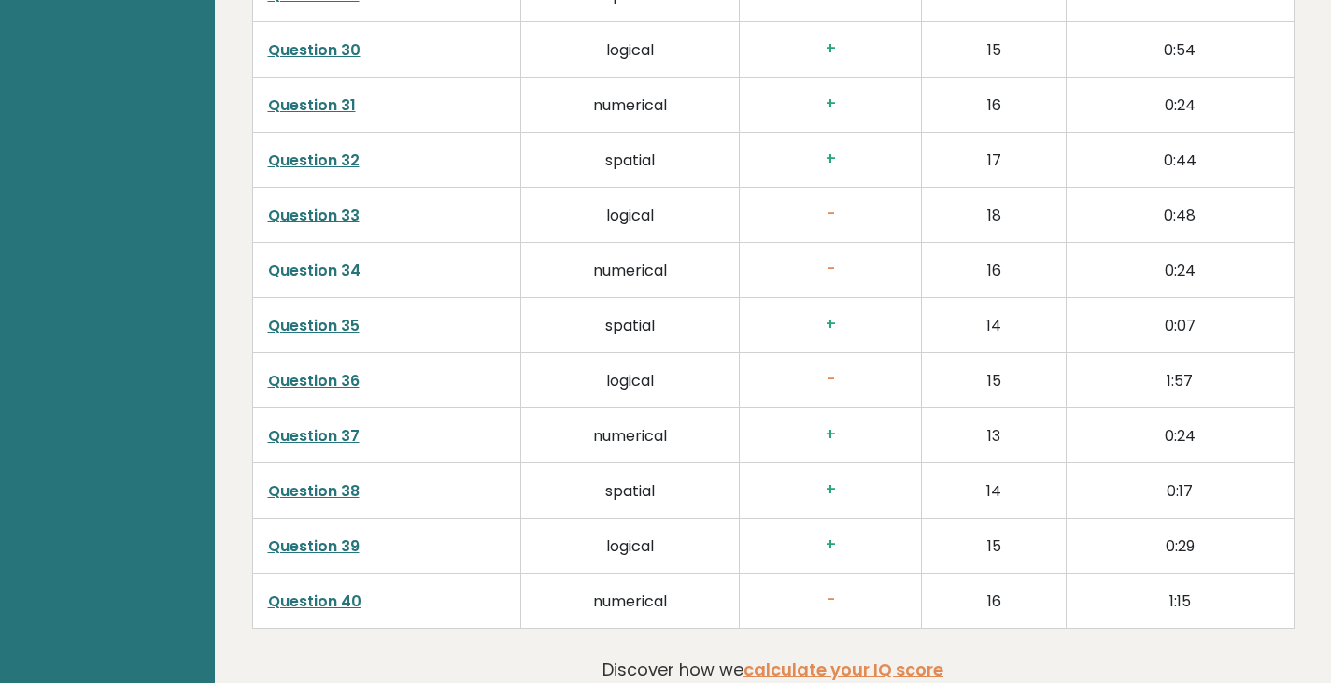
click at [307, 370] on link "Question 36" at bounding box center [314, 380] width 92 height 21
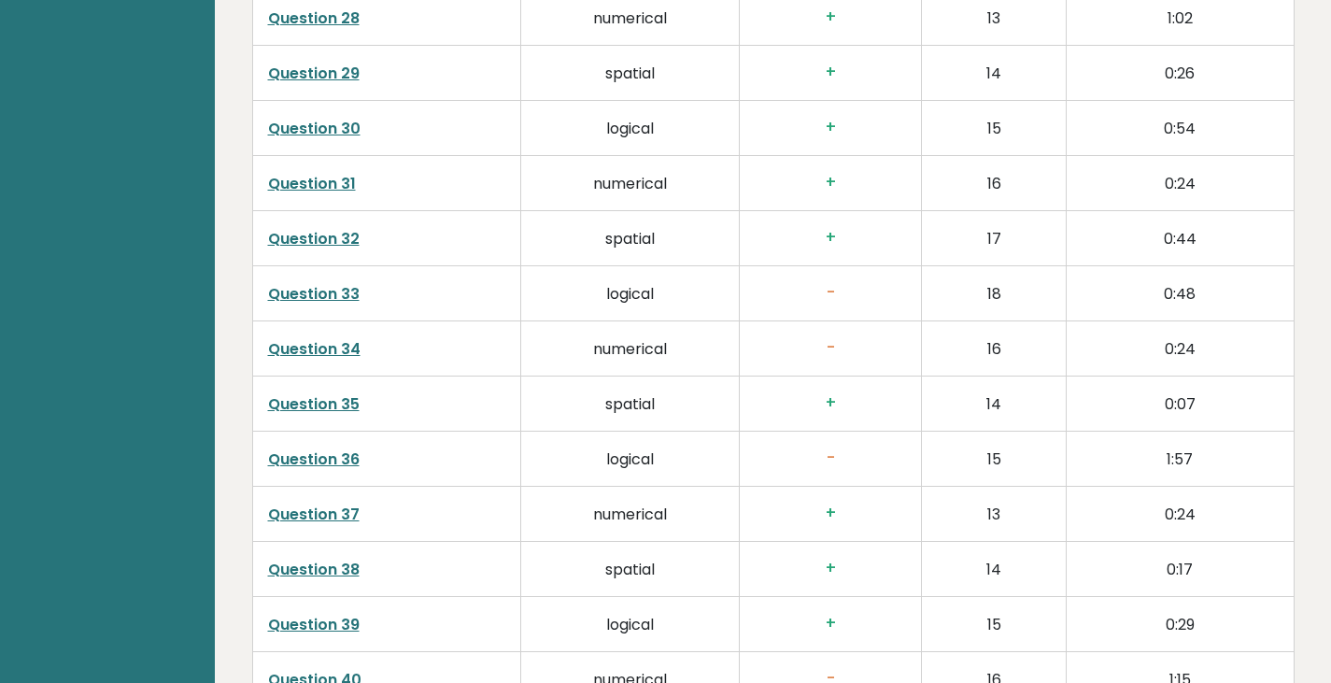
scroll to position [4499, 0]
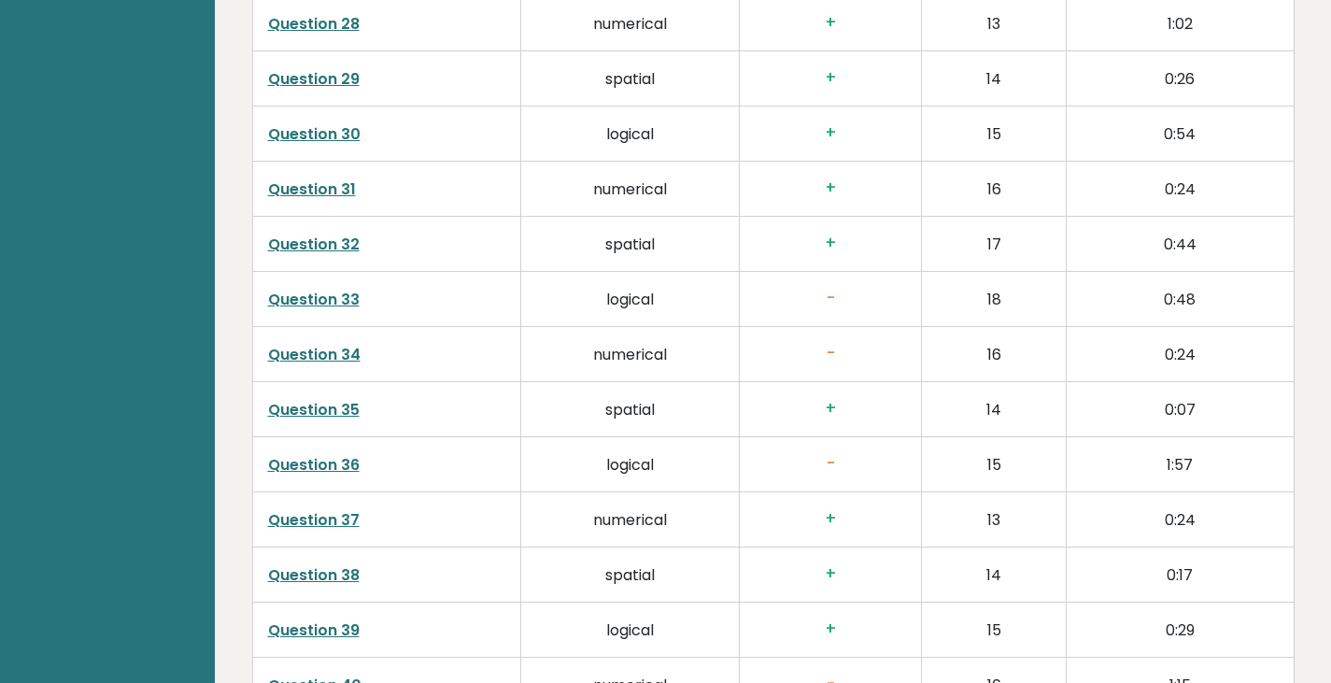
click at [337, 344] on link "Question 34" at bounding box center [314, 354] width 92 height 21
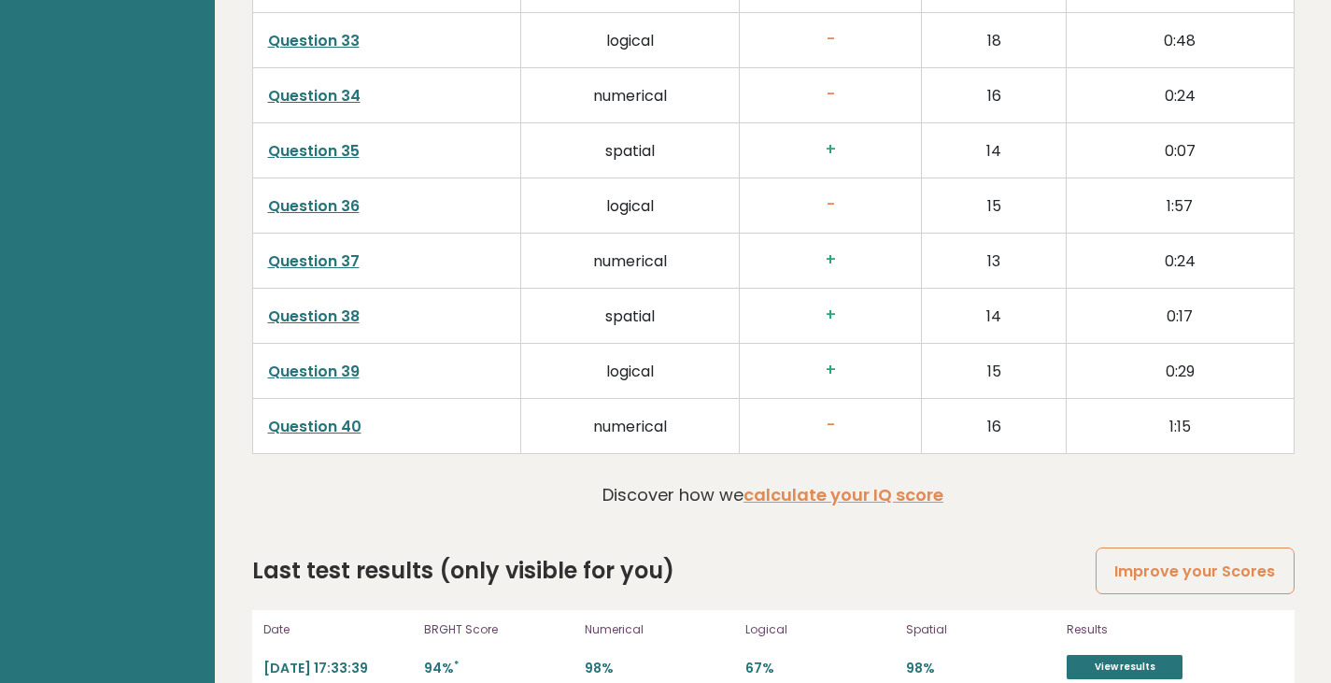
scroll to position [4759, 0]
click at [316, 415] on link "Question 40" at bounding box center [314, 425] width 93 height 21
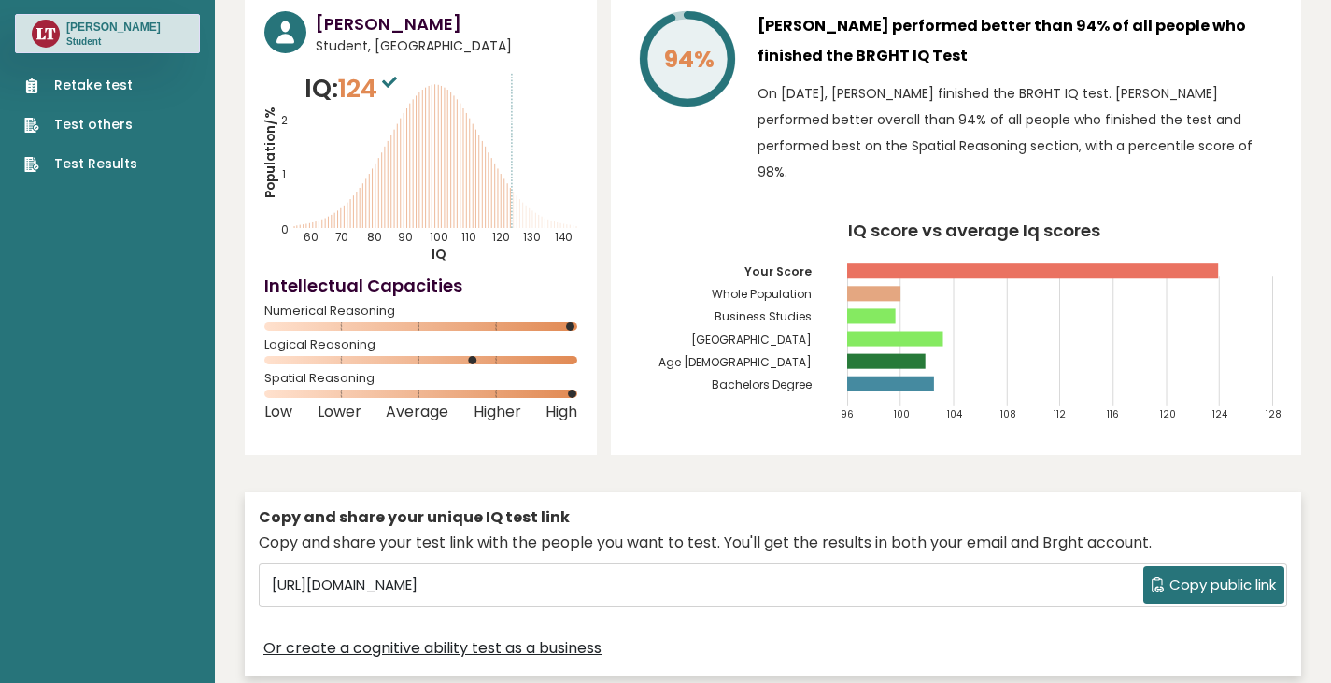
scroll to position [0, 0]
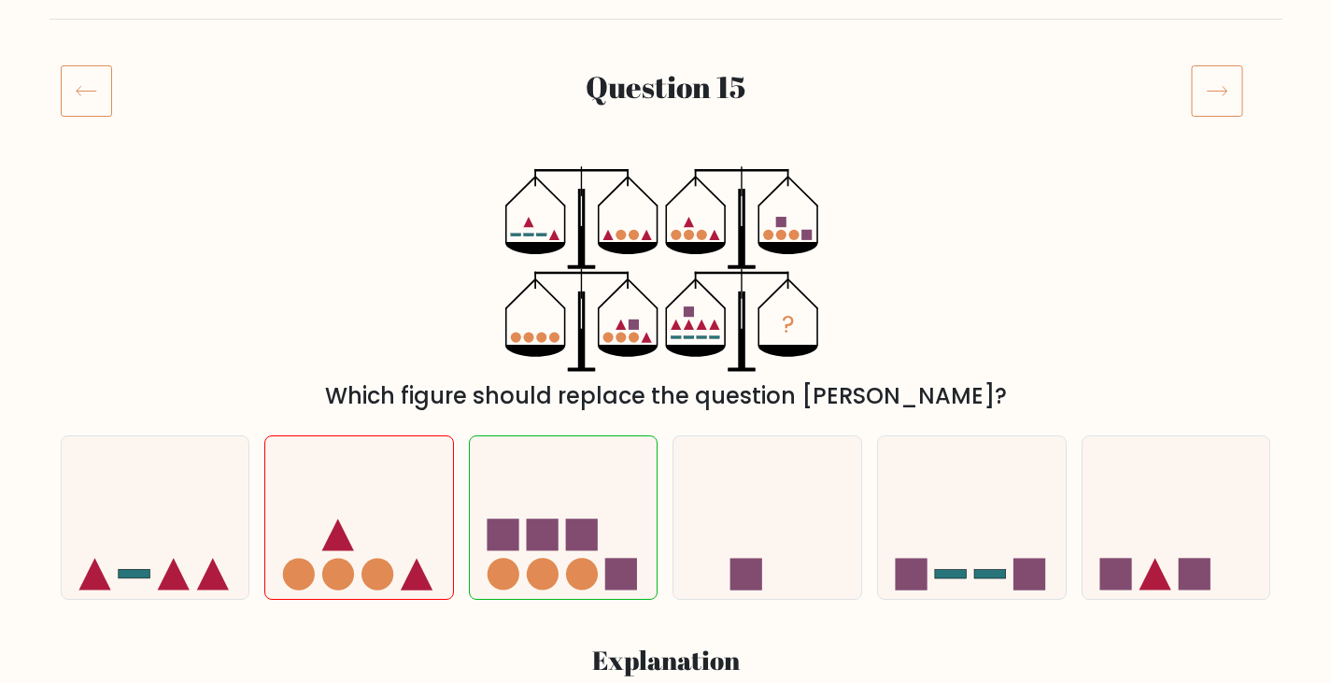
scroll to position [196, 0]
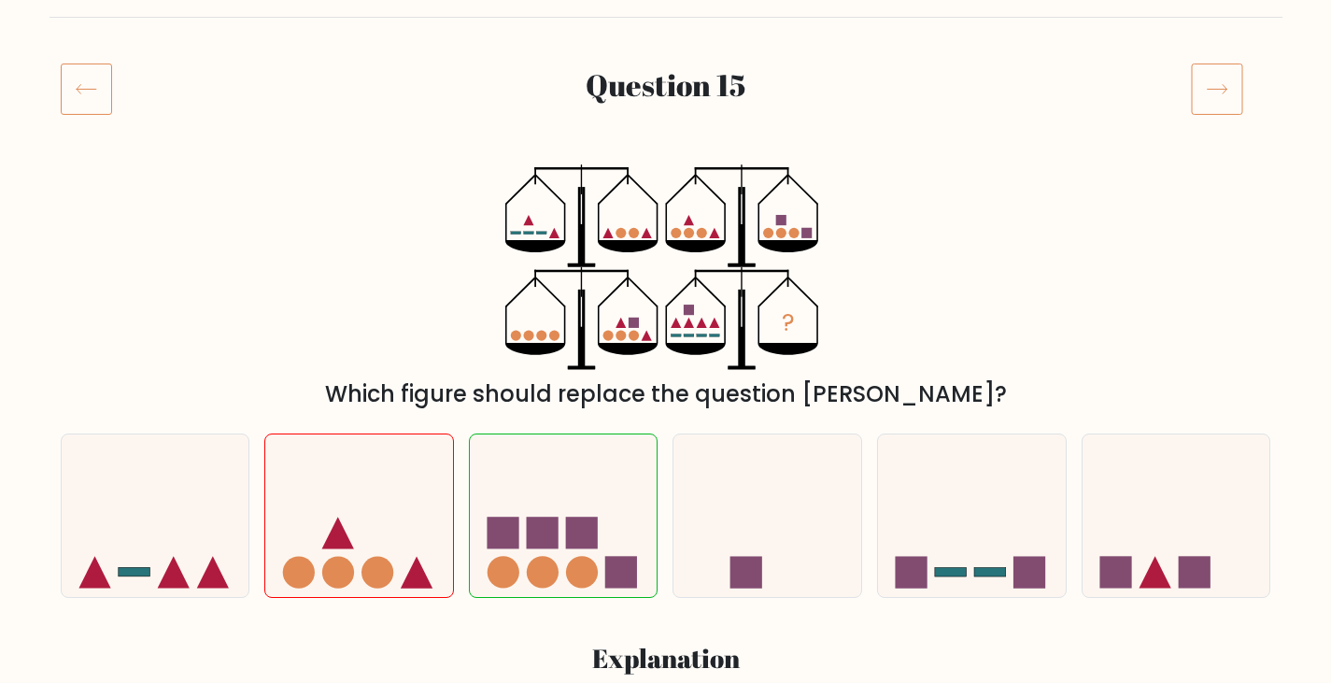
click at [102, 104] on icon at bounding box center [86, 89] width 51 height 52
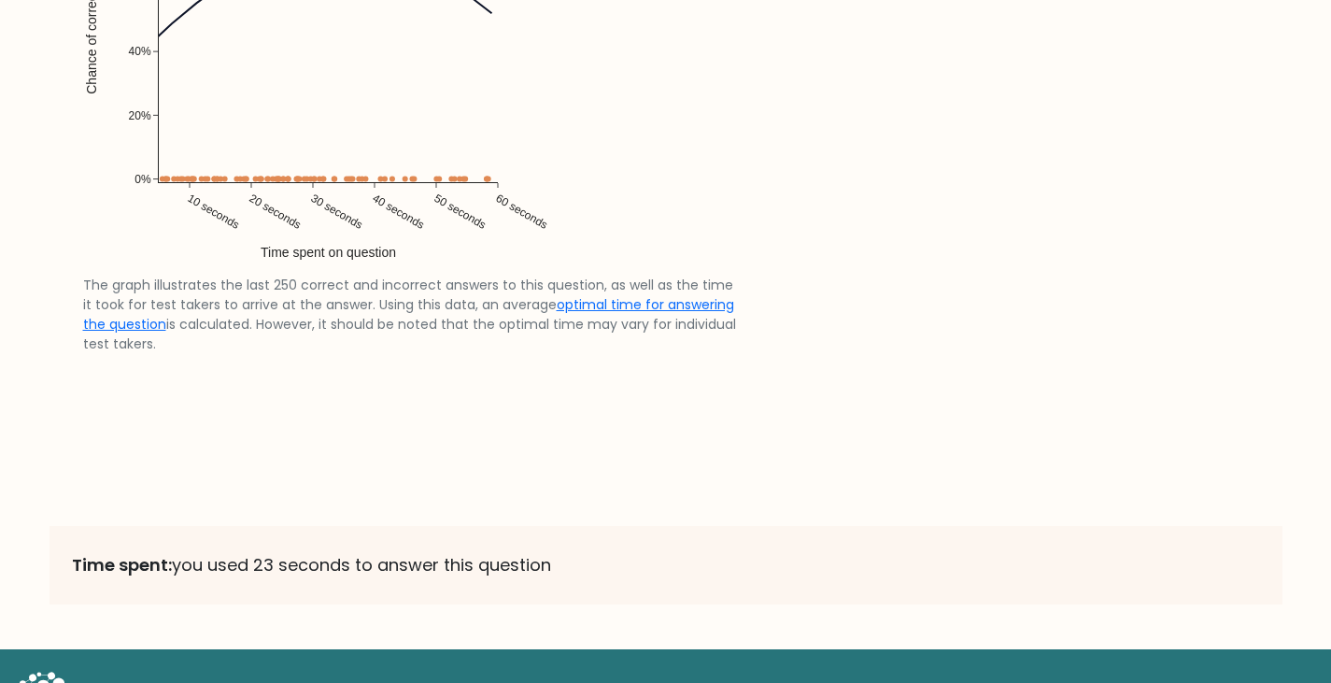
scroll to position [3908, 0]
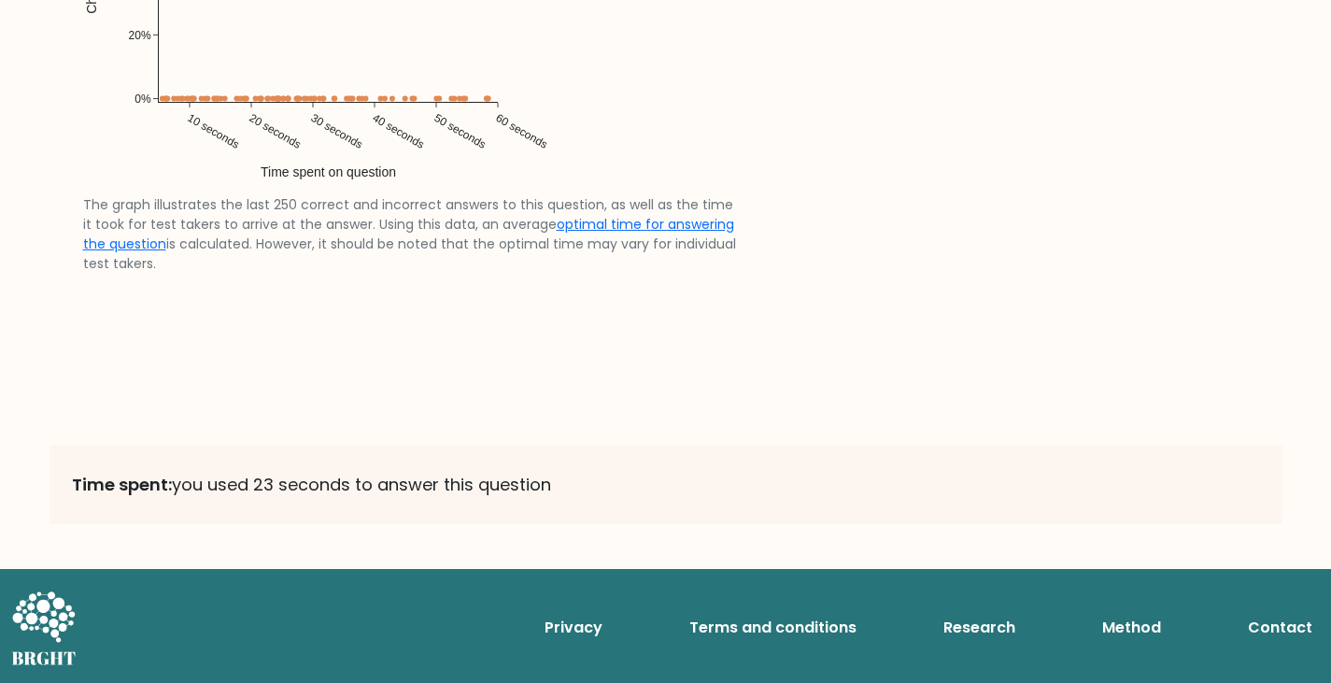
click at [346, 496] on p "Time spent: you used 23 seconds to answer this question" at bounding box center [666, 485] width 1188 height 34
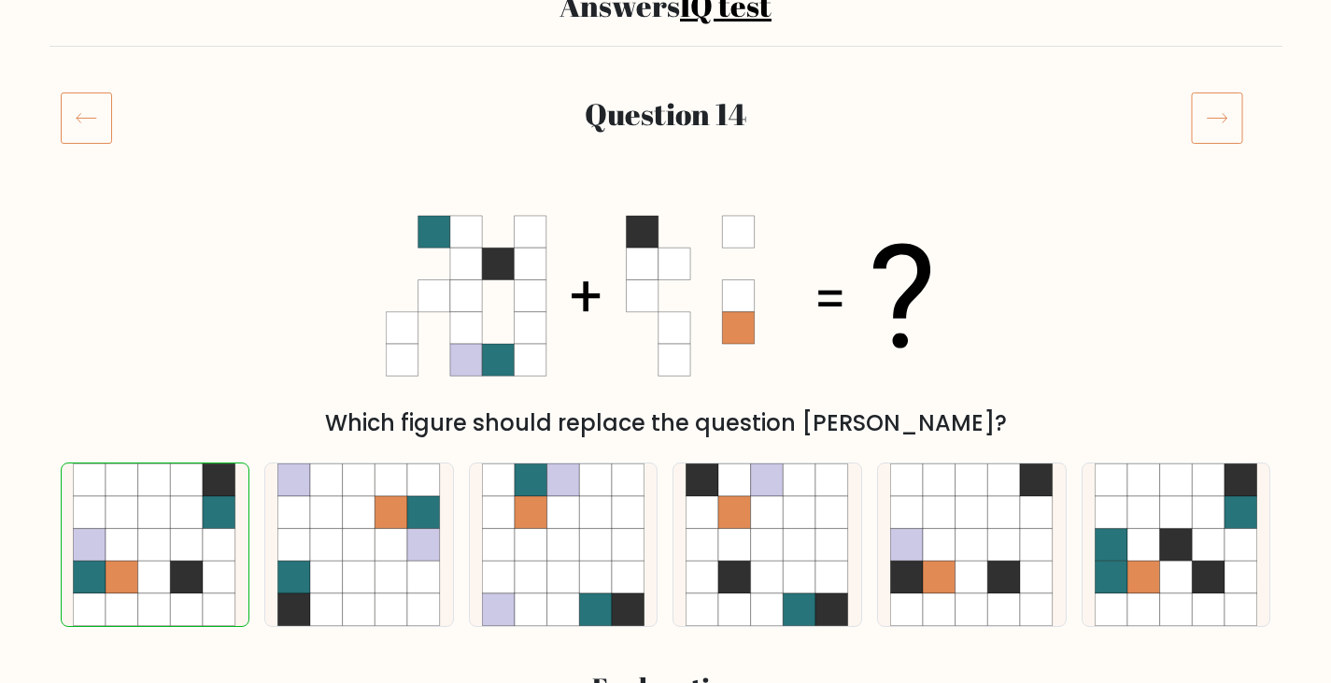
scroll to position [0, 0]
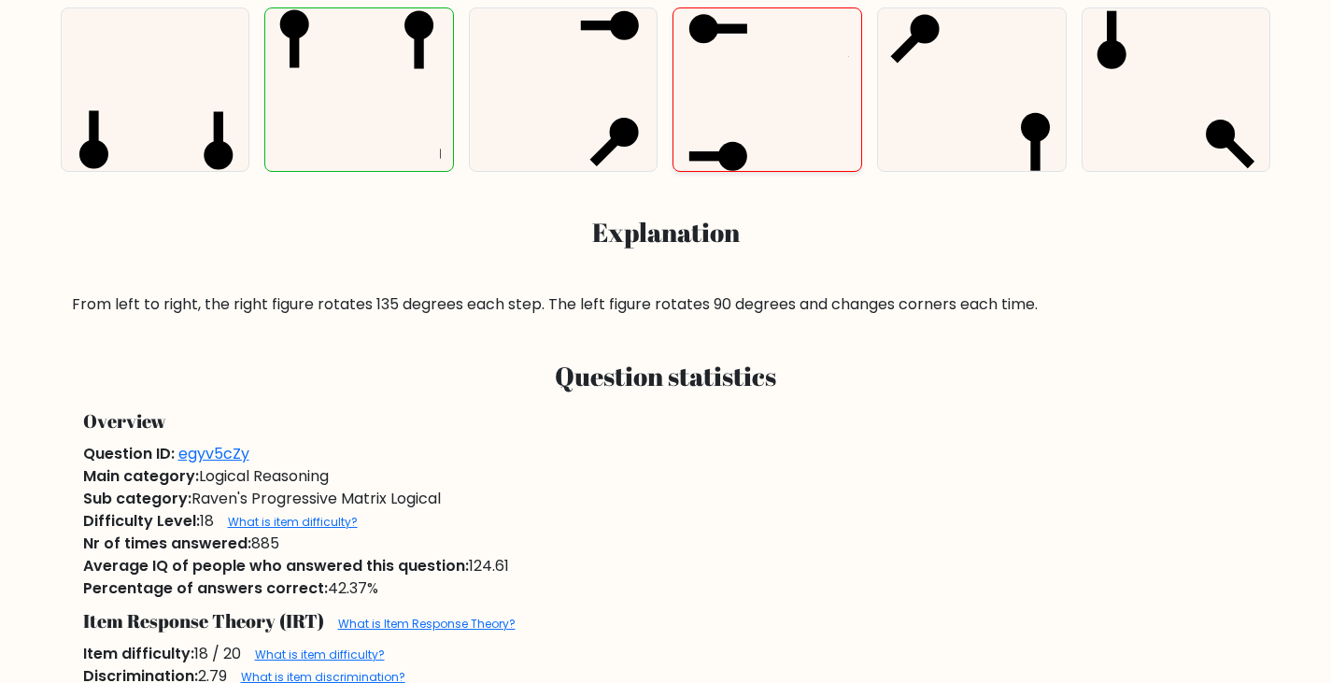
scroll to position [895, 0]
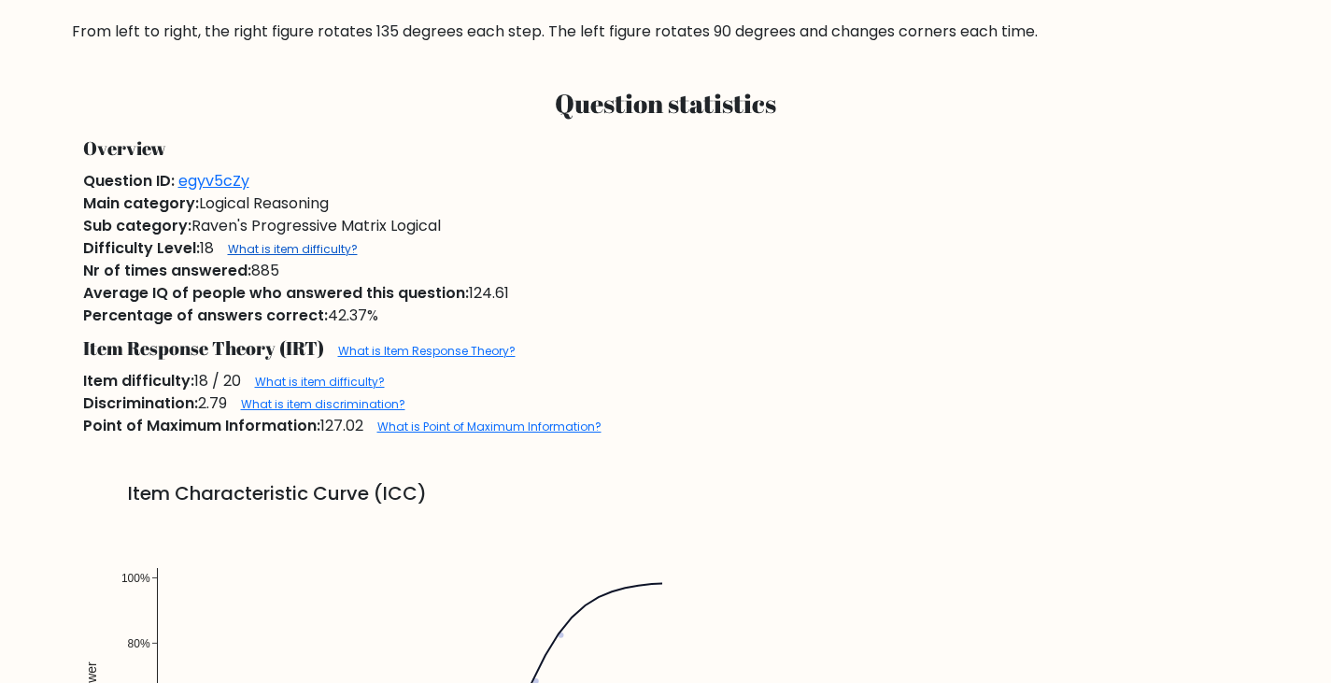
click at [315, 247] on link "What is item difficulty?" at bounding box center [293, 249] width 130 height 16
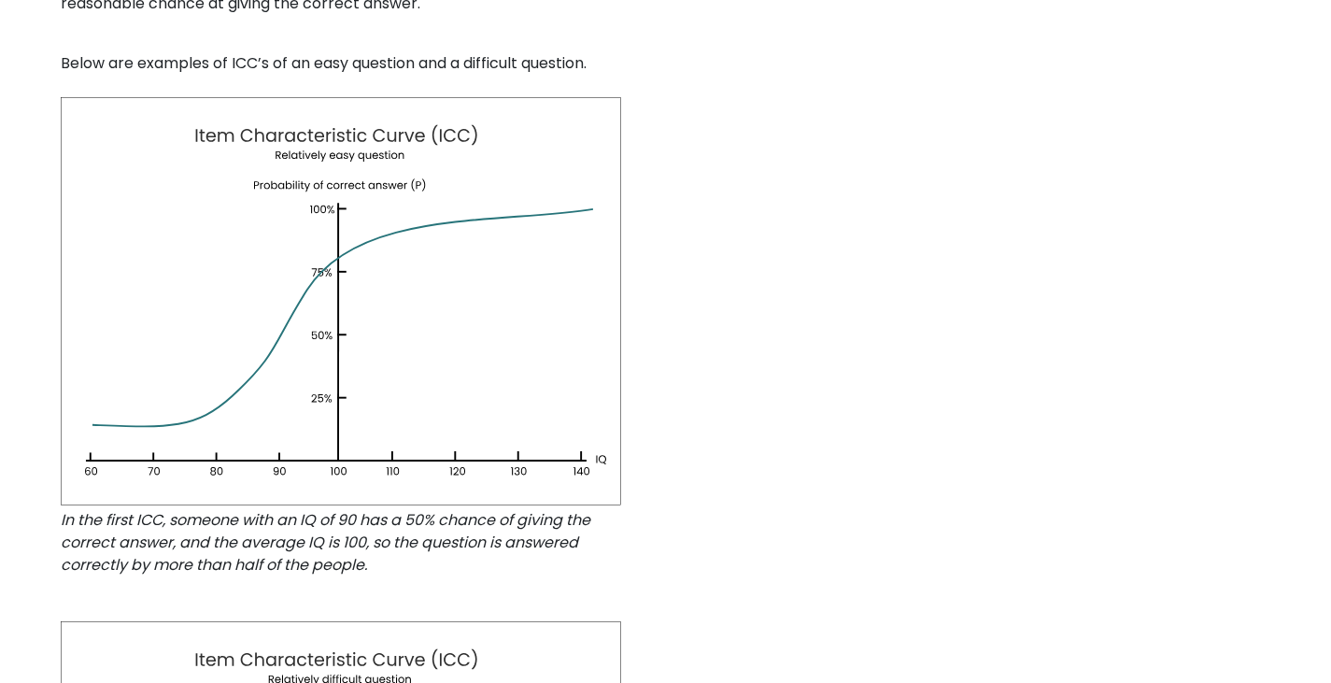
scroll to position [906, 0]
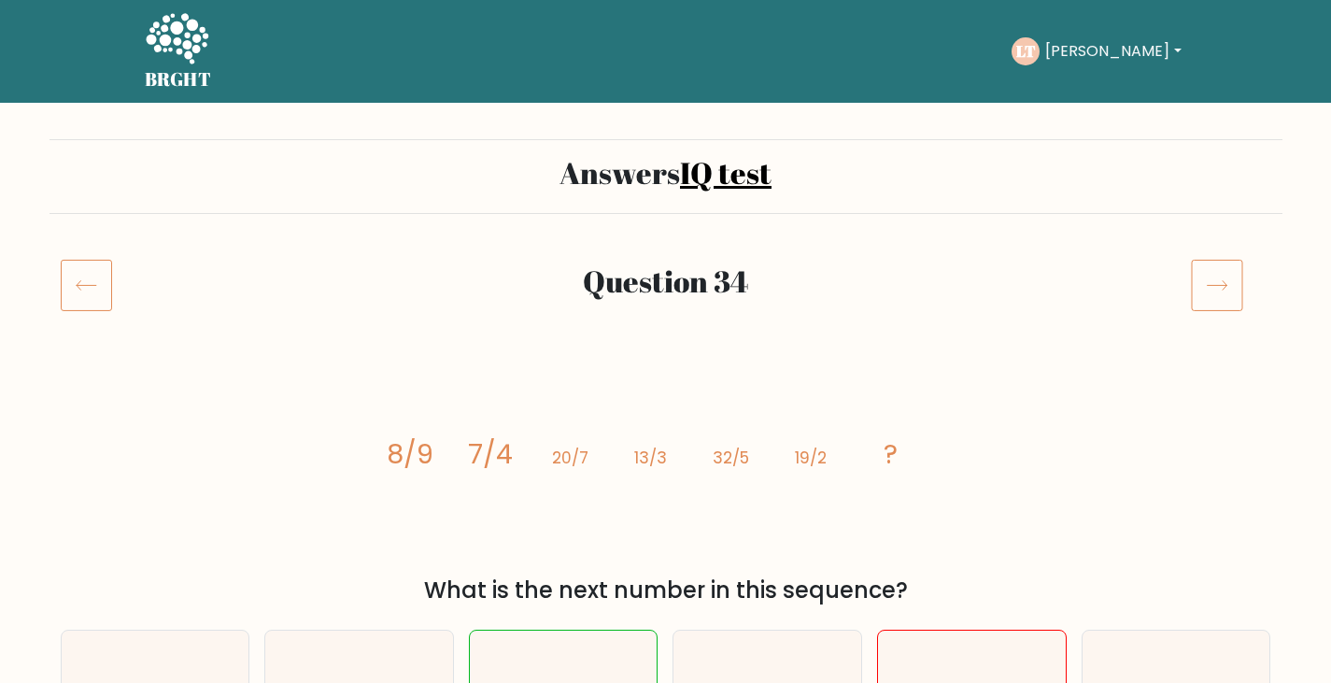
scroll to position [1, 0]
